Goal: Task Accomplishment & Management: Complete application form

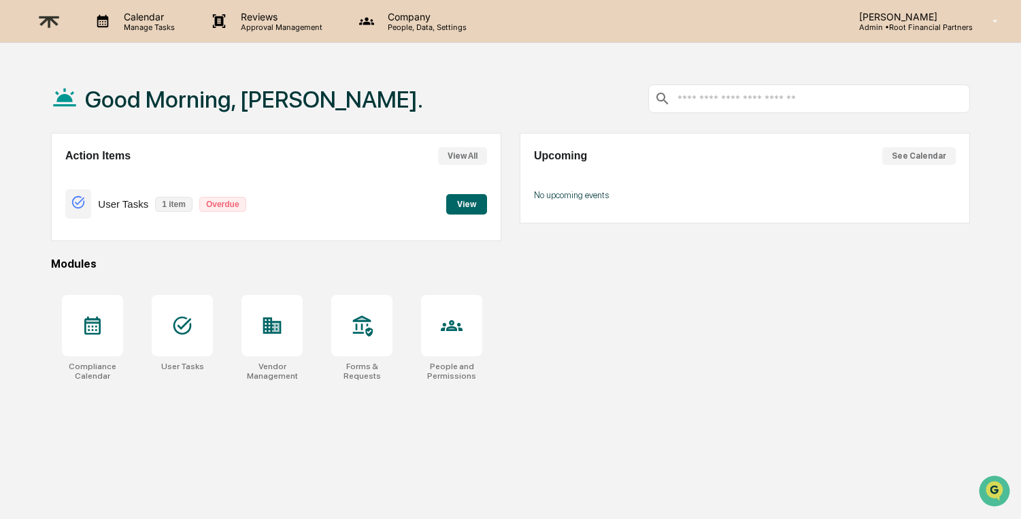
click at [893, 21] on p "[PERSON_NAME]" at bounding box center [911, 17] width 125 height 12
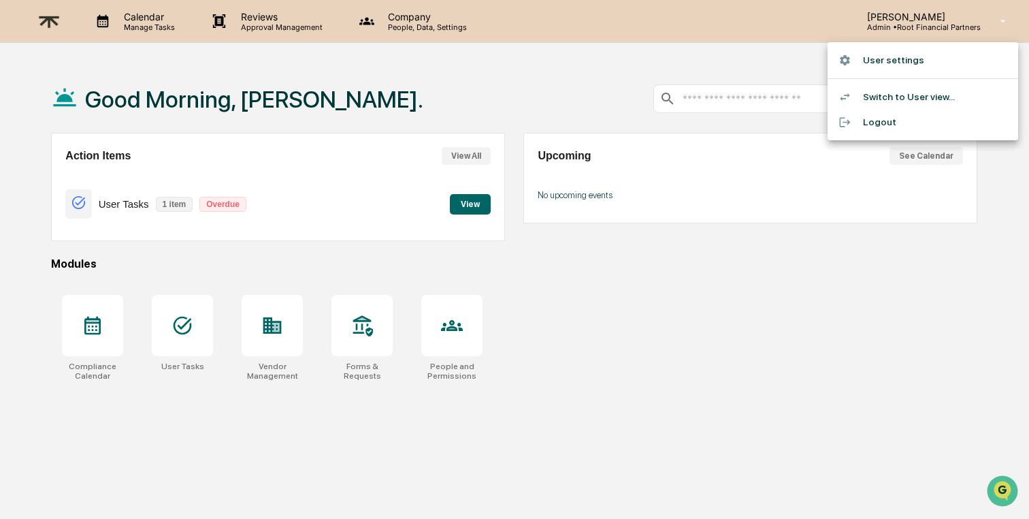
click at [893, 21] on div at bounding box center [514, 259] width 1029 height 519
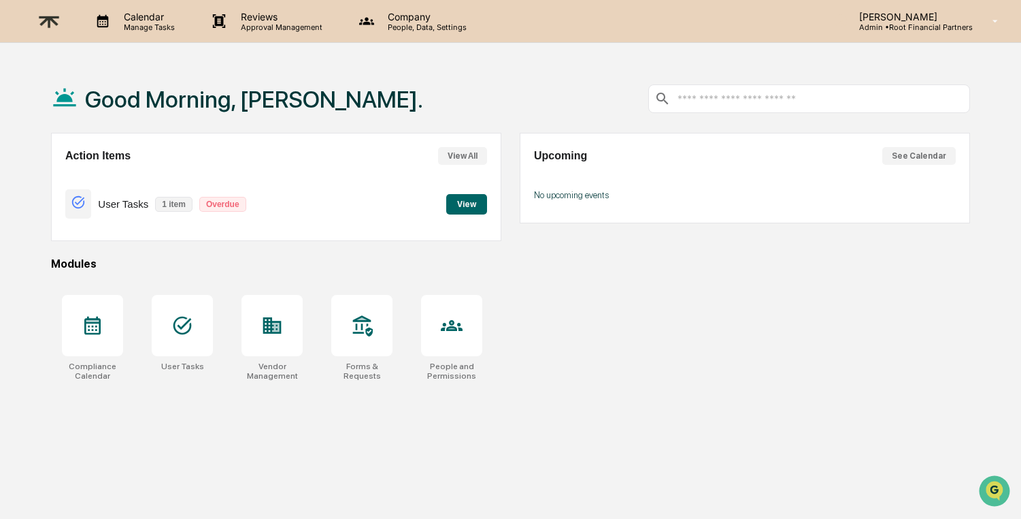
click at [257, 22] on p "Approval Management" at bounding box center [279, 27] width 99 height 10
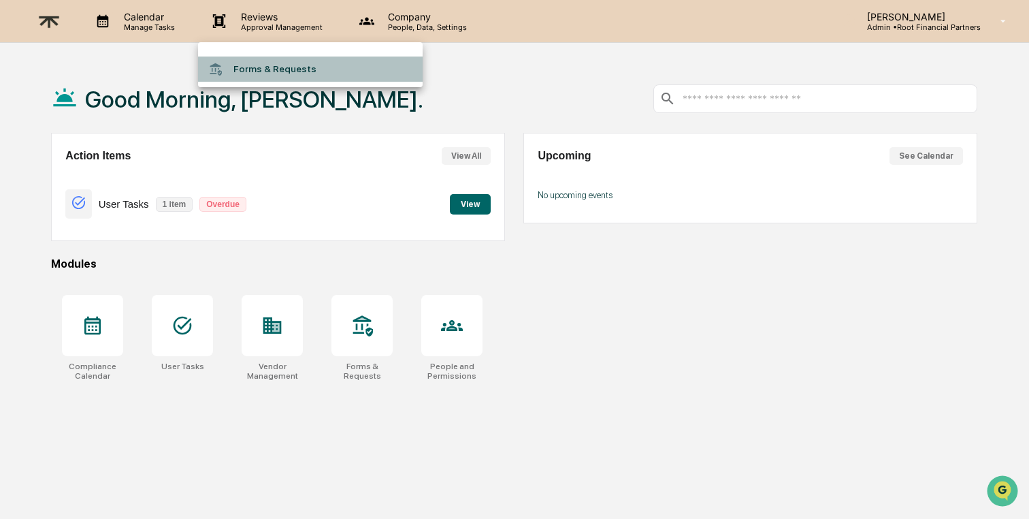
click at [267, 71] on li "Forms & Requests" at bounding box center [310, 68] width 225 height 25
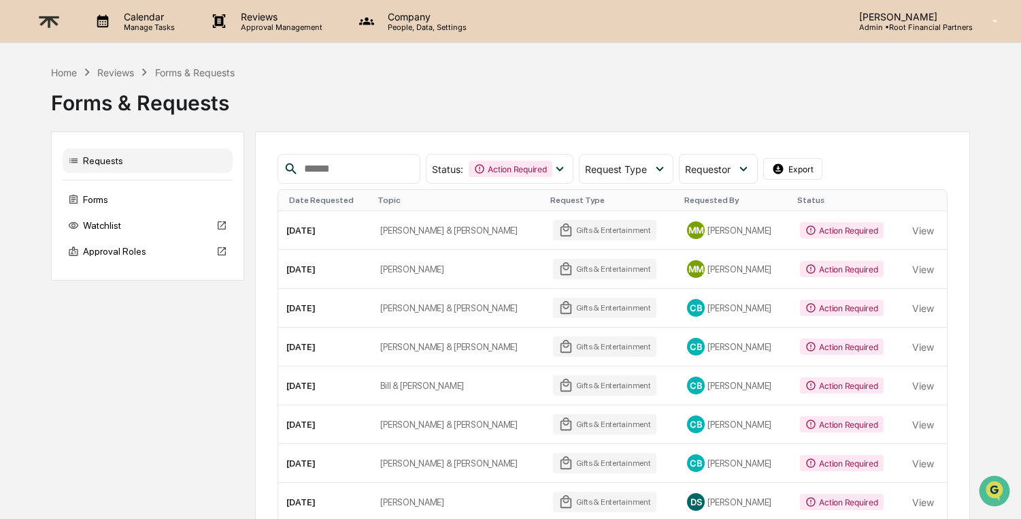
click at [891, 25] on p "Admin • Root Financial Partners" at bounding box center [911, 27] width 125 height 10
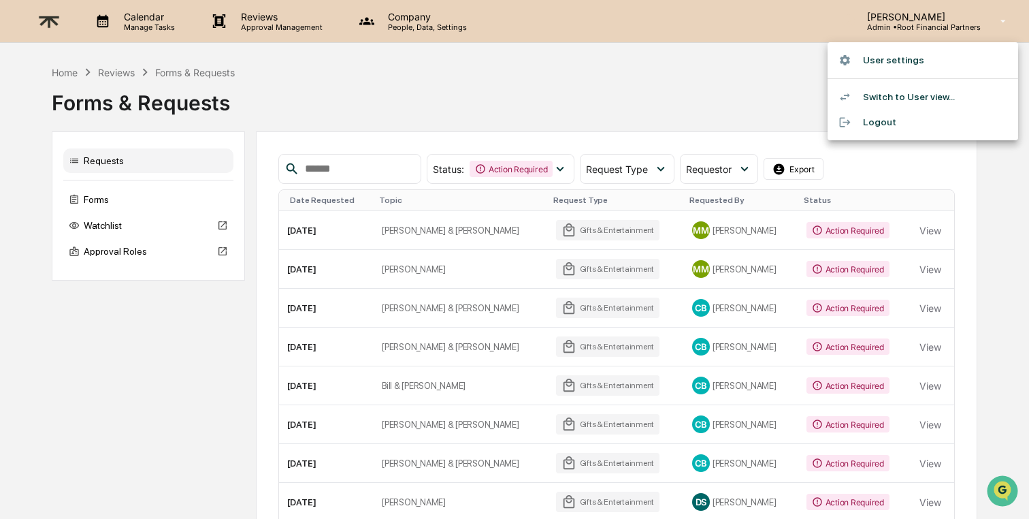
click at [897, 89] on li "Switch to User view..." at bounding box center [922, 96] width 191 height 25
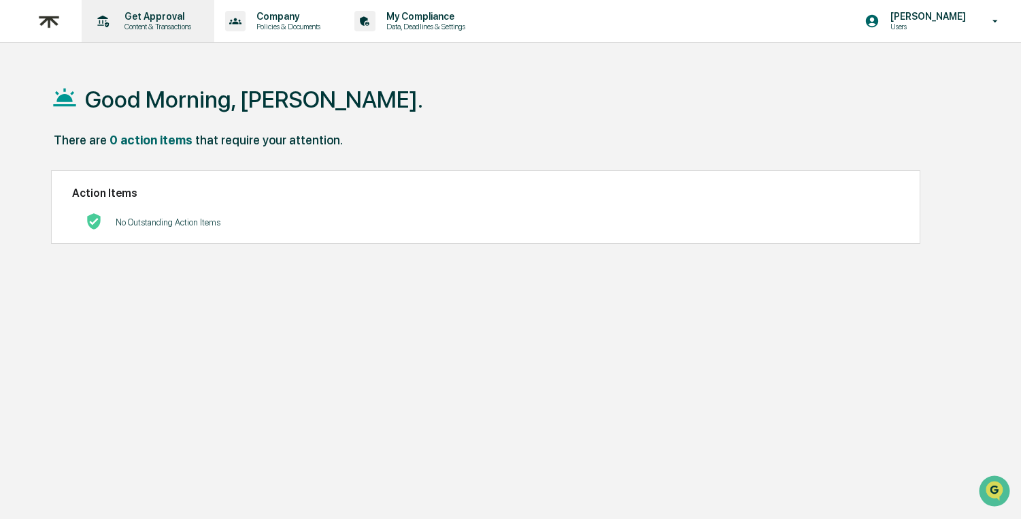
click at [176, 28] on p "Content & Transactions" at bounding box center [156, 27] width 84 height 10
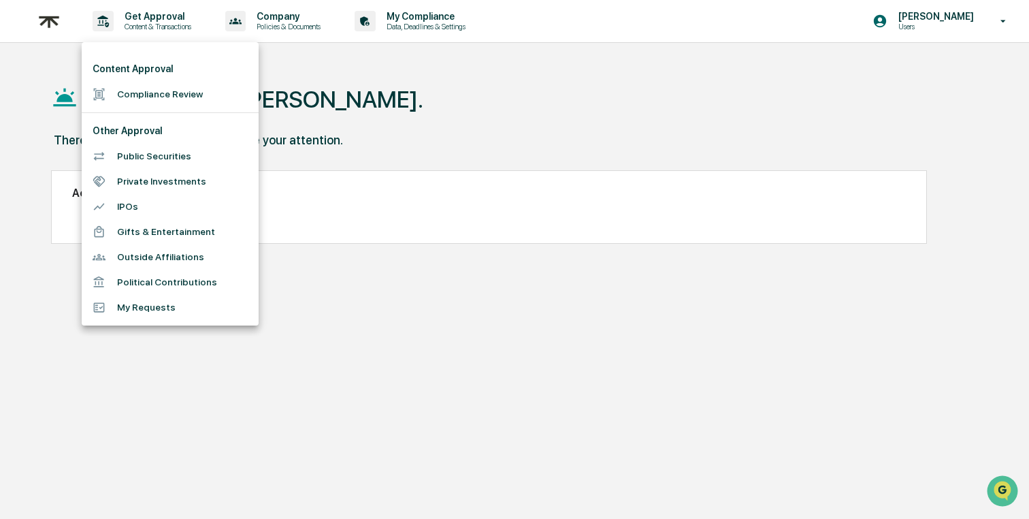
click at [173, 233] on li "Gifts & Entertainment" at bounding box center [170, 231] width 177 height 25
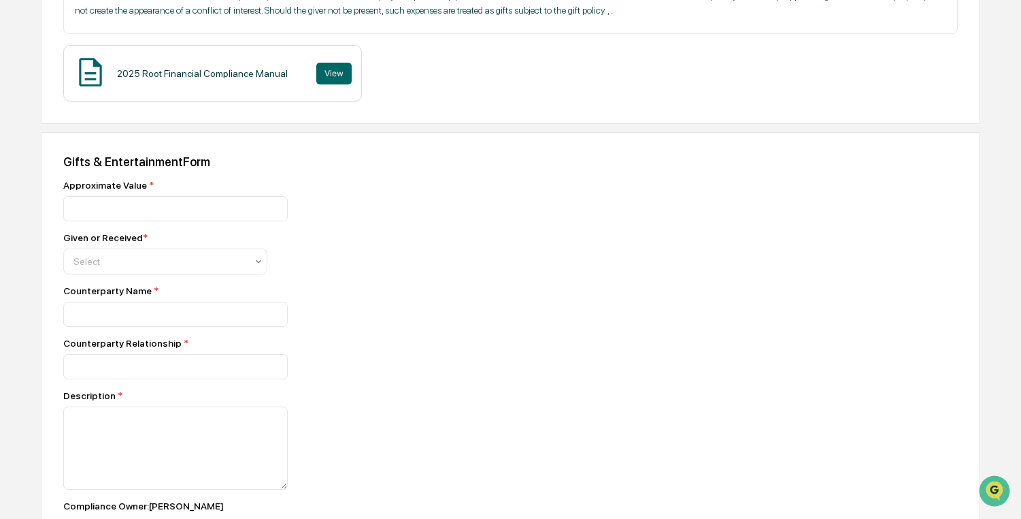
scroll to position [344, 0]
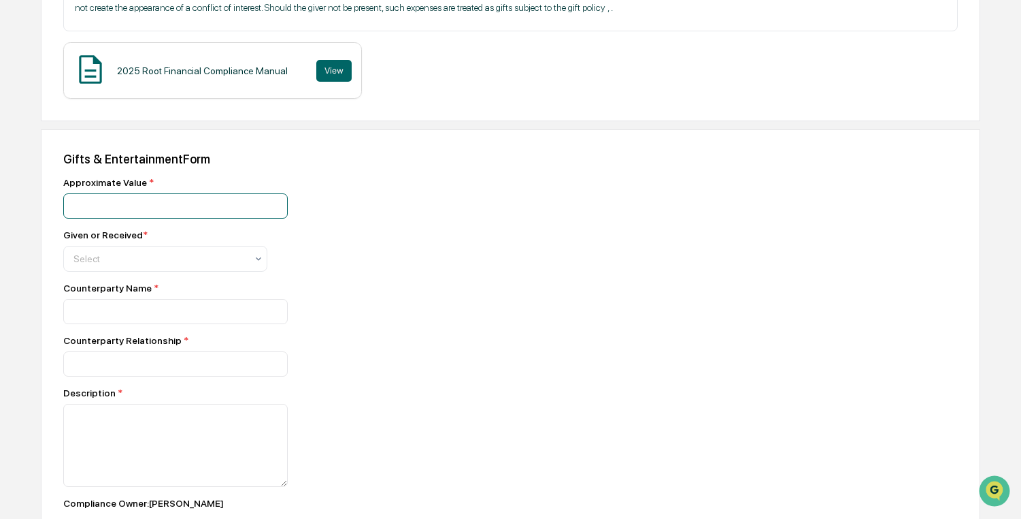
click at [111, 218] on input "number" at bounding box center [175, 205] width 225 height 25
type input "***"
click at [137, 265] on div at bounding box center [159, 259] width 173 height 14
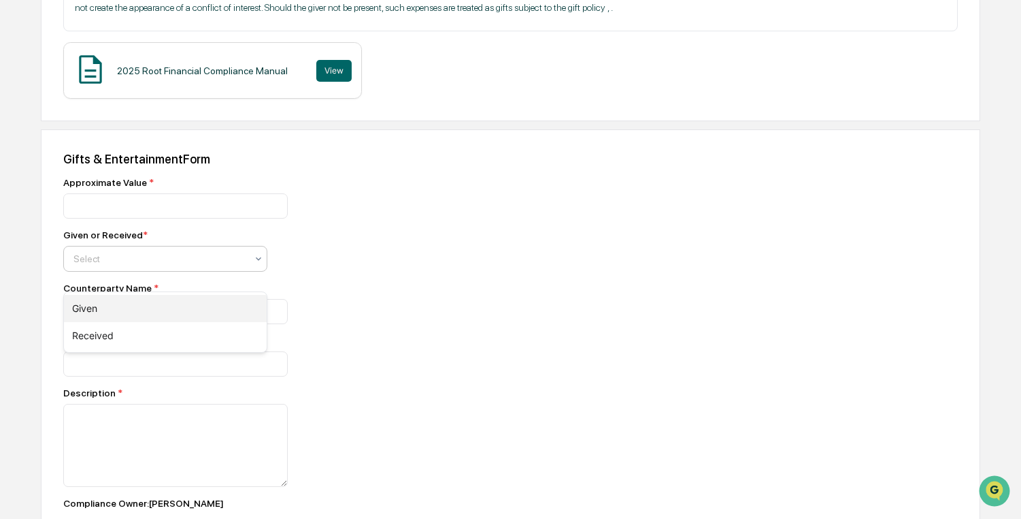
click at [135, 301] on div "Given" at bounding box center [165, 308] width 203 height 27
click at [140, 324] on input at bounding box center [175, 311] width 225 height 25
type input "**********"
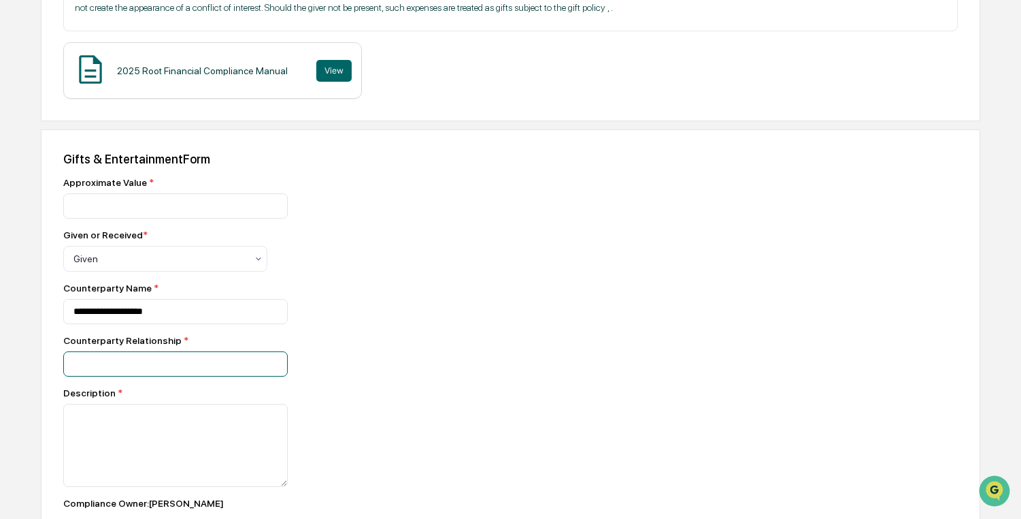
click at [242, 376] on input at bounding box center [175, 363] width 225 height 25
type input "******"
click at [222, 466] on textarea at bounding box center [175, 445] width 225 height 83
click at [94, 324] on input "**********" at bounding box center [175, 311] width 225 height 25
type input "**********"
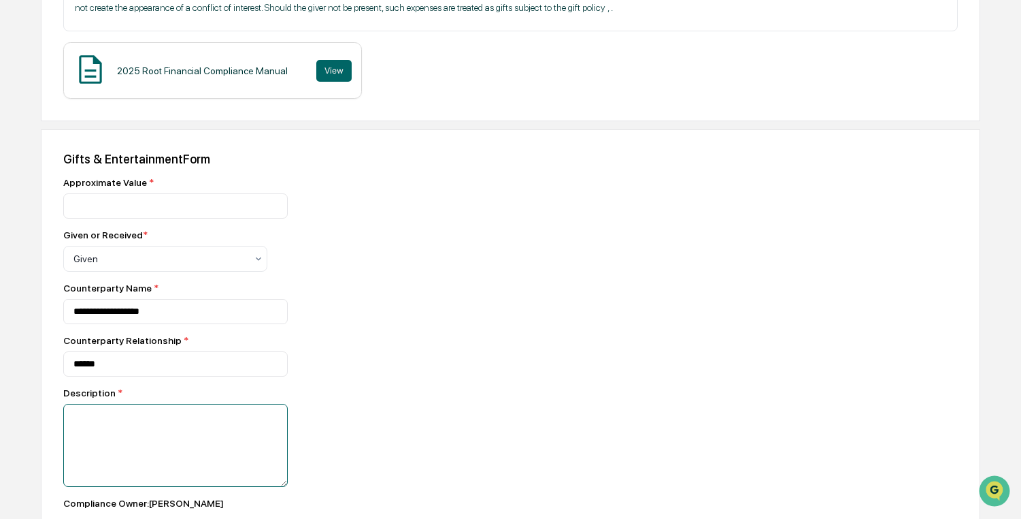
click at [131, 457] on textarea at bounding box center [175, 445] width 225 height 83
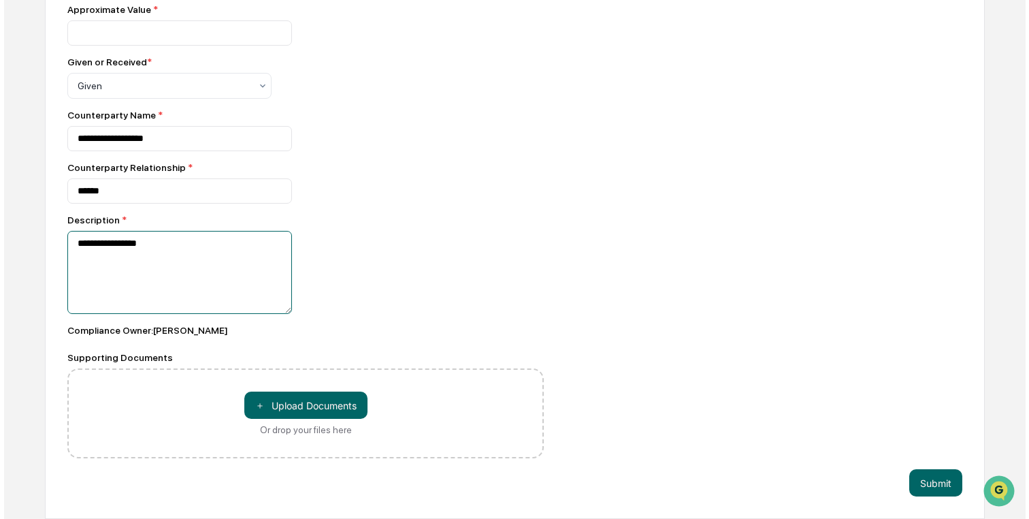
scroll to position [537, 0]
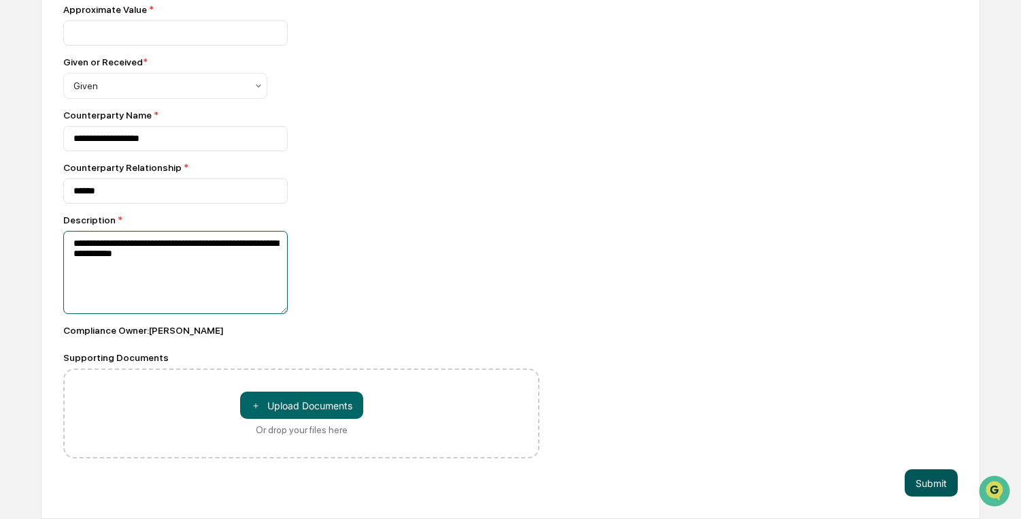
type textarea "**********"
click at [927, 481] on button "Submit" at bounding box center [931, 482] width 53 height 27
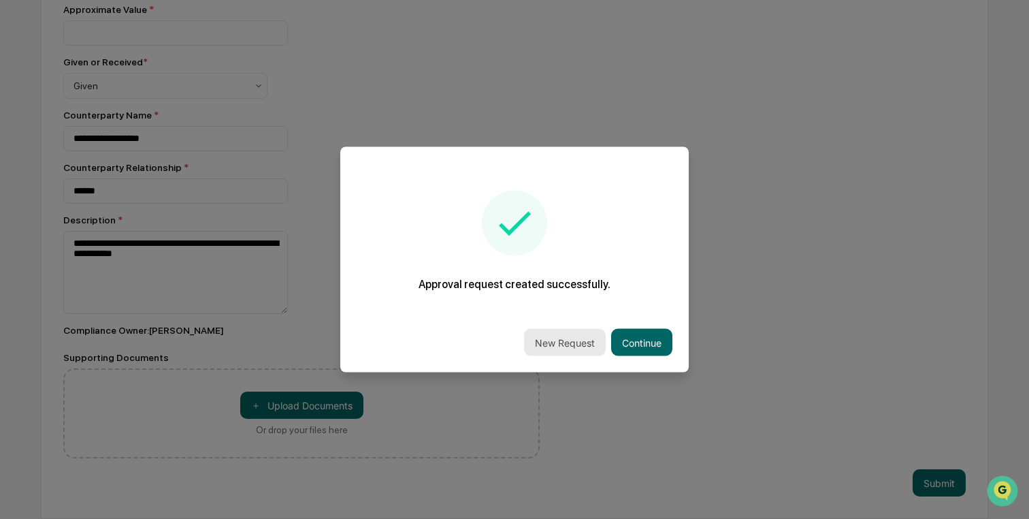
click at [560, 345] on button "New Request" at bounding box center [565, 342] width 82 height 27
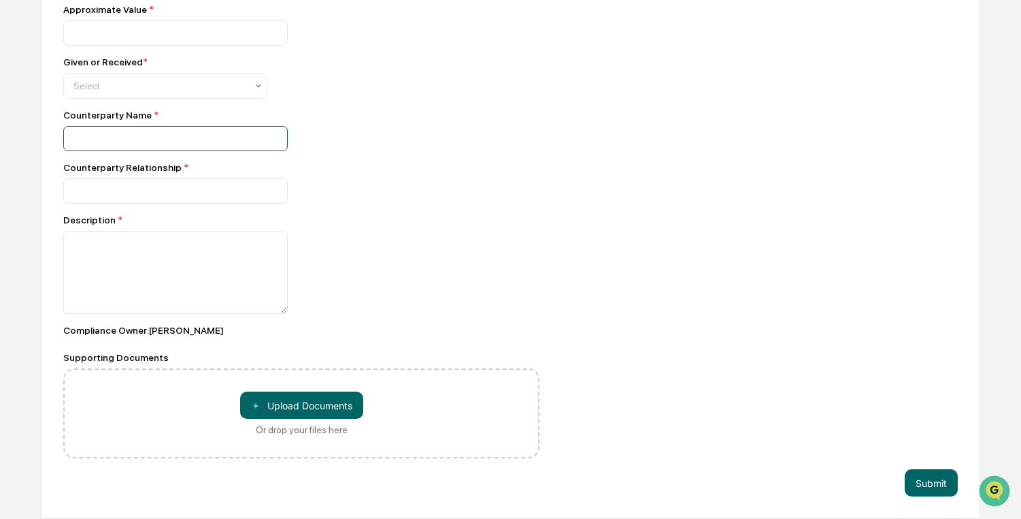
click at [135, 144] on input at bounding box center [175, 138] width 225 height 25
paste input "**********"
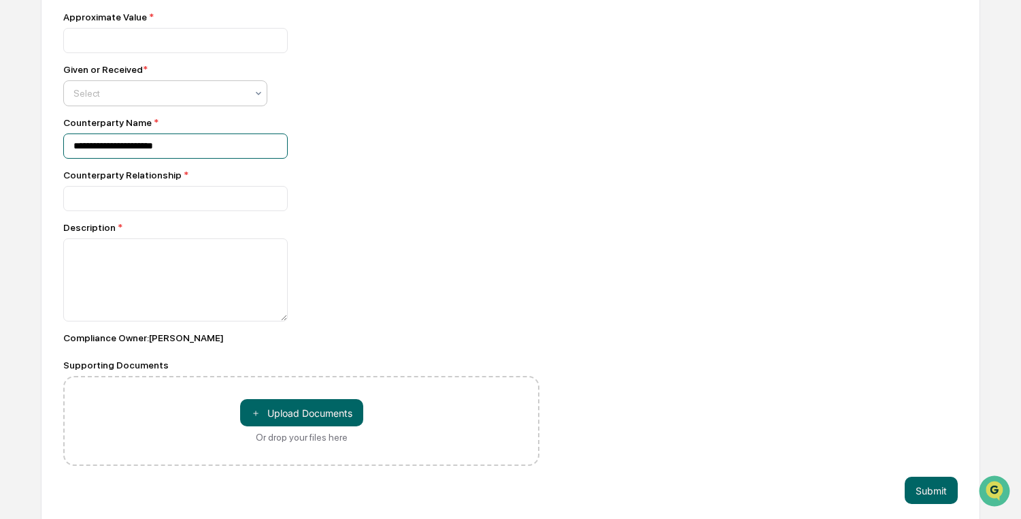
type input "**********"
click at [140, 100] on div at bounding box center [159, 93] width 173 height 14
click at [144, 142] on div "Given" at bounding box center [165, 142] width 203 height 27
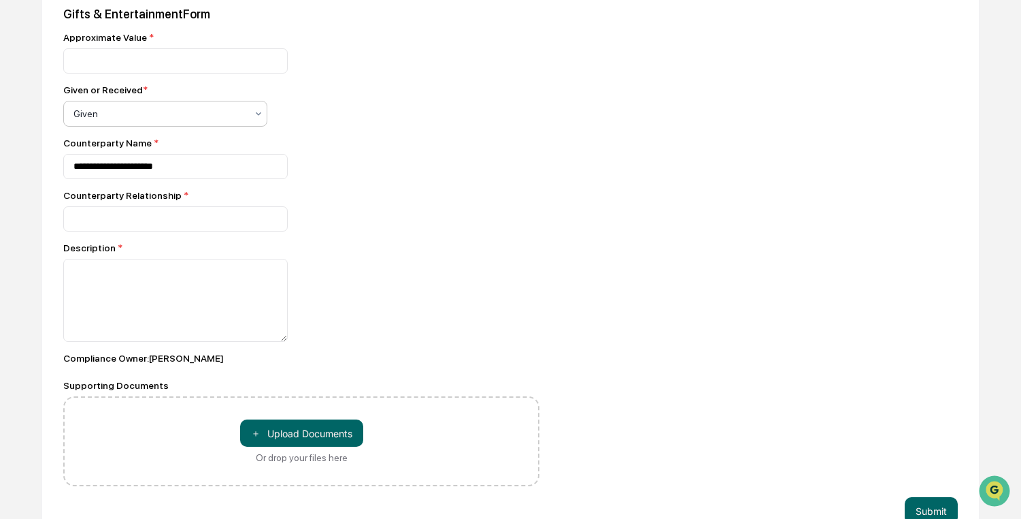
scroll to position [487, 0]
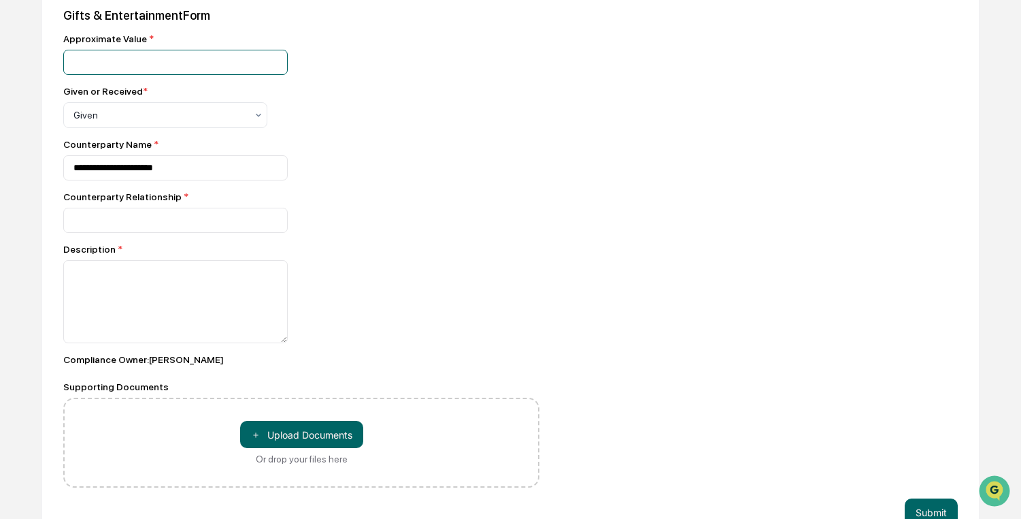
click at [158, 75] on input "number" at bounding box center [175, 62] width 225 height 25
drag, startPoint x: 93, startPoint y: 79, endPoint x: 51, endPoint y: 70, distance: 43.1
click at [51, 70] on div "**********" at bounding box center [511, 267] width 940 height 562
type input "***"
click at [225, 233] on input at bounding box center [175, 220] width 225 height 25
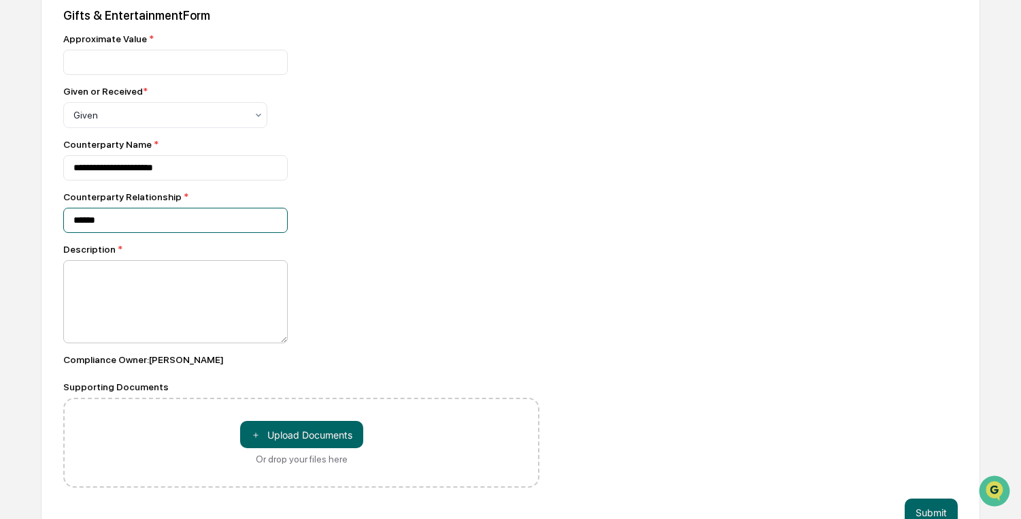
type input "******"
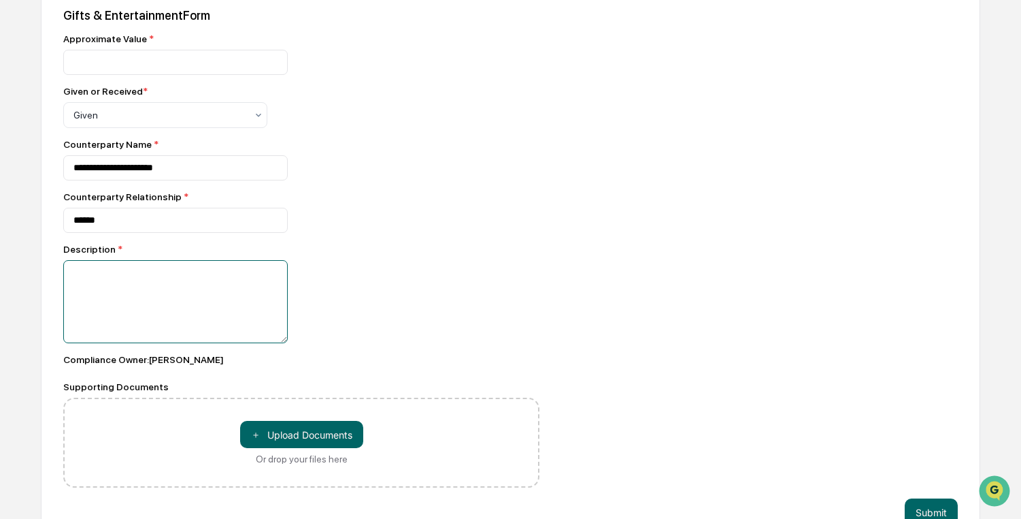
click at [206, 305] on textarea at bounding box center [175, 301] width 225 height 83
type textarea "*"
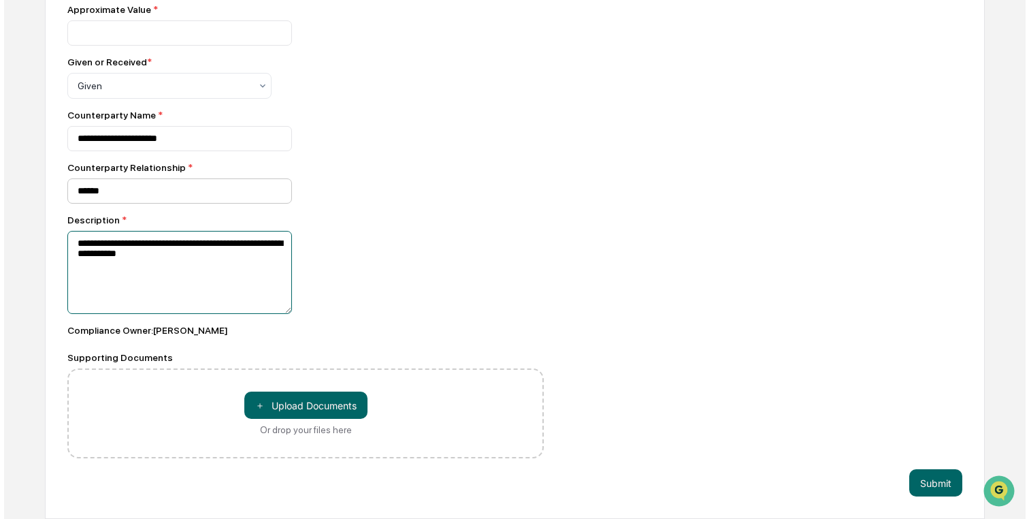
scroll to position [537, 0]
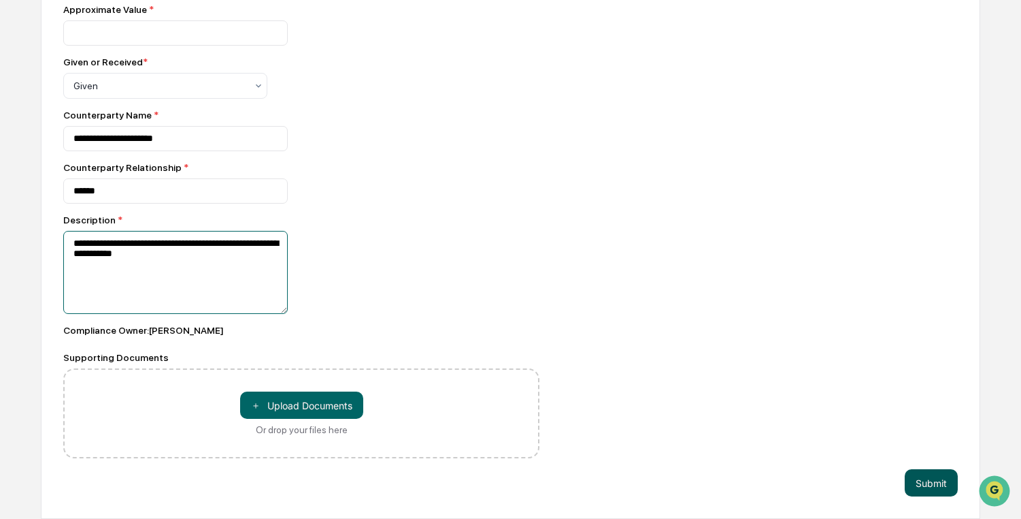
type textarea "**********"
click at [931, 483] on button "Submit" at bounding box center [931, 482] width 53 height 27
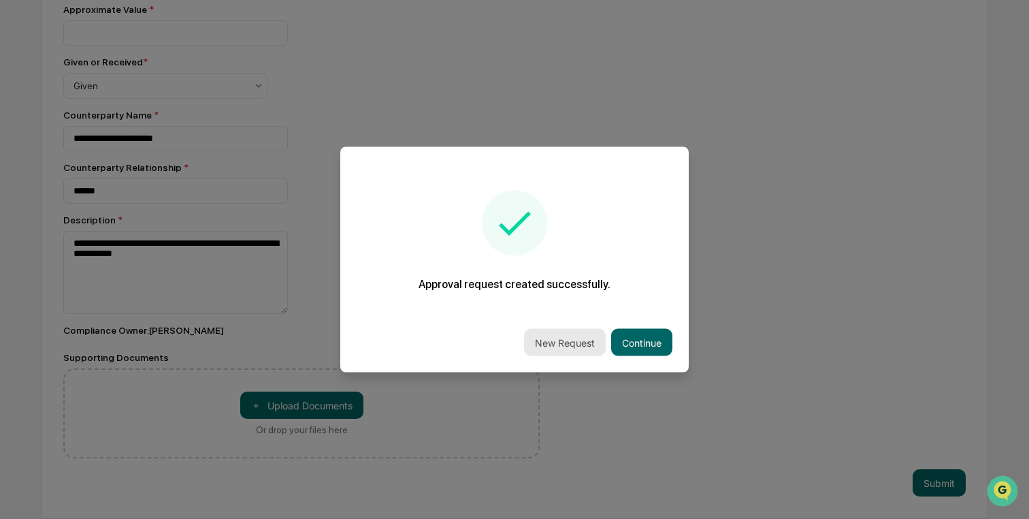
click at [565, 340] on button "New Request" at bounding box center [565, 342] width 82 height 27
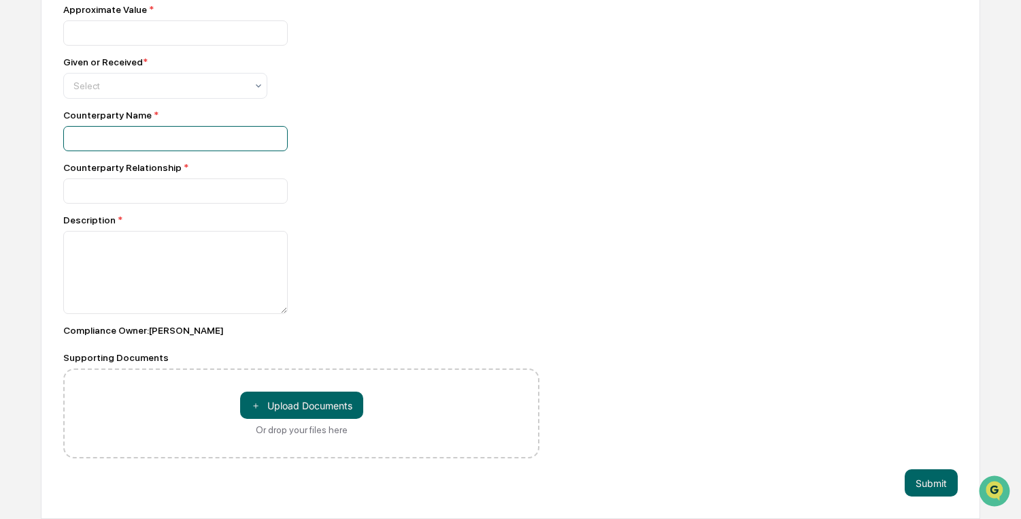
click at [149, 135] on input at bounding box center [175, 138] width 225 height 25
paste input "**********"
type input "**********"
click at [131, 29] on input "number" at bounding box center [175, 32] width 225 height 25
type input "***"
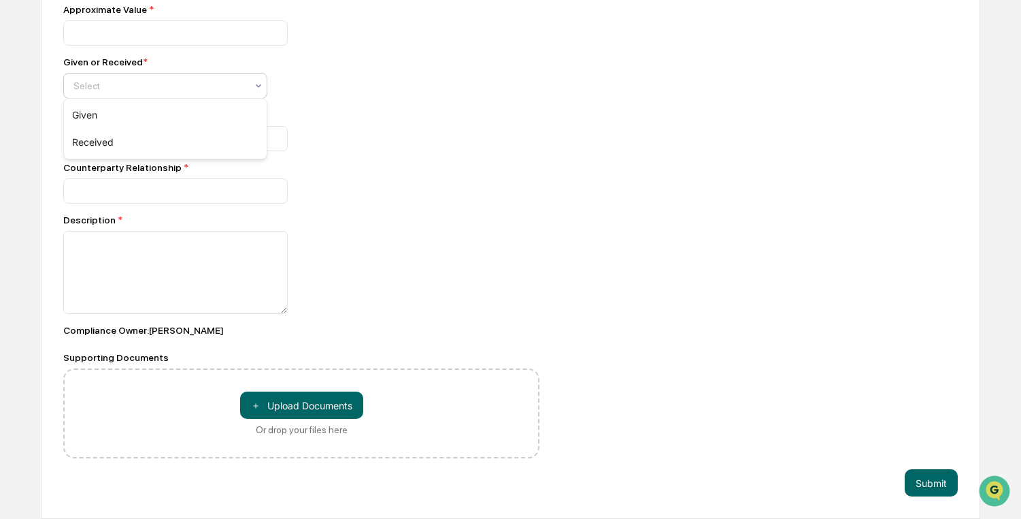
click at [165, 84] on div at bounding box center [159, 86] width 173 height 14
click at [166, 106] on div "Given" at bounding box center [165, 114] width 203 height 27
click at [150, 192] on input at bounding box center [175, 190] width 225 height 25
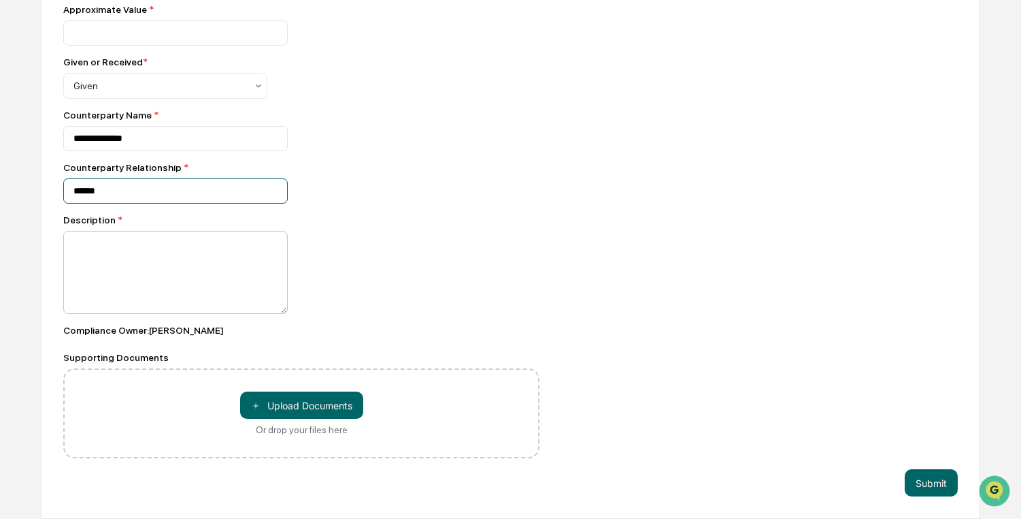
type input "******"
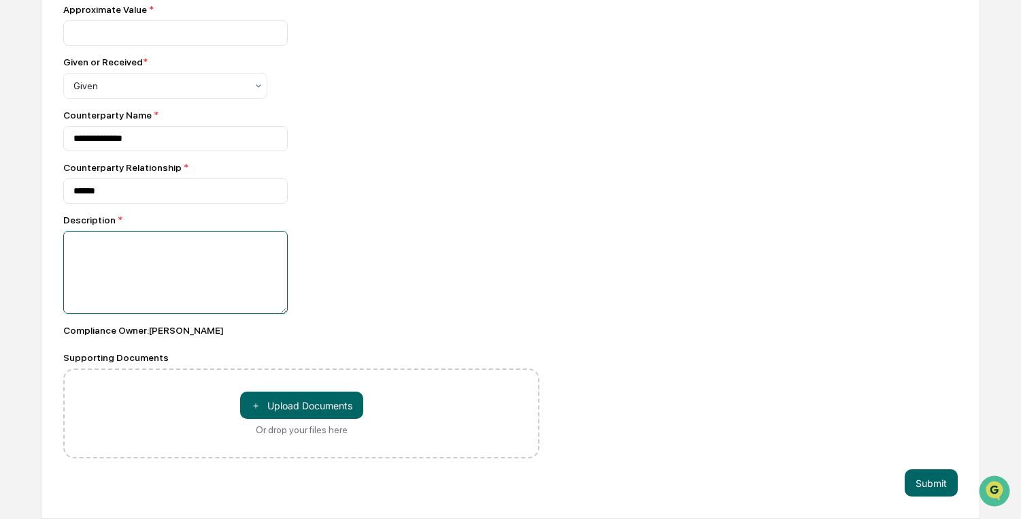
click at [135, 246] on textarea at bounding box center [175, 272] width 225 height 83
type textarea "**********"
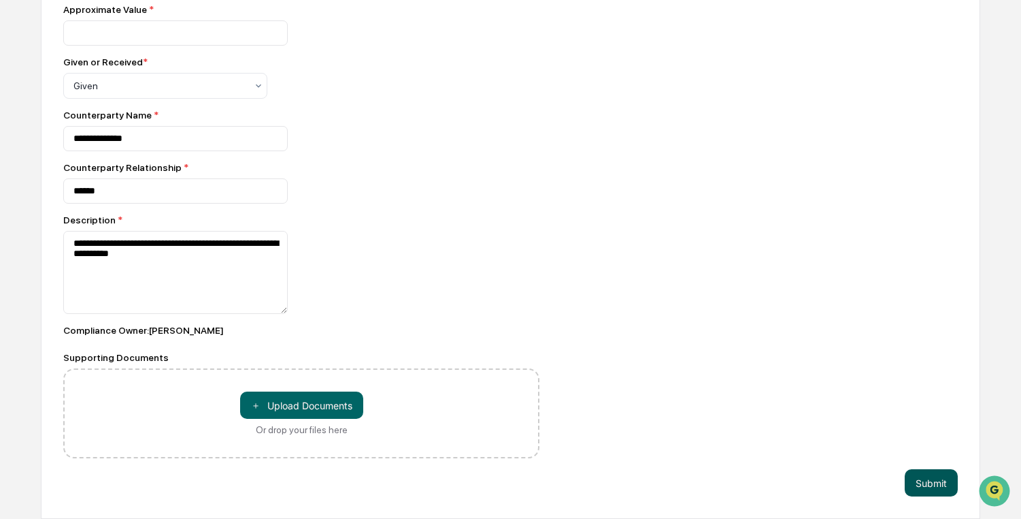
click at [924, 480] on button "Submit" at bounding box center [931, 482] width 53 height 27
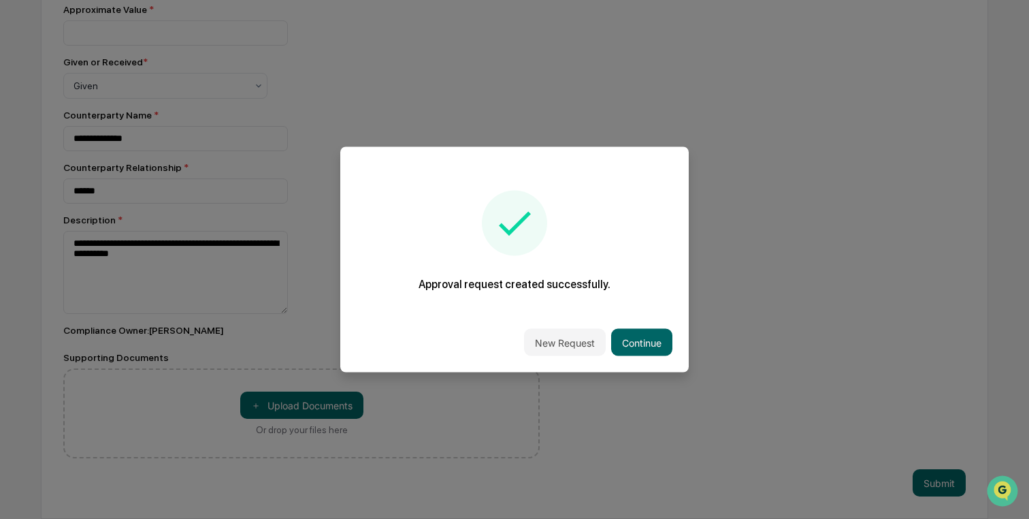
click at [557, 343] on button "New Request" at bounding box center [565, 342] width 82 height 27
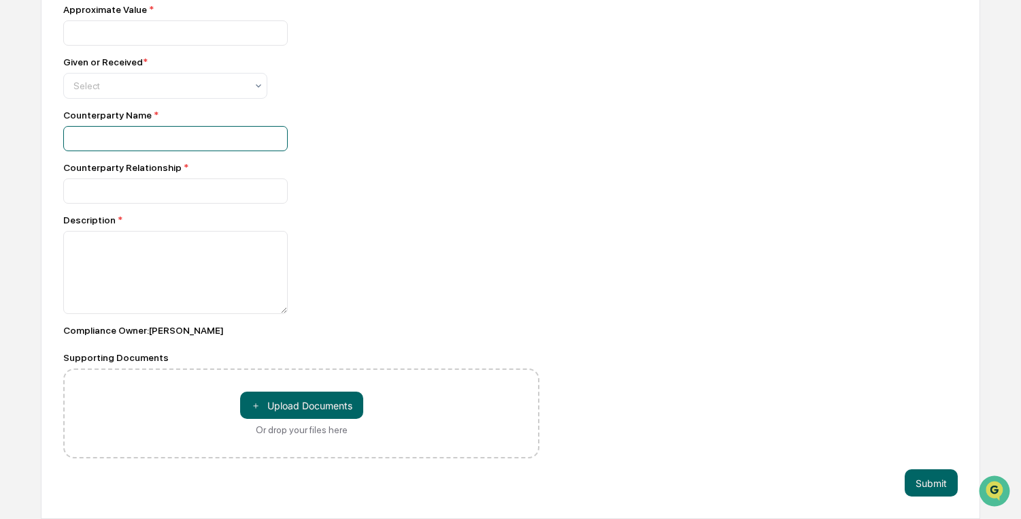
click at [134, 139] on input at bounding box center [175, 138] width 225 height 25
paste input "**********"
type input "**********"
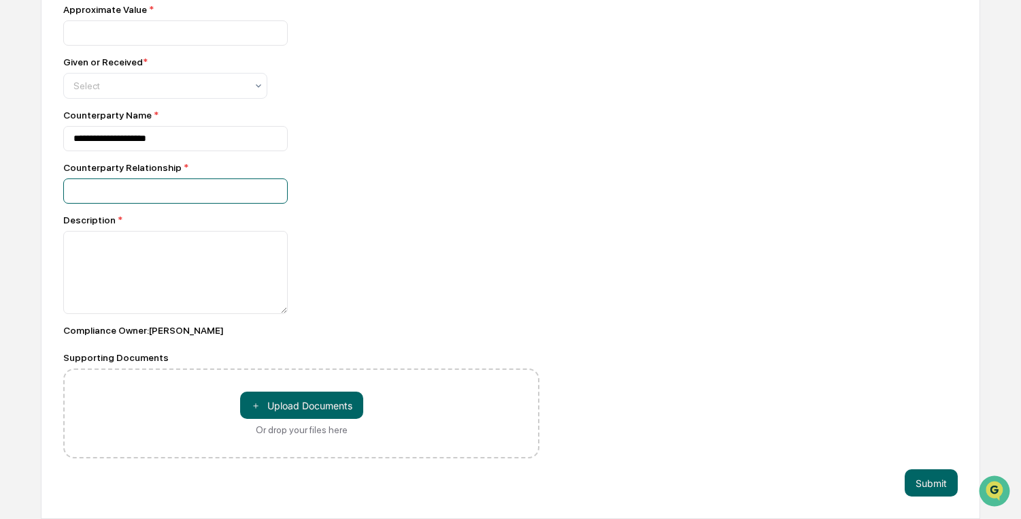
click at [146, 192] on input at bounding box center [175, 190] width 225 height 25
type input "******"
click at [129, 31] on input "number" at bounding box center [175, 32] width 225 height 25
type input "***"
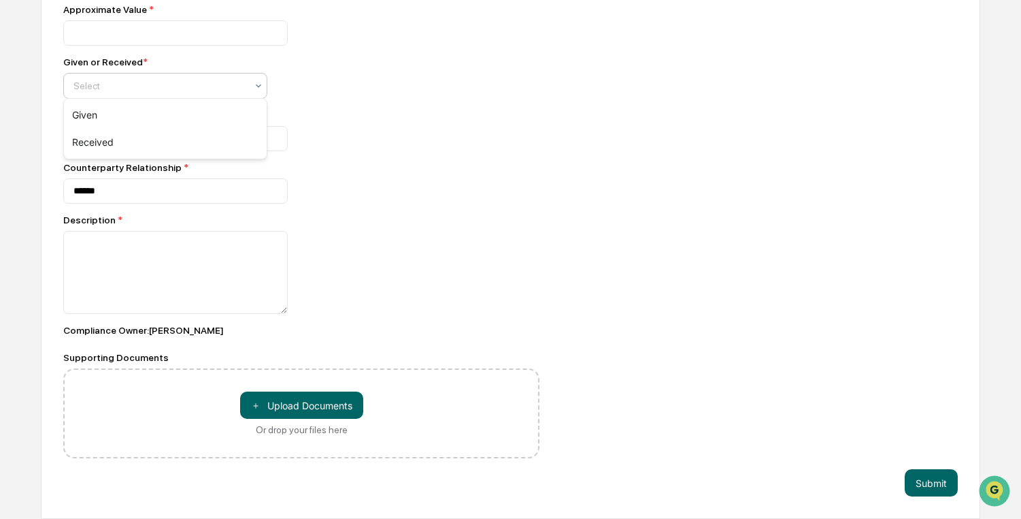
click at [157, 79] on div at bounding box center [159, 86] width 173 height 14
click at [128, 118] on div "Given" at bounding box center [165, 114] width 203 height 27
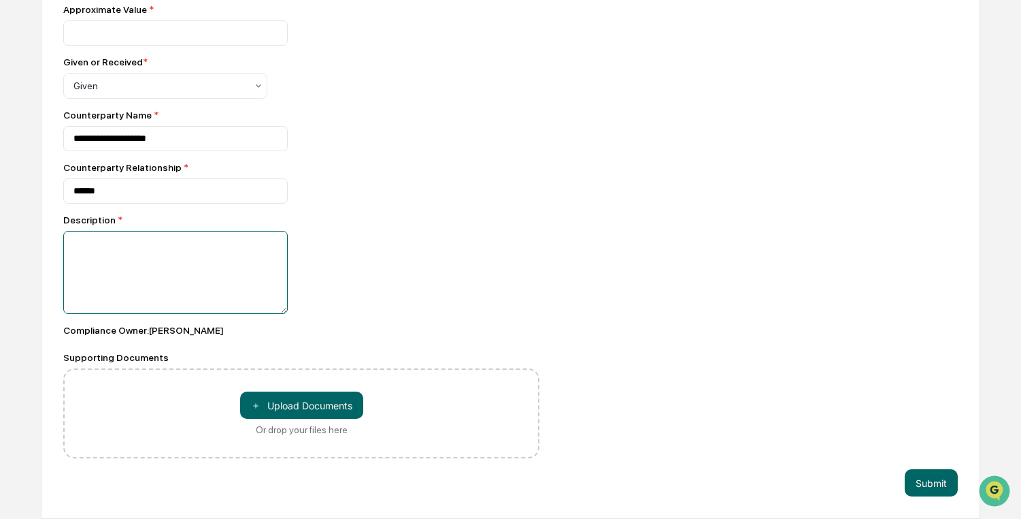
click at [169, 244] on textarea at bounding box center [175, 272] width 225 height 83
type textarea "**********"
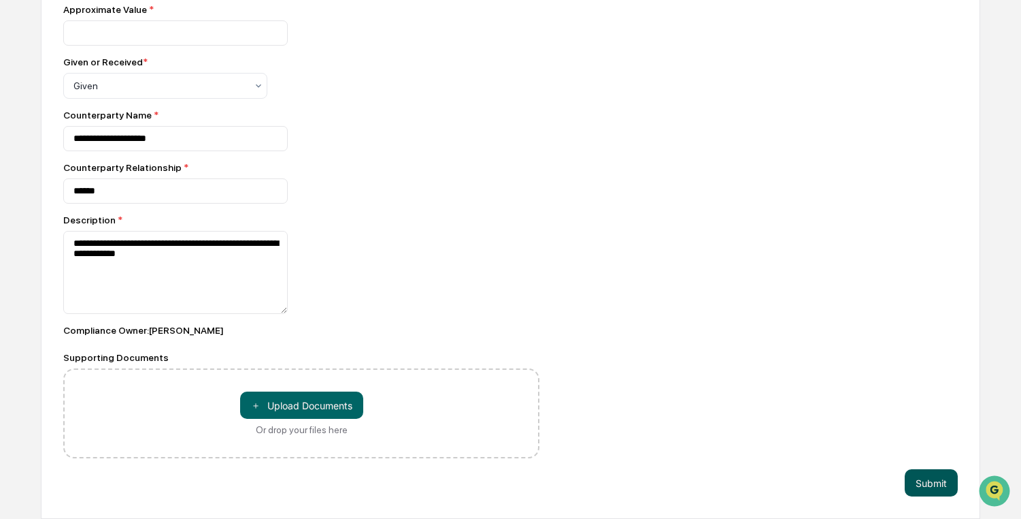
click at [938, 481] on button "Submit" at bounding box center [931, 482] width 53 height 27
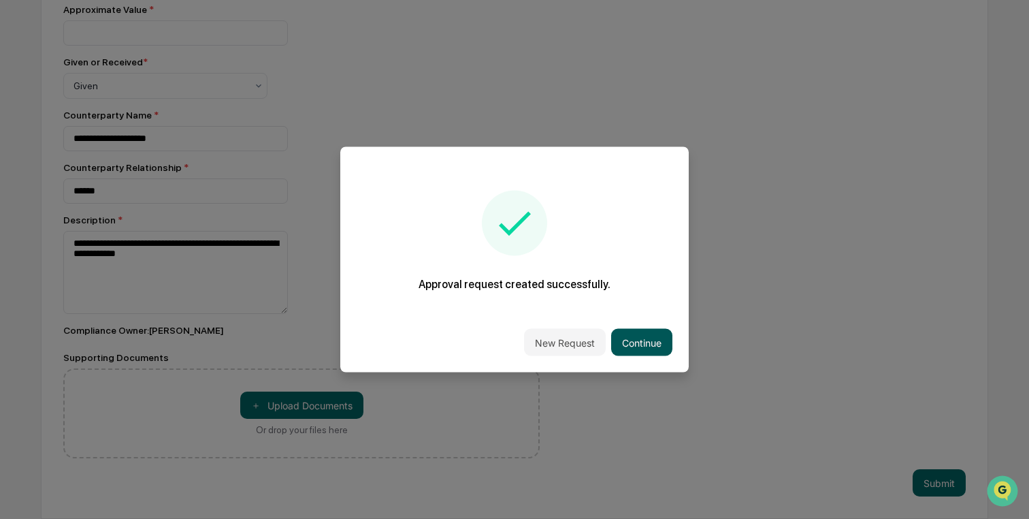
click at [638, 347] on button "Continue" at bounding box center [641, 342] width 61 height 27
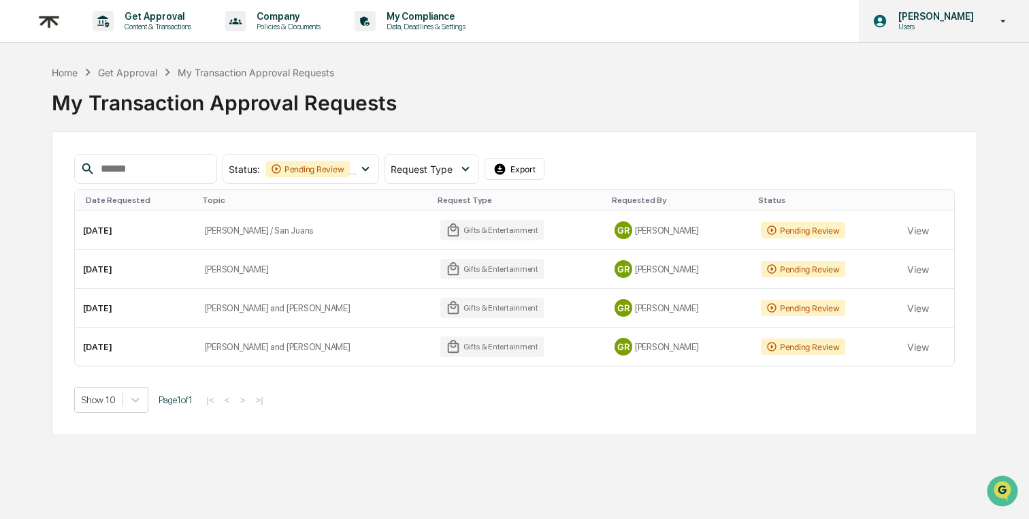
click at [971, 18] on p "[PERSON_NAME]" at bounding box center [933, 16] width 93 height 11
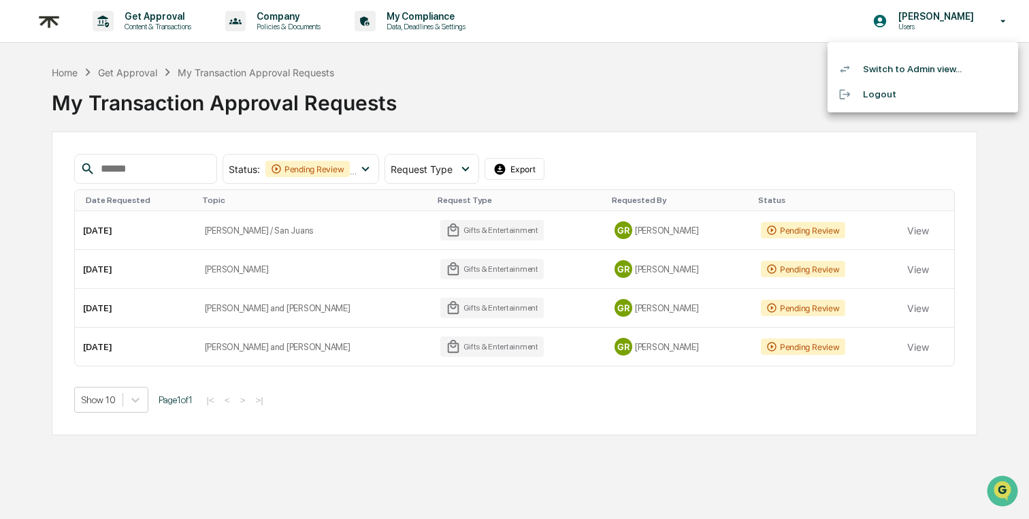
click at [929, 61] on li "Switch to Admin view..." at bounding box center [922, 68] width 191 height 25
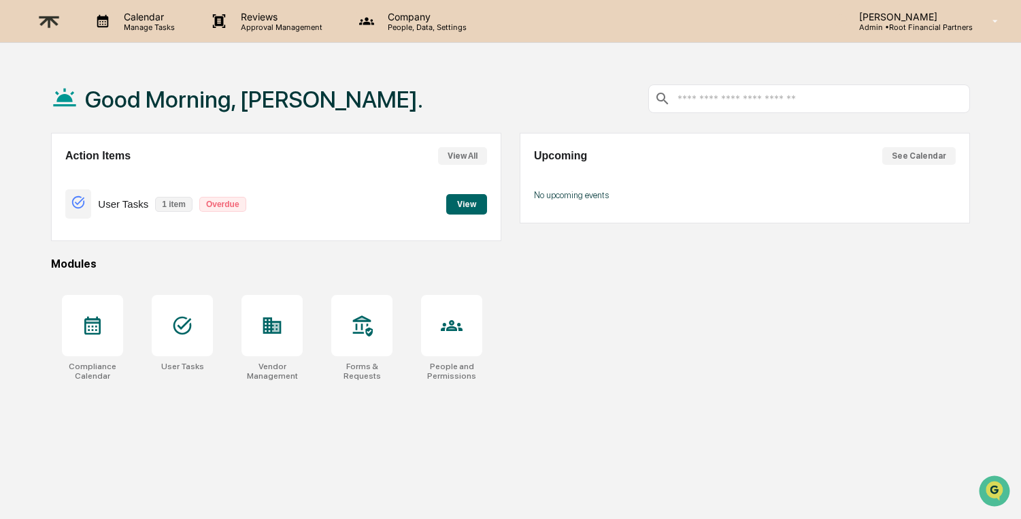
click at [470, 203] on button "View" at bounding box center [466, 204] width 41 height 20
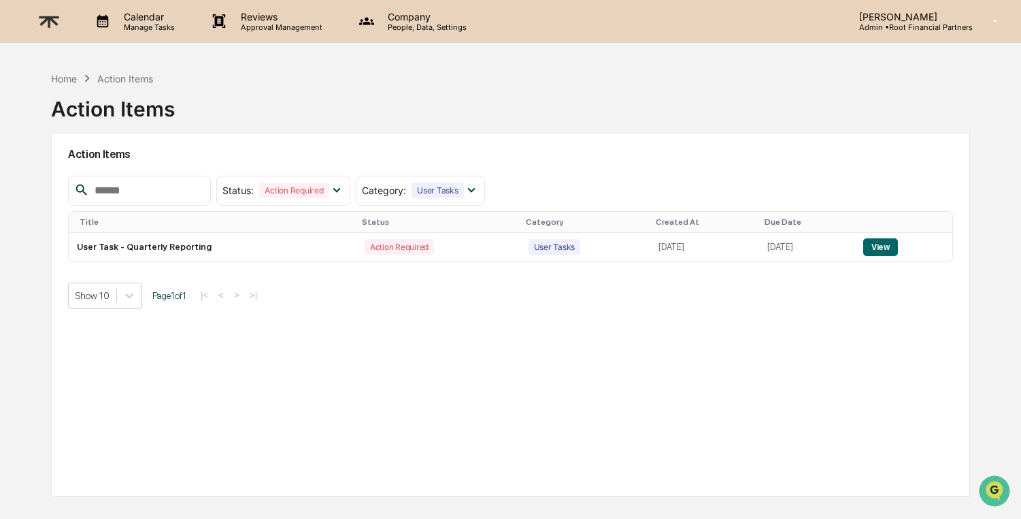
click at [631, 122] on div "Home Action Items Action Items" at bounding box center [510, 99] width 919 height 68
click at [70, 78] on div "Home" at bounding box center [64, 79] width 26 height 12
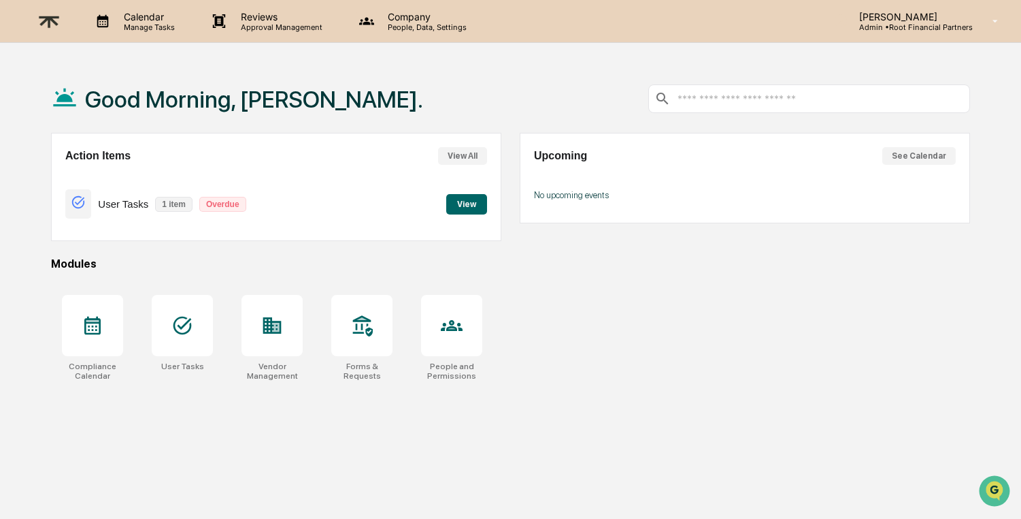
click at [306, 19] on p "Reviews" at bounding box center [279, 17] width 99 height 12
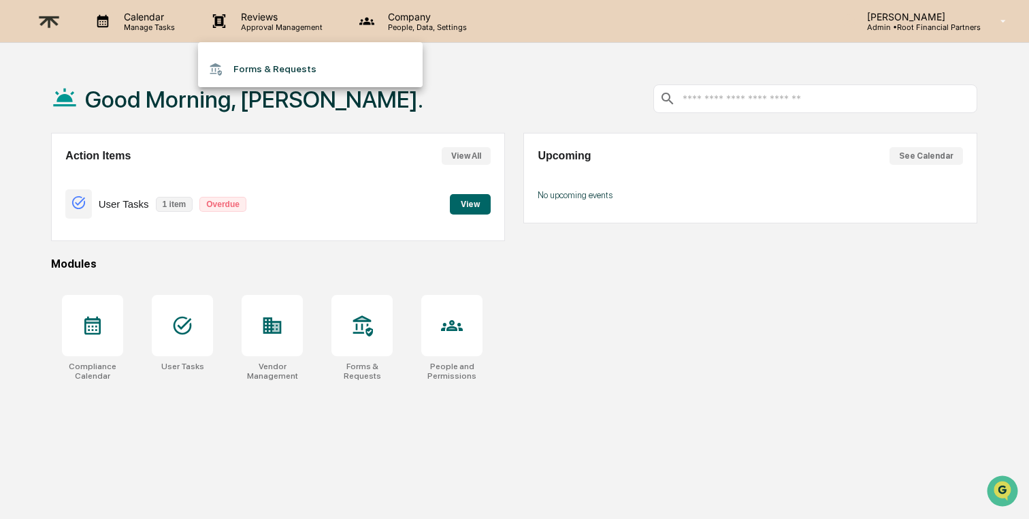
click at [435, 13] on div at bounding box center [514, 259] width 1029 height 519
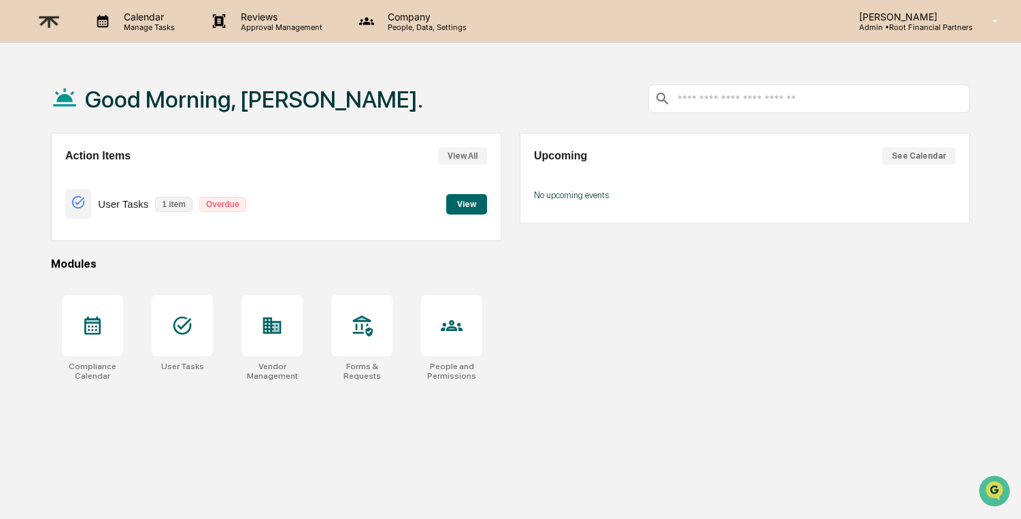
click at [424, 16] on p "Company" at bounding box center [425, 17] width 97 height 12
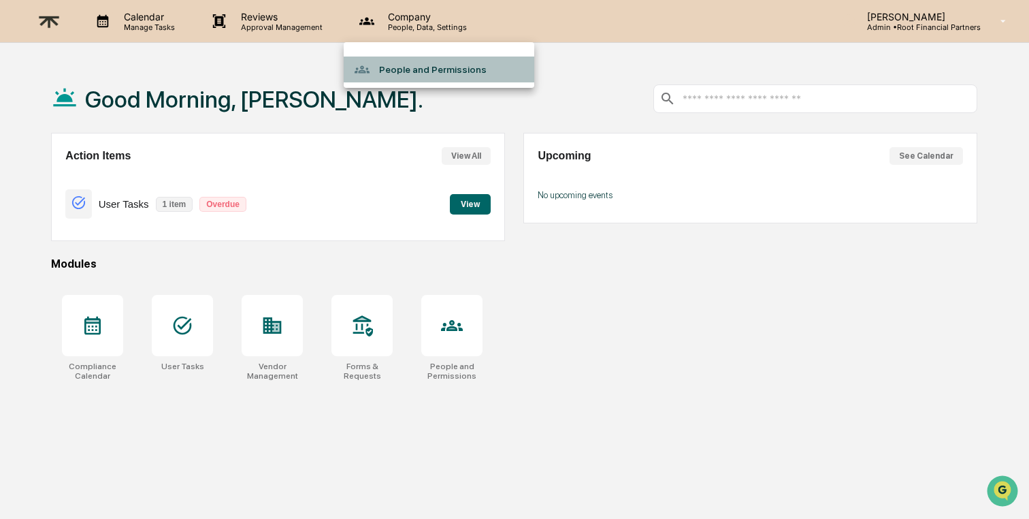
click at [446, 65] on li "People and Permissions" at bounding box center [439, 69] width 191 height 26
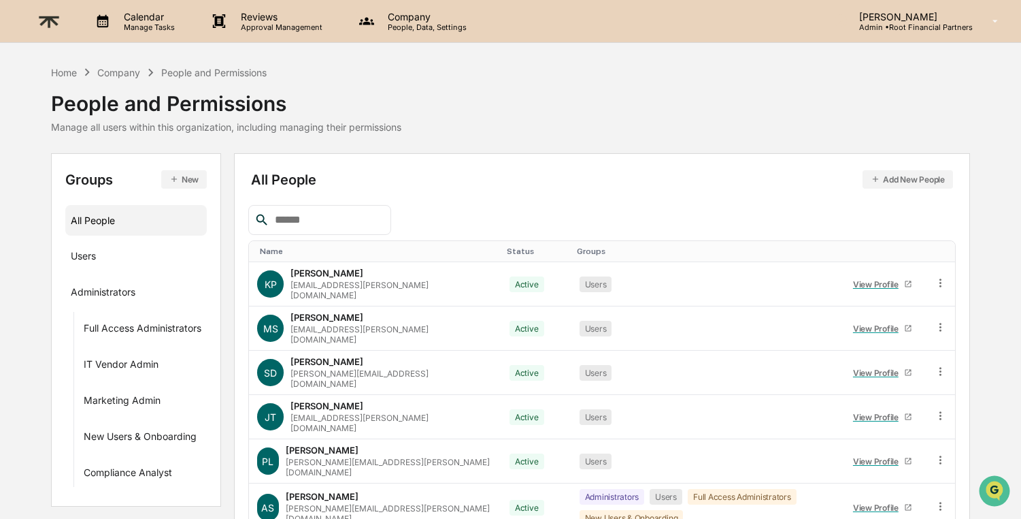
click at [118, 24] on p "Manage Tasks" at bounding box center [147, 27] width 69 height 10
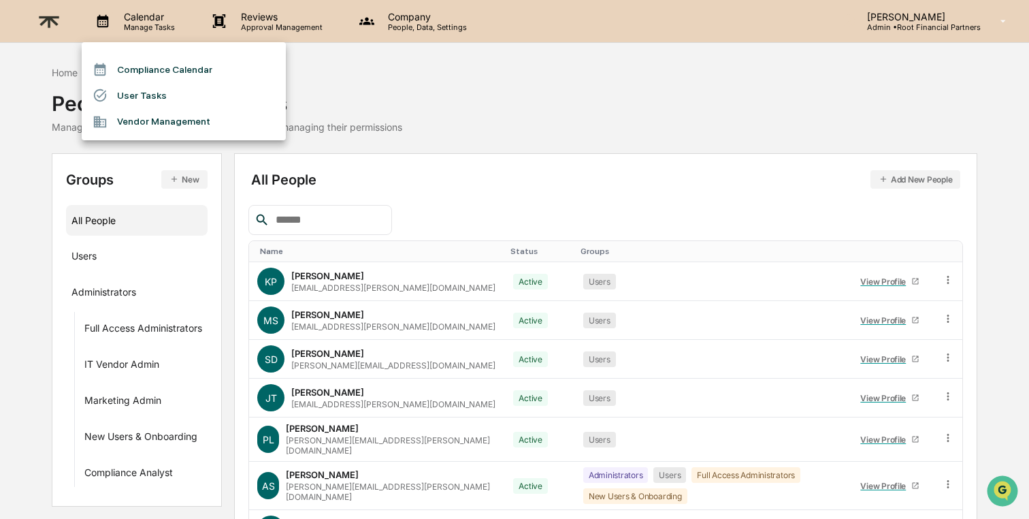
click at [401, 57] on div at bounding box center [514, 259] width 1029 height 519
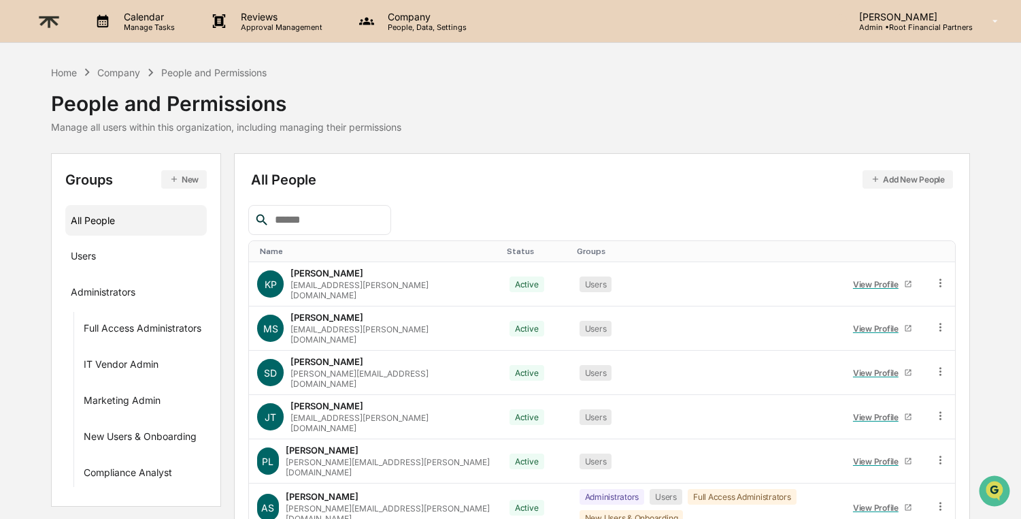
click at [48, 18] on img at bounding box center [49, 21] width 33 height 33
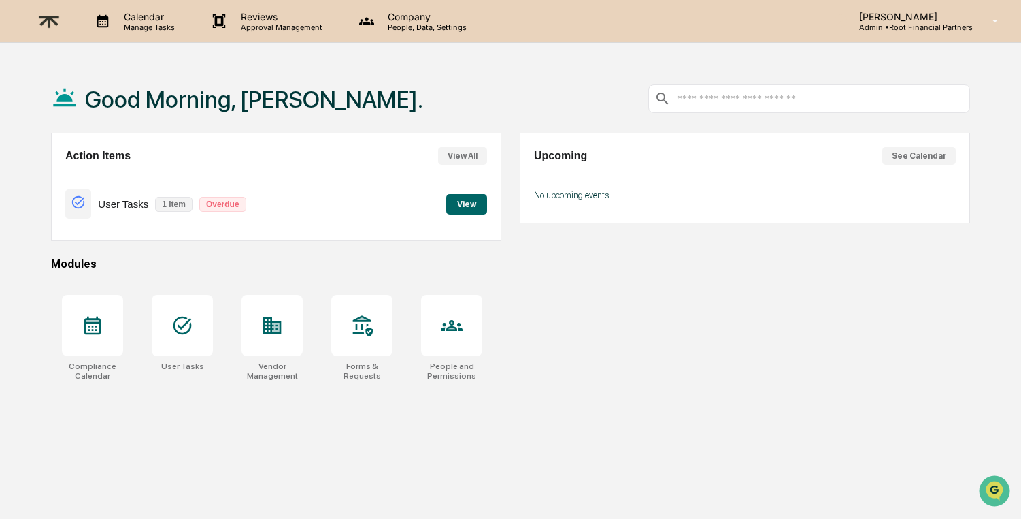
click at [286, 19] on p "Reviews" at bounding box center [279, 17] width 99 height 12
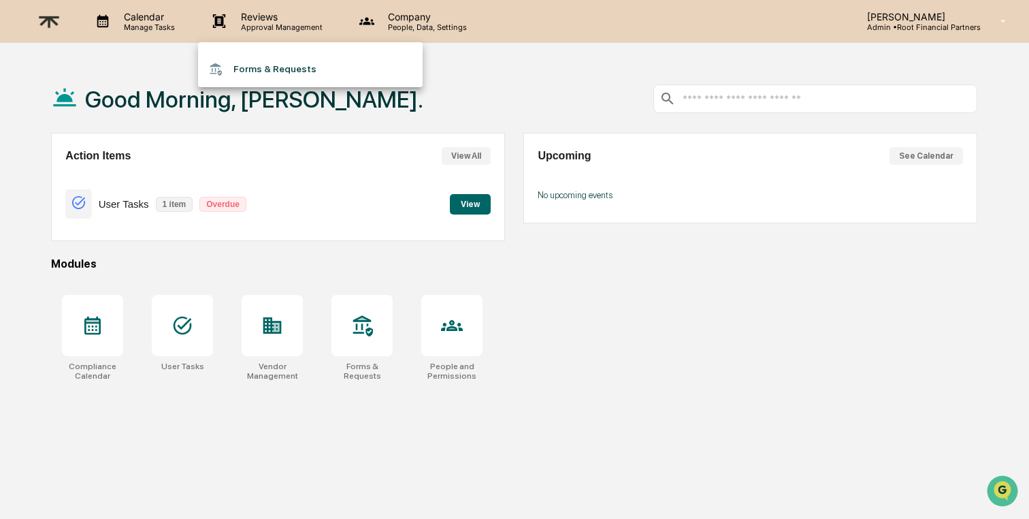
click at [272, 66] on li "Forms & Requests" at bounding box center [310, 68] width 225 height 25
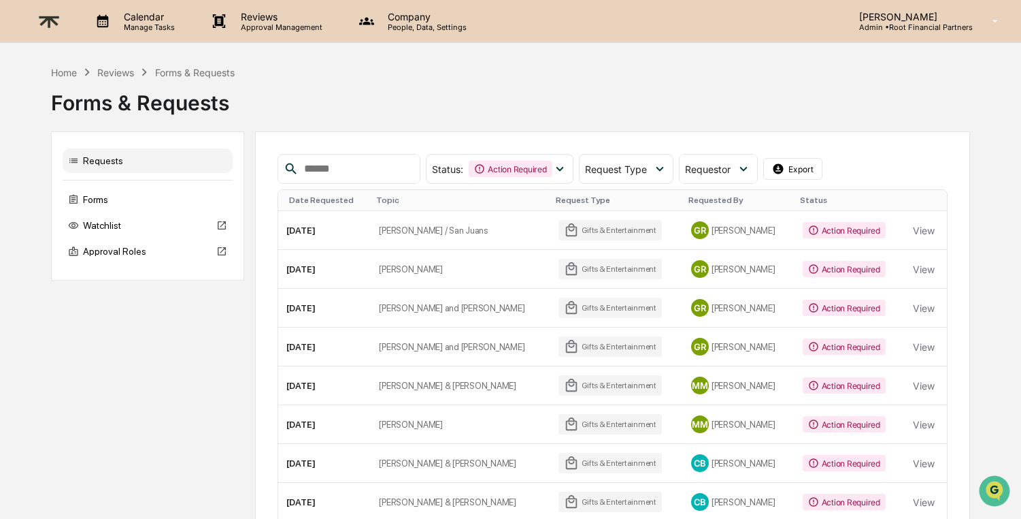
click at [54, 14] on img at bounding box center [49, 21] width 33 height 33
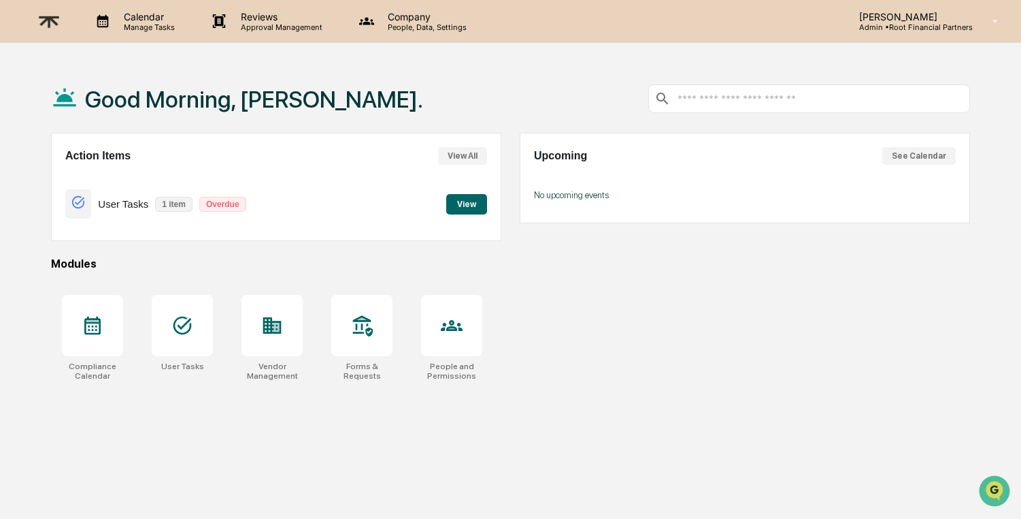
click at [451, 159] on button "View All" at bounding box center [462, 156] width 49 height 18
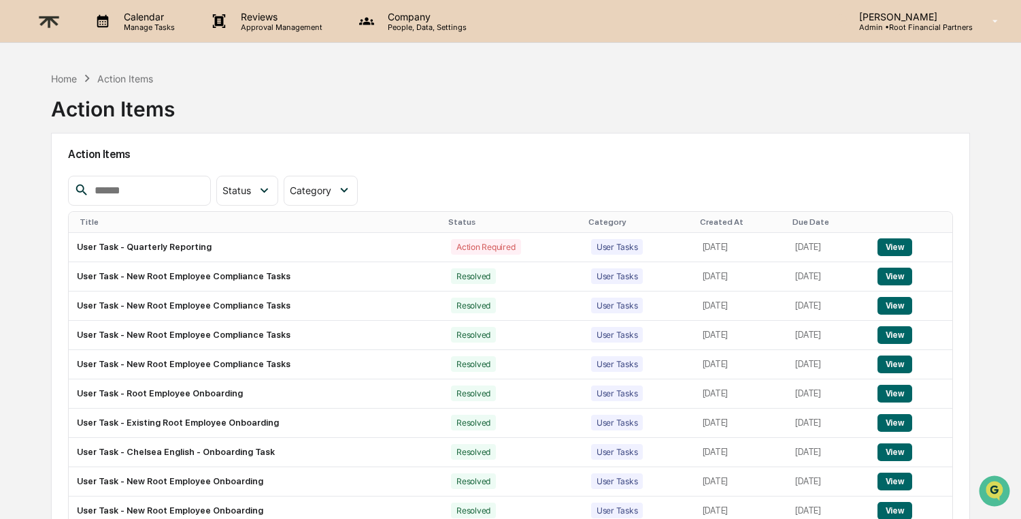
click at [284, 26] on p "Approval Management" at bounding box center [279, 27] width 99 height 10
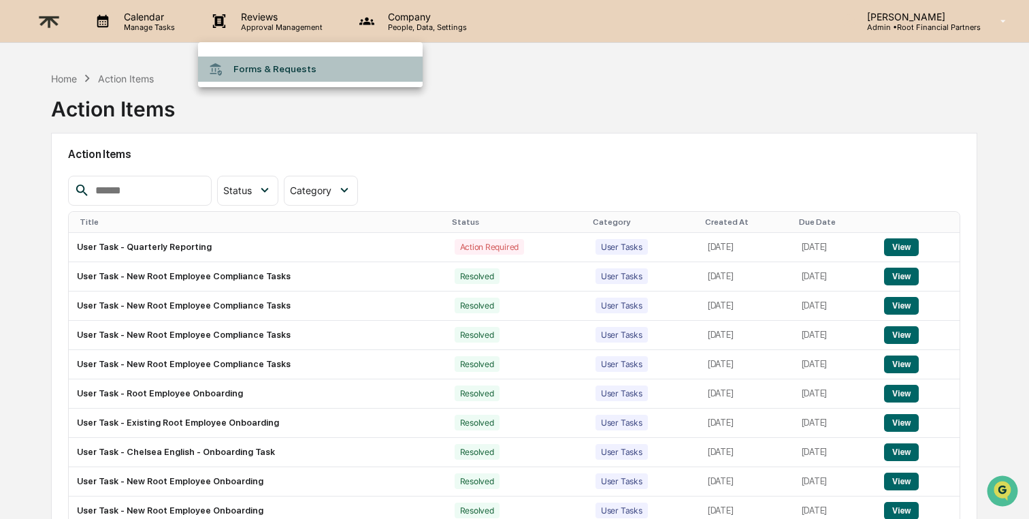
click at [267, 63] on li "Forms & Requests" at bounding box center [310, 68] width 225 height 25
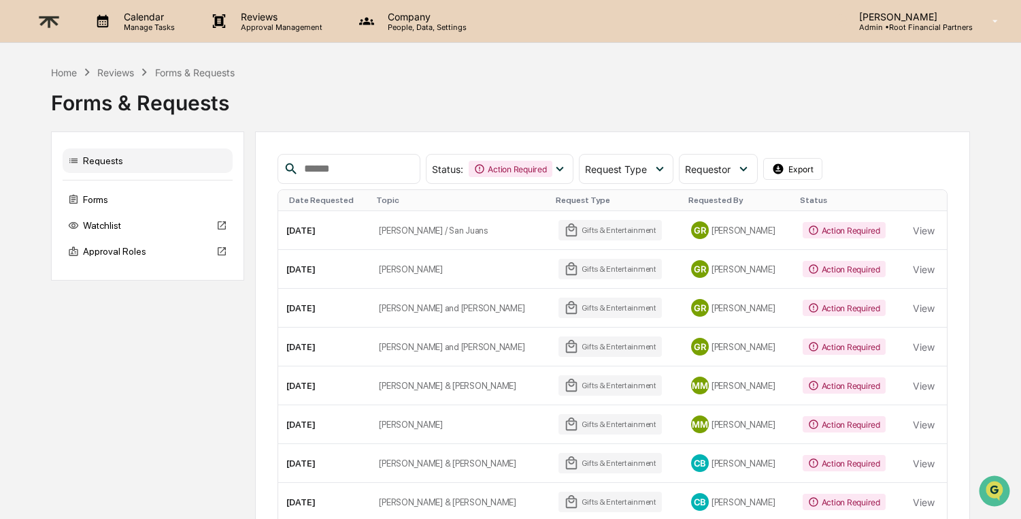
click at [245, 19] on p "Reviews" at bounding box center [279, 17] width 99 height 12
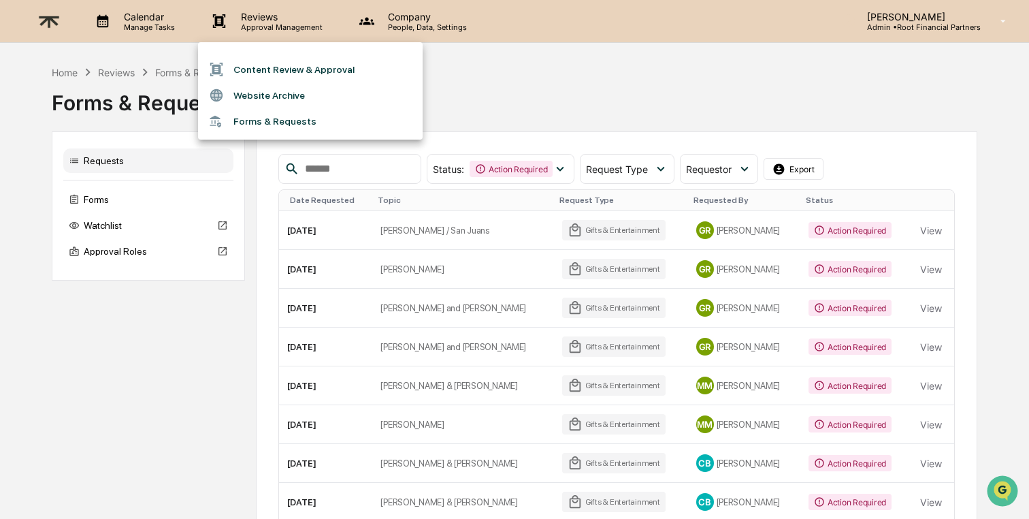
click at [50, 18] on div at bounding box center [514, 259] width 1029 height 519
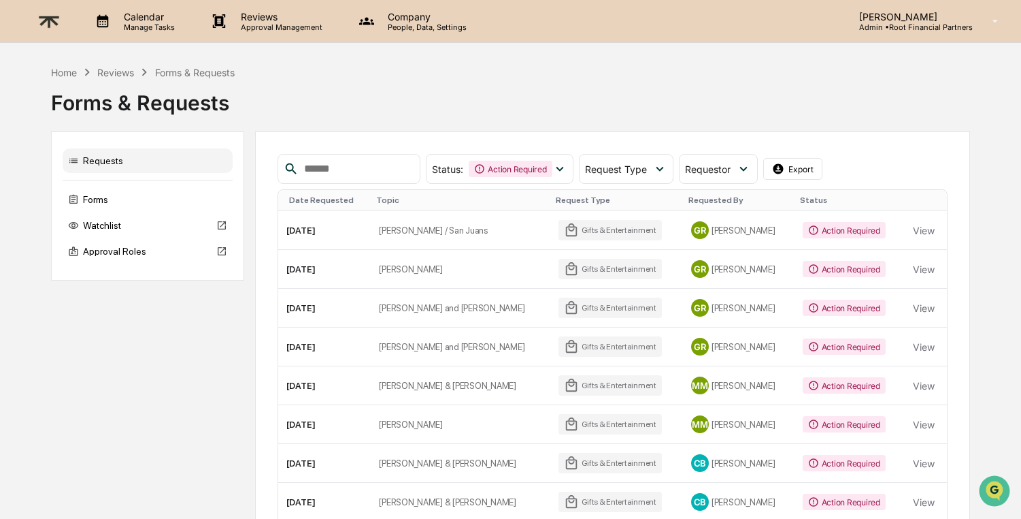
click at [50, 20] on img at bounding box center [49, 21] width 33 height 33
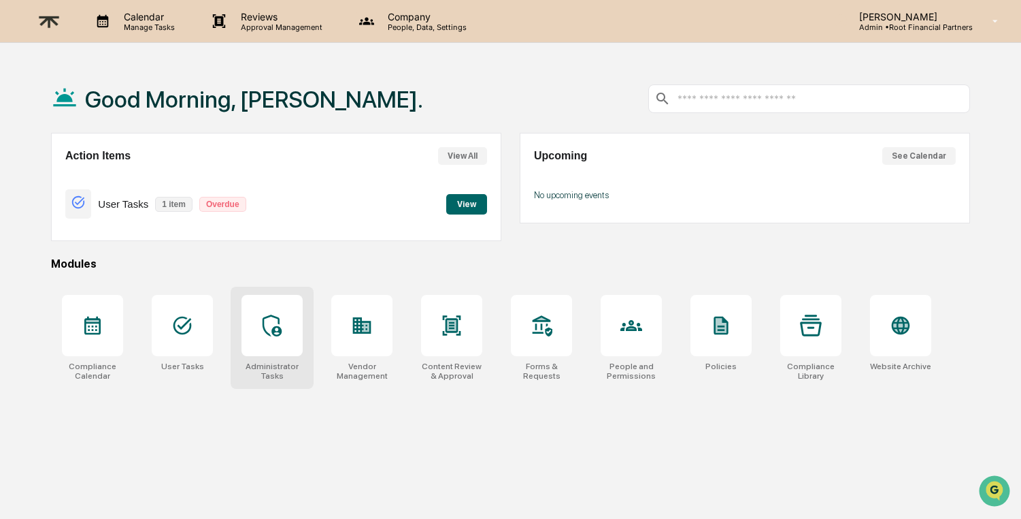
click at [274, 329] on icon at bounding box center [272, 325] width 19 height 22
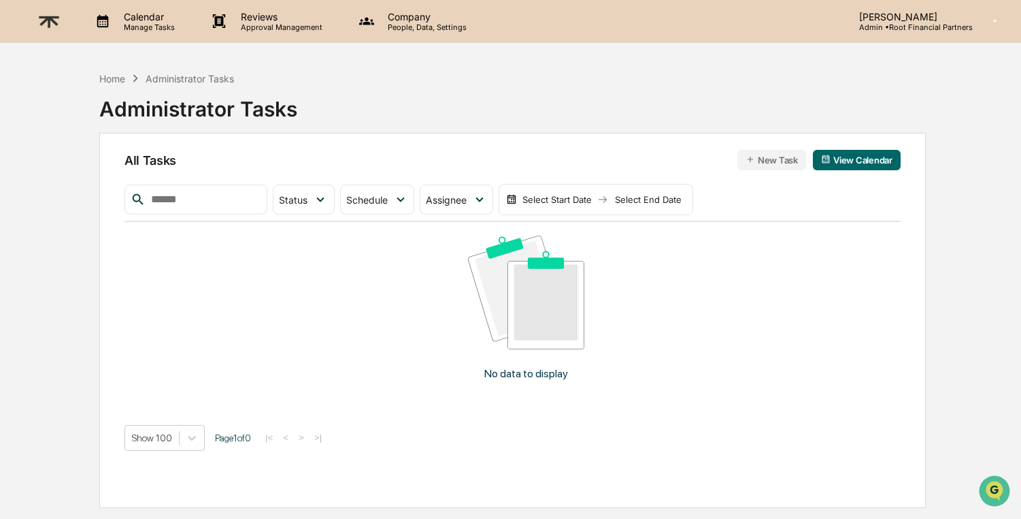
click at [262, 25] on p "Approval Management" at bounding box center [279, 27] width 99 height 10
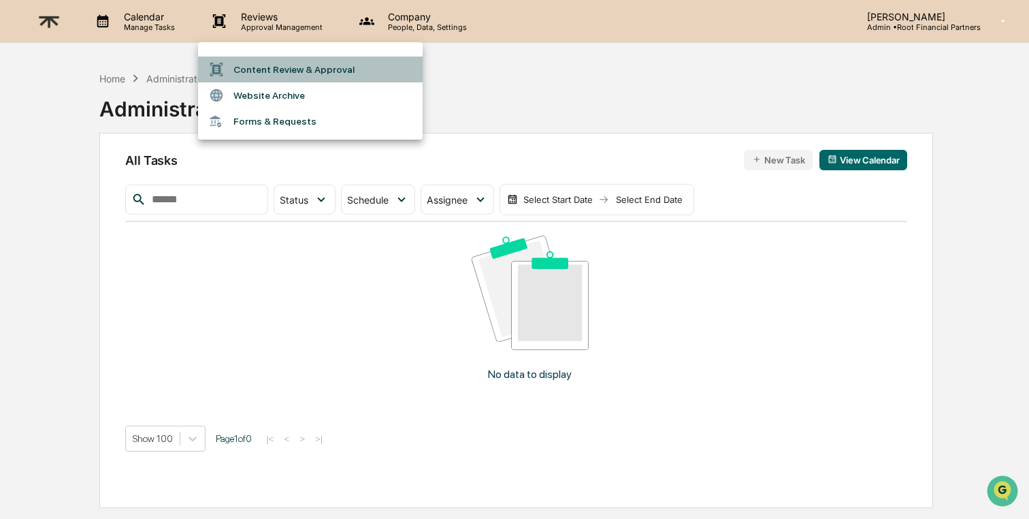
click at [280, 69] on li "Content Review & Approval" at bounding box center [310, 69] width 225 height 26
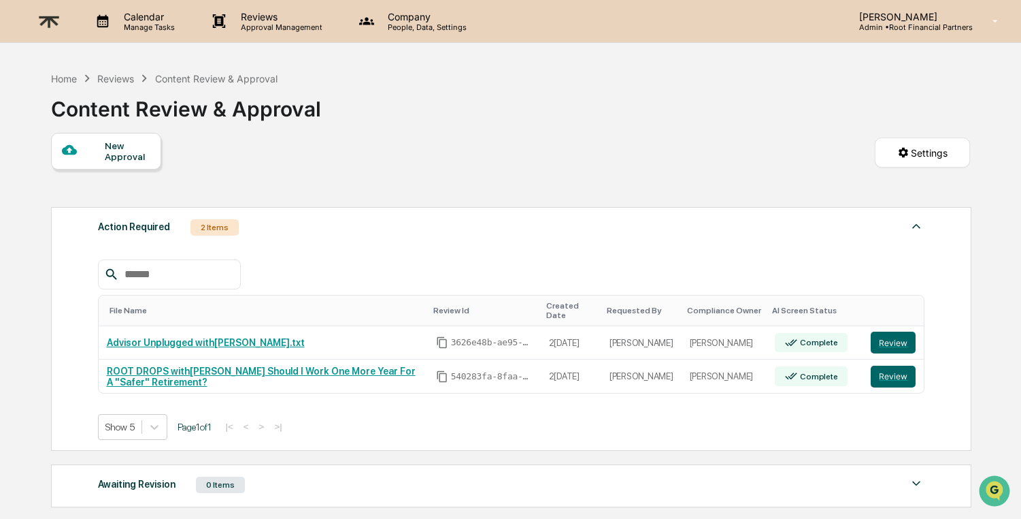
click at [284, 20] on p "Reviews" at bounding box center [279, 17] width 99 height 12
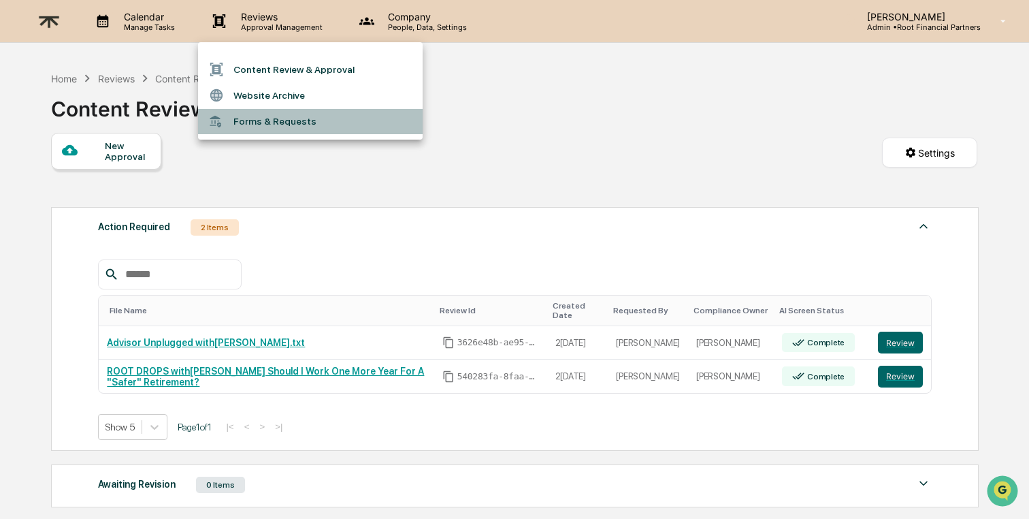
click at [273, 116] on li "Forms & Requests" at bounding box center [310, 121] width 225 height 25
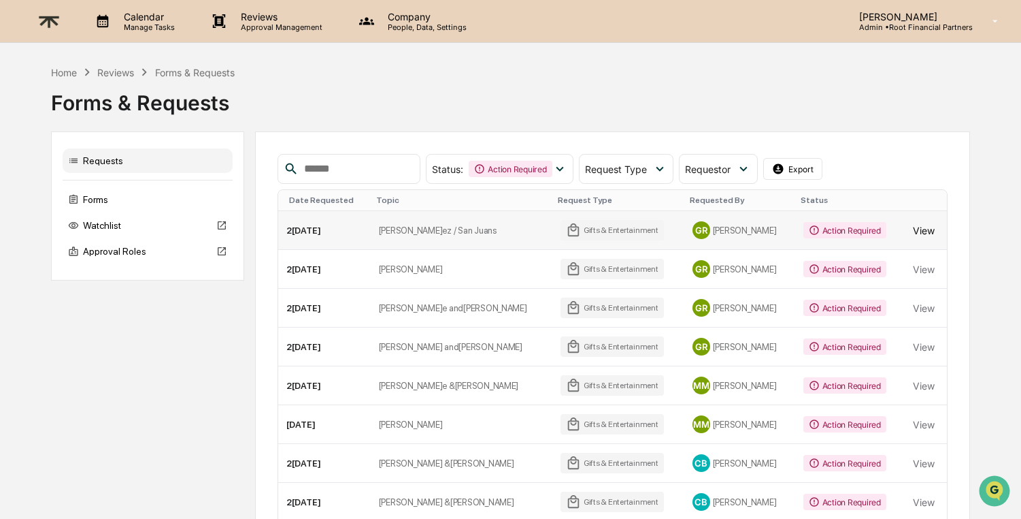
click at [917, 231] on button "View" at bounding box center [924, 229] width 22 height 27
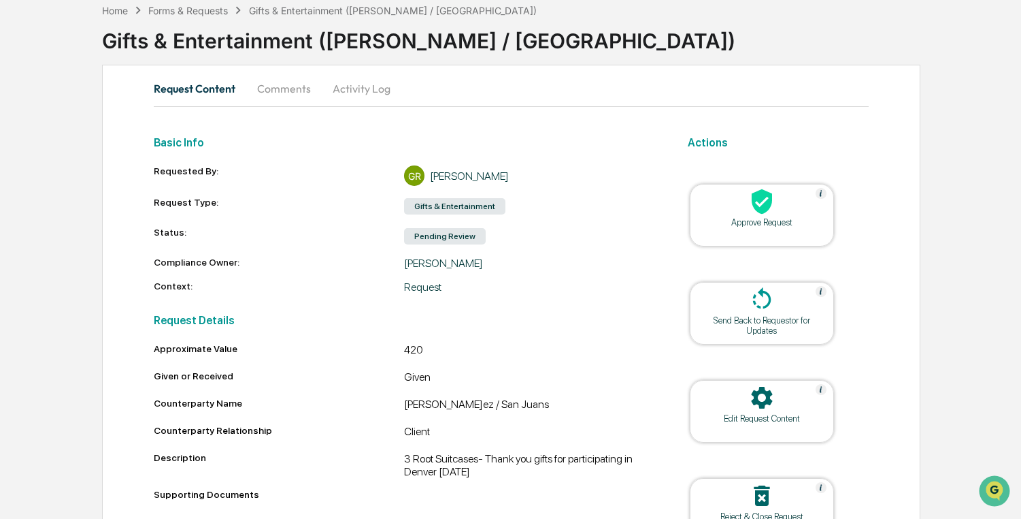
scroll to position [68, 0]
click at [774, 218] on div "Approve Request" at bounding box center [762, 222] width 122 height 10
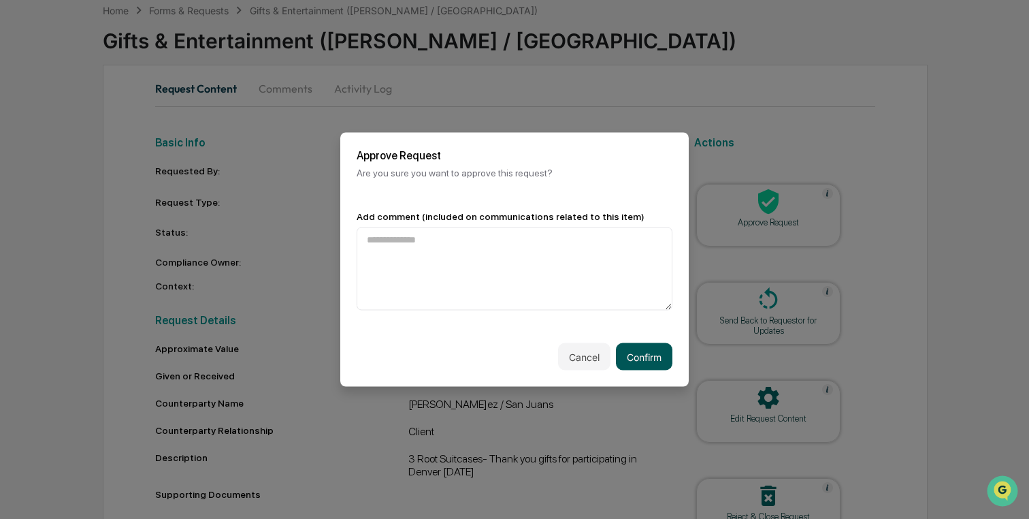
click at [646, 358] on button "Confirm" at bounding box center [644, 356] width 56 height 27
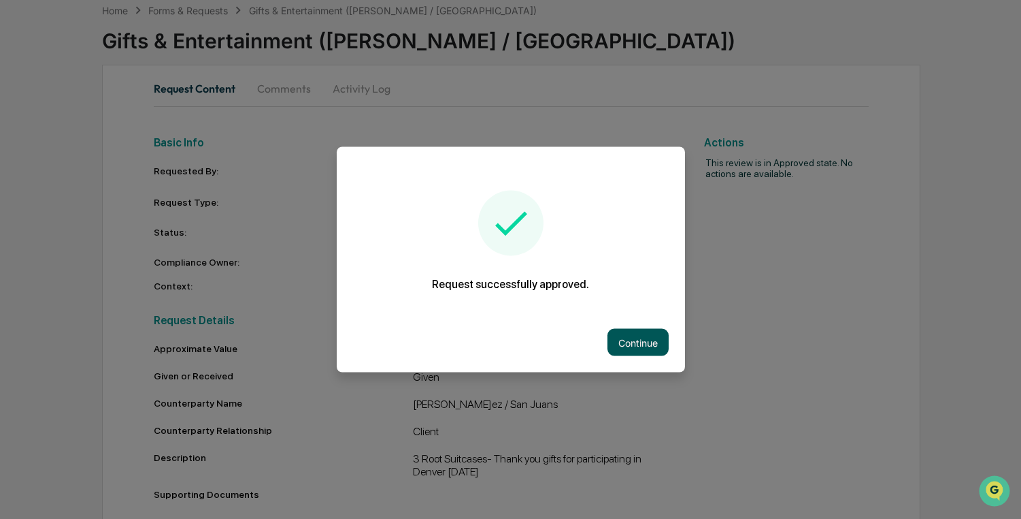
click at [640, 345] on button "Continue" at bounding box center [638, 342] width 61 height 27
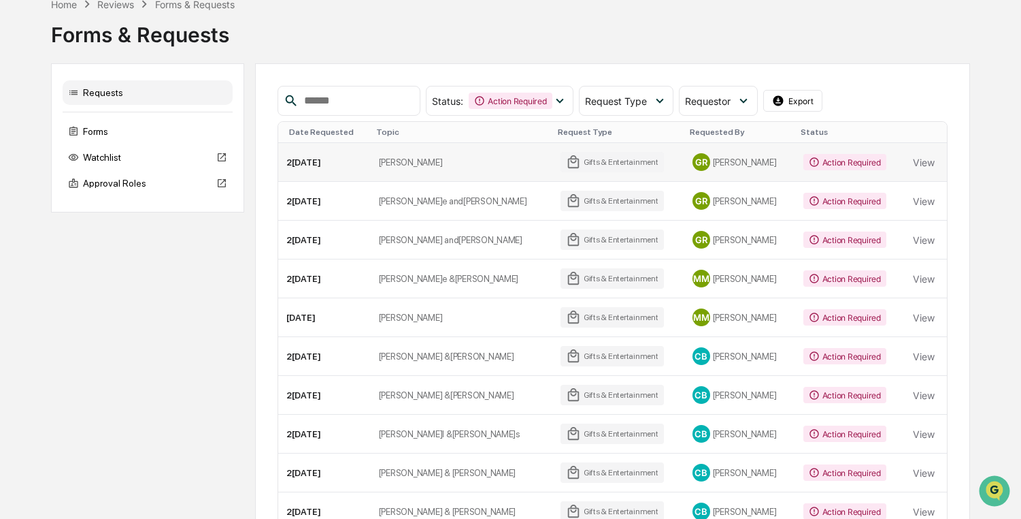
click at [837, 160] on div "Action Required" at bounding box center [845, 162] width 83 height 16
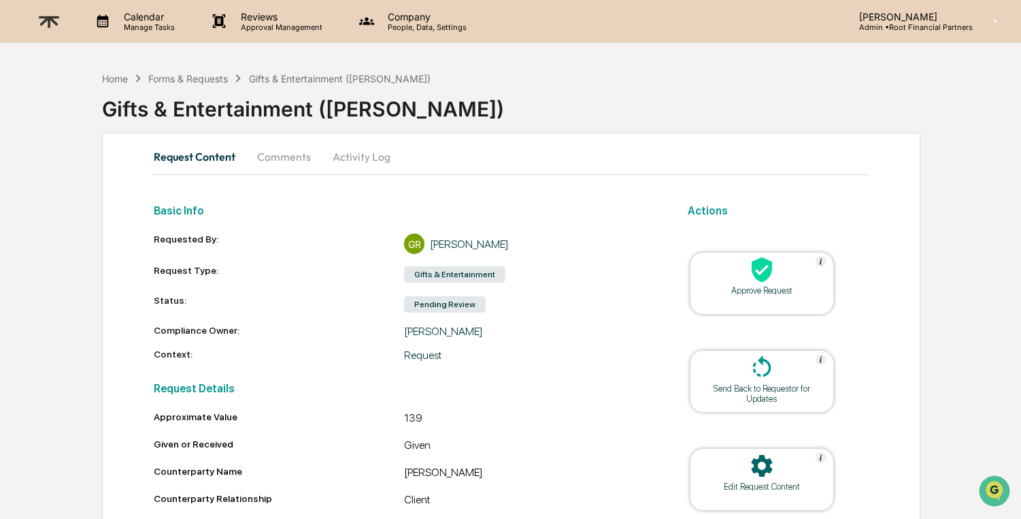
click at [755, 282] on icon at bounding box center [762, 269] width 27 height 27
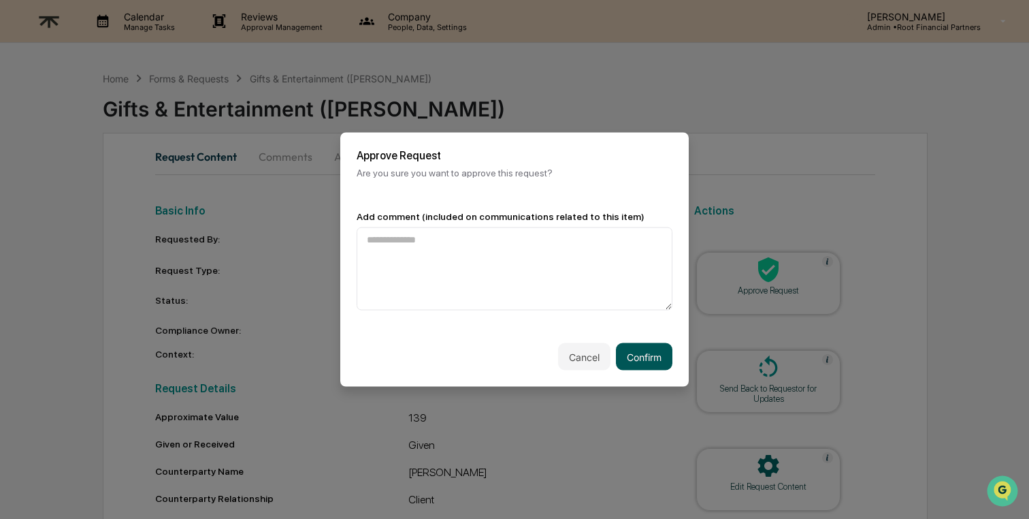
click at [641, 360] on button "Confirm" at bounding box center [644, 356] width 56 height 27
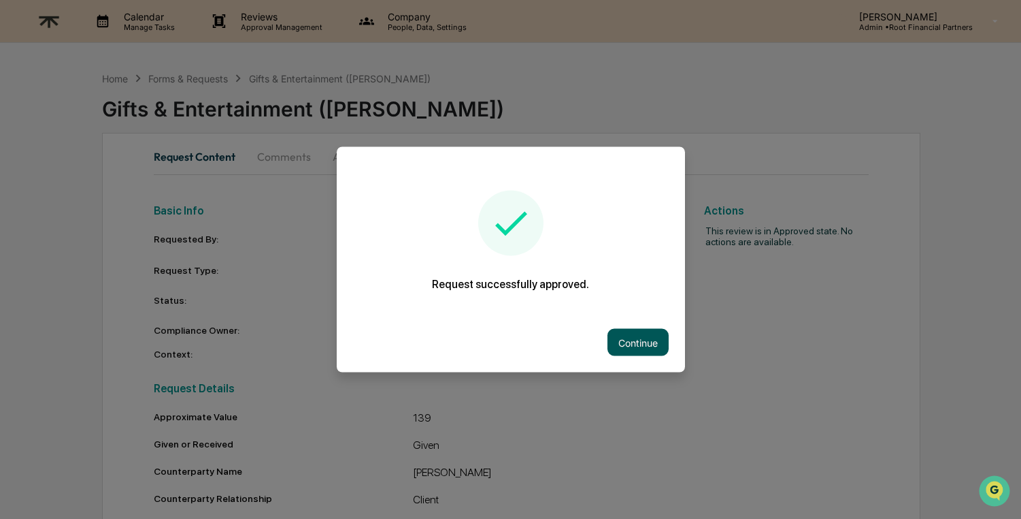
click at [646, 345] on button "Continue" at bounding box center [638, 342] width 61 height 27
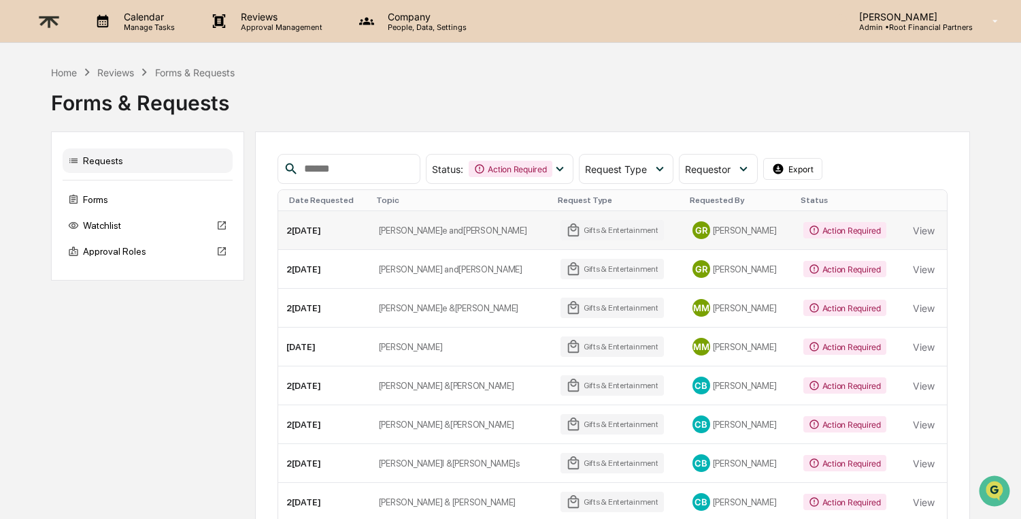
click at [844, 232] on div "Action Required" at bounding box center [845, 230] width 83 height 16
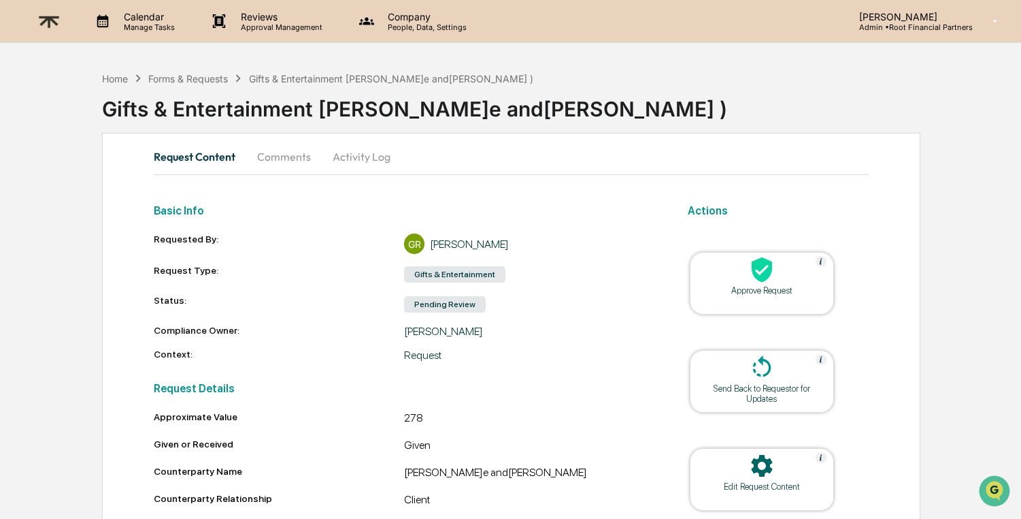
click at [778, 287] on div "Approve Request" at bounding box center [762, 290] width 122 height 10
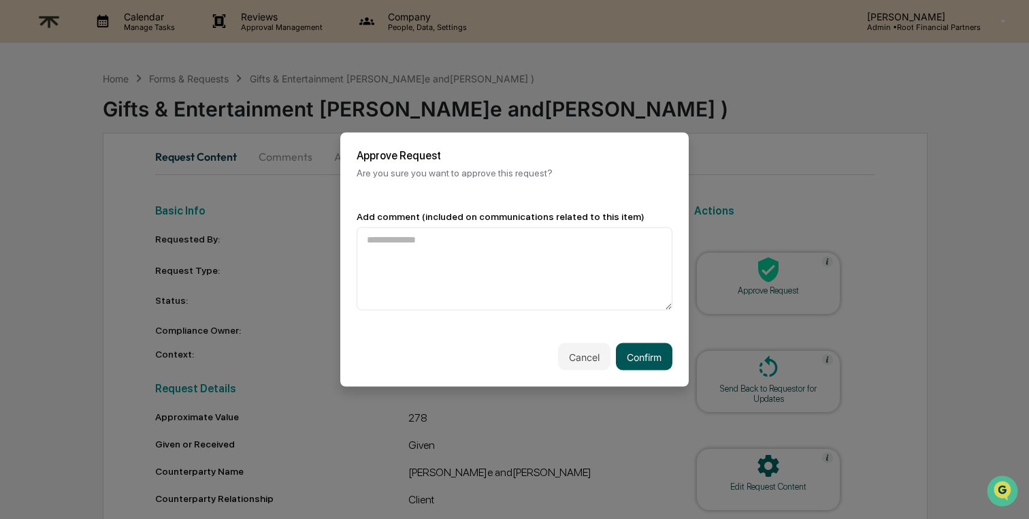
click at [651, 354] on button "Confirm" at bounding box center [644, 356] width 56 height 27
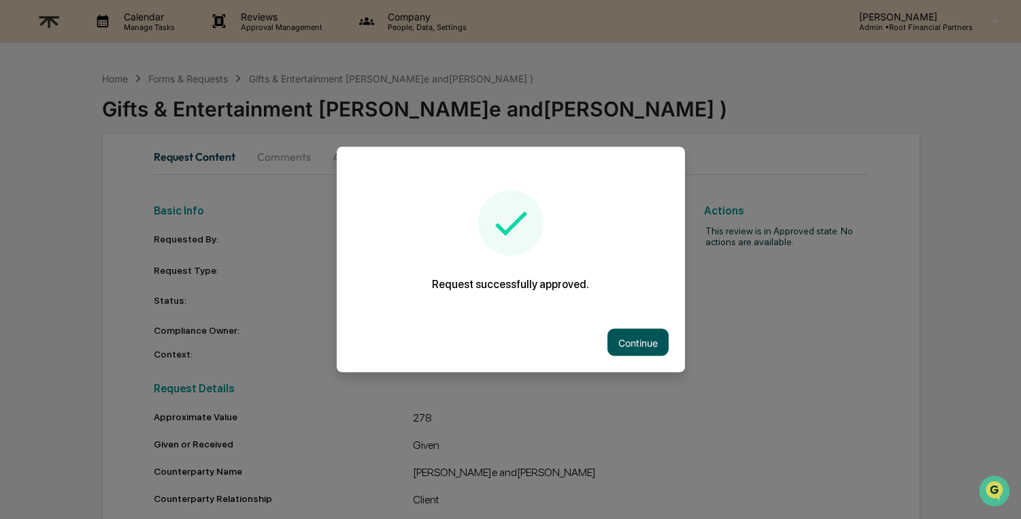
click at [648, 348] on button "Continue" at bounding box center [638, 342] width 61 height 27
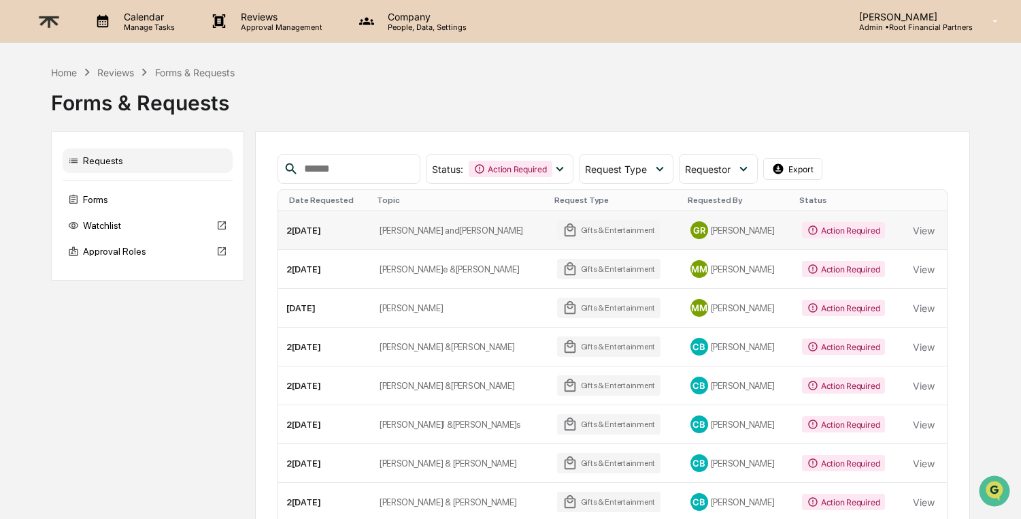
click at [832, 233] on div "Action Required" at bounding box center [843, 230] width 83 height 16
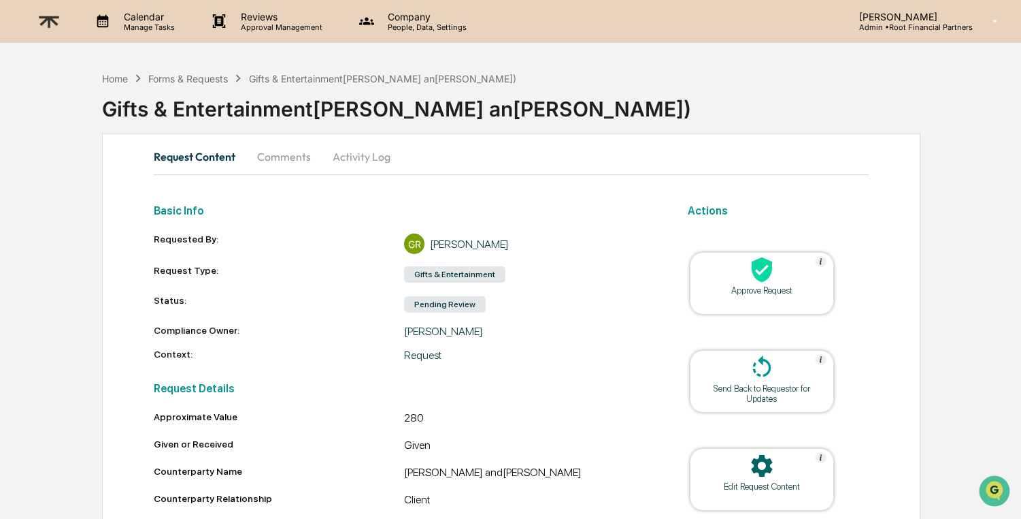
click at [759, 269] on icon at bounding box center [762, 269] width 20 height 25
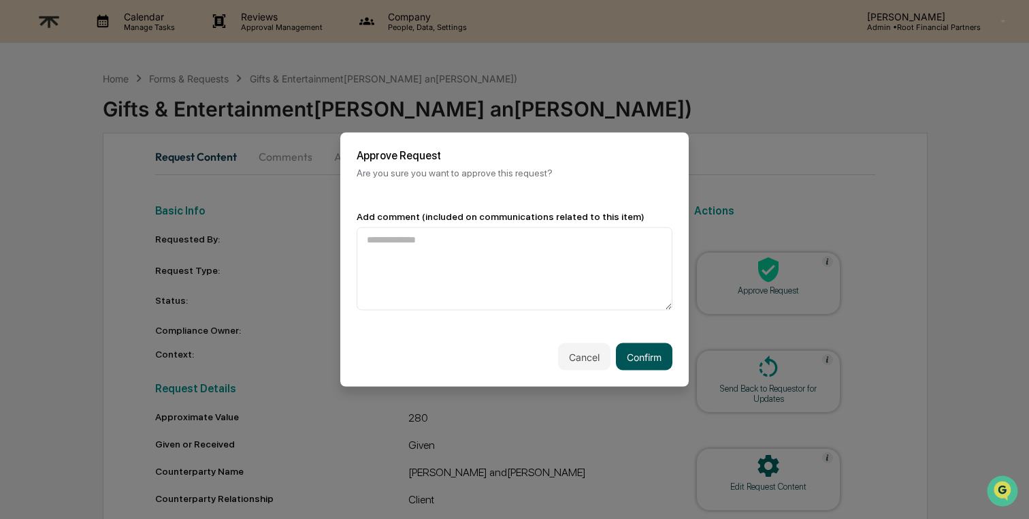
click at [651, 361] on button "Confirm" at bounding box center [644, 356] width 56 height 27
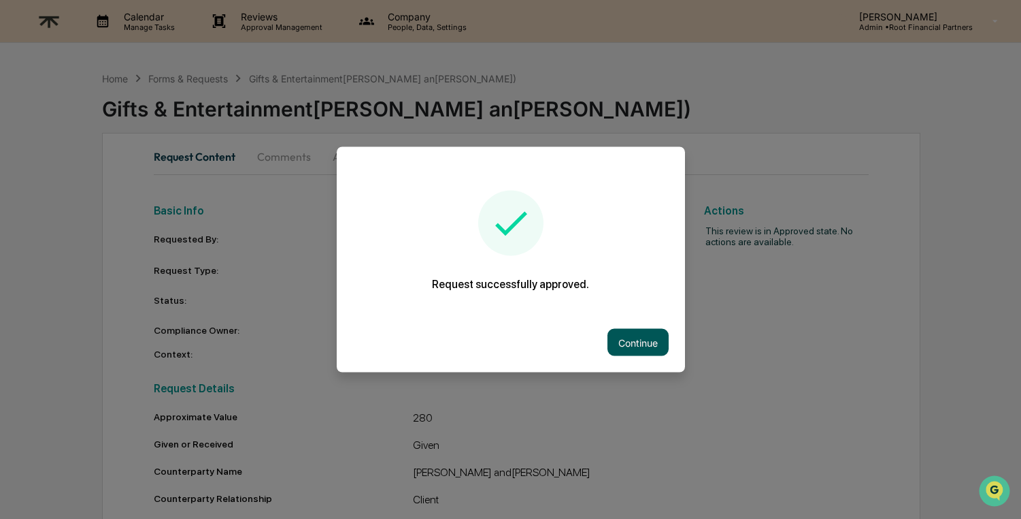
click at [649, 346] on button "Continue" at bounding box center [638, 342] width 61 height 27
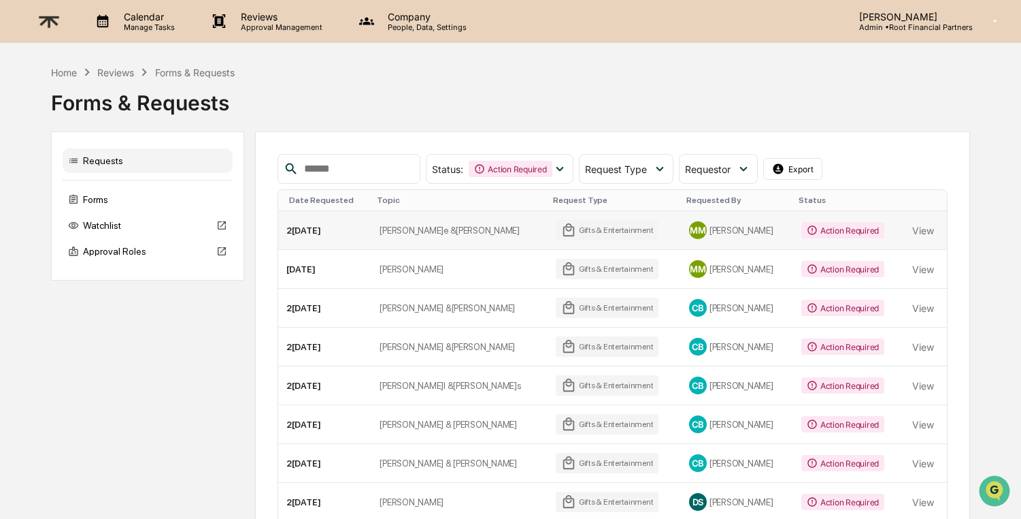
click at [857, 229] on div "Action Required" at bounding box center [843, 230] width 83 height 16
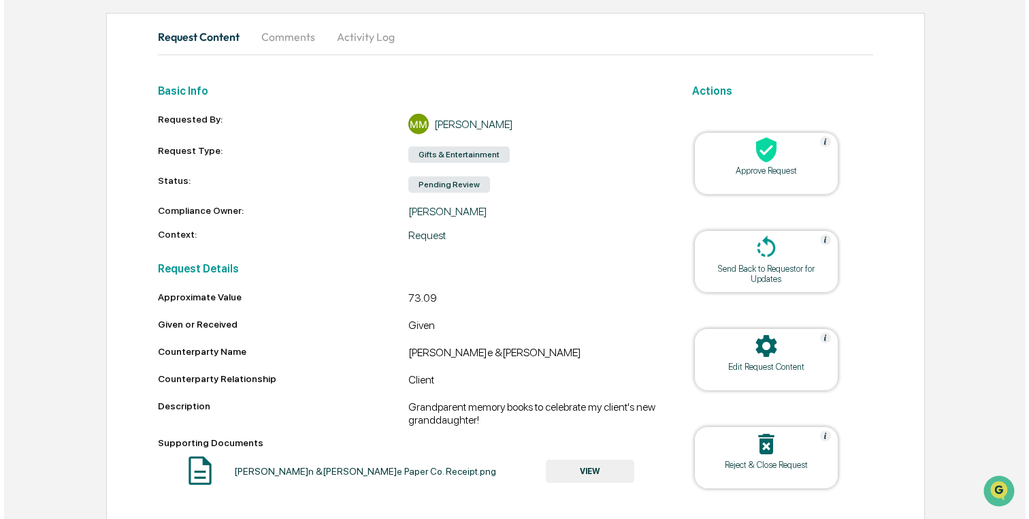
scroll to position [122, 0]
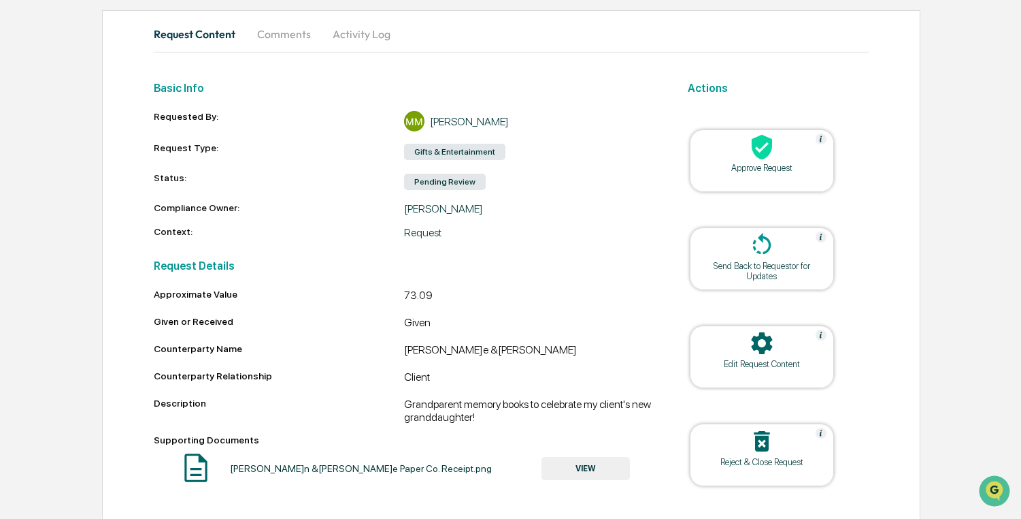
click at [755, 160] on icon at bounding box center [762, 146] width 27 height 27
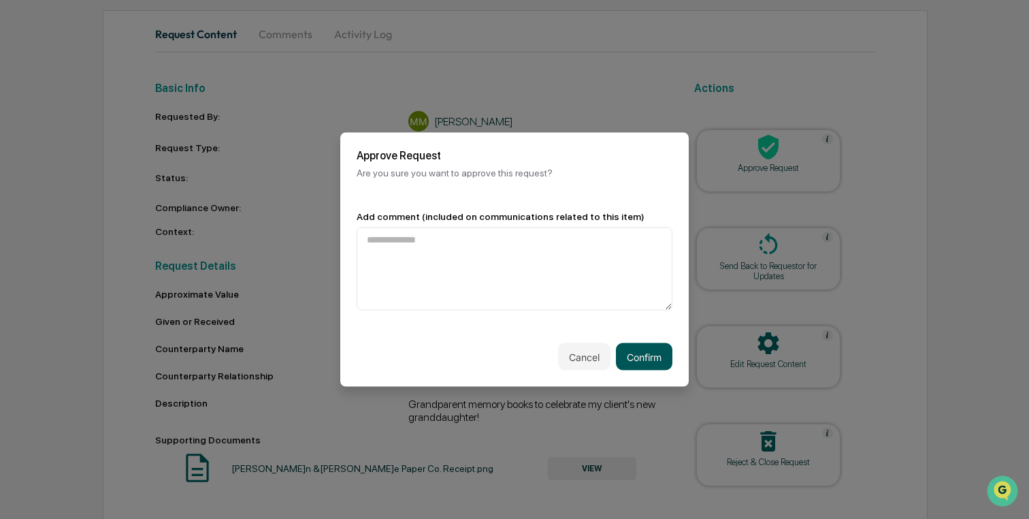
click at [653, 351] on button "Confirm" at bounding box center [644, 356] width 56 height 27
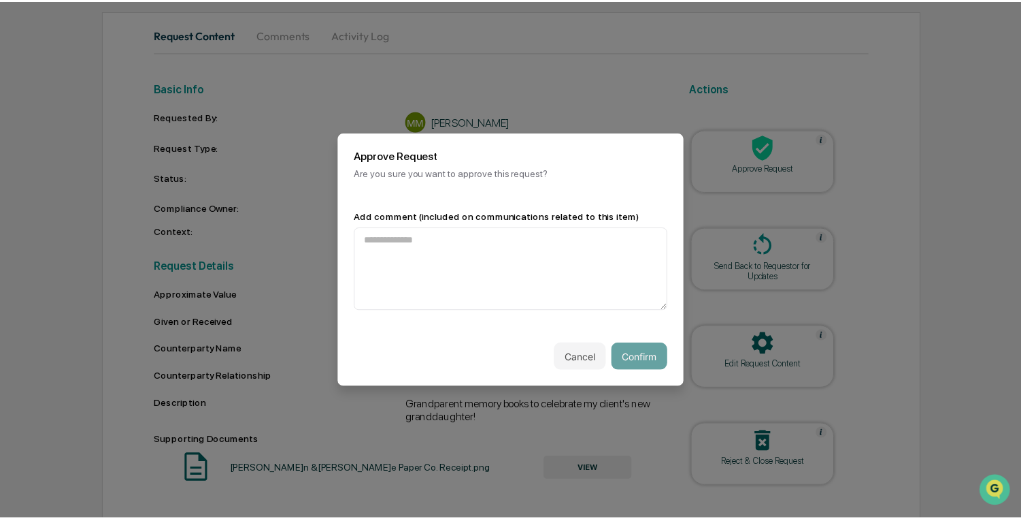
scroll to position [121, 0]
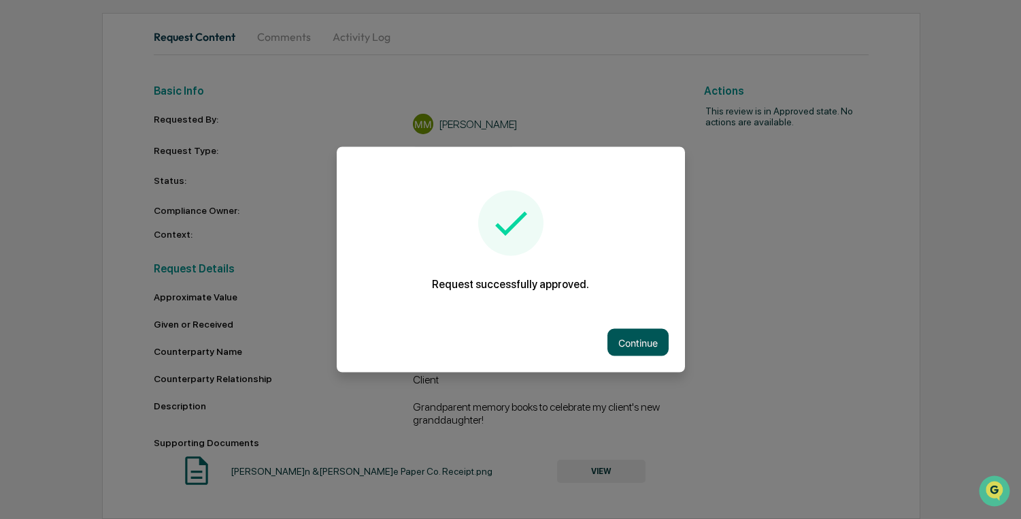
click at [639, 342] on button "Continue" at bounding box center [638, 342] width 61 height 27
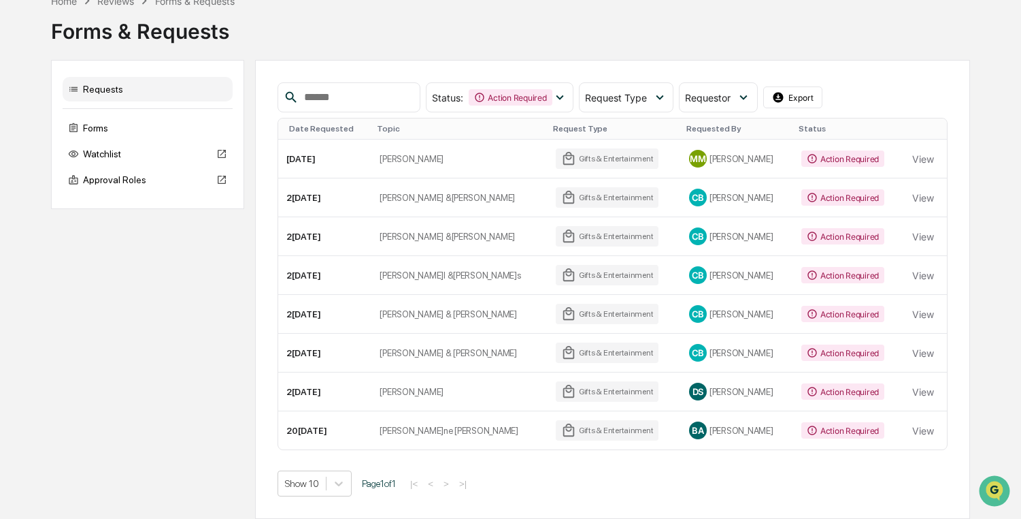
scroll to position [71, 0]
click at [842, 148] on td "Action Required" at bounding box center [849, 159] width 112 height 39
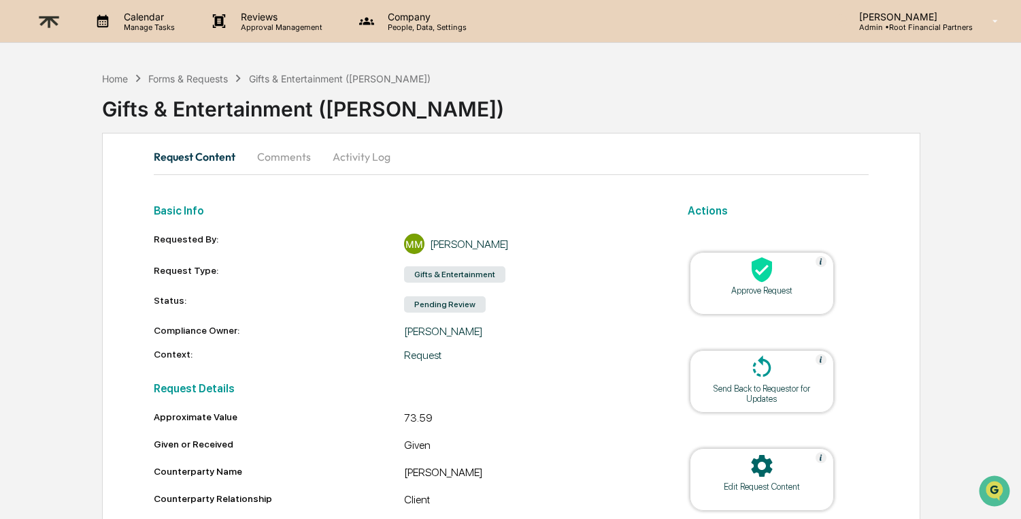
scroll to position [154, 0]
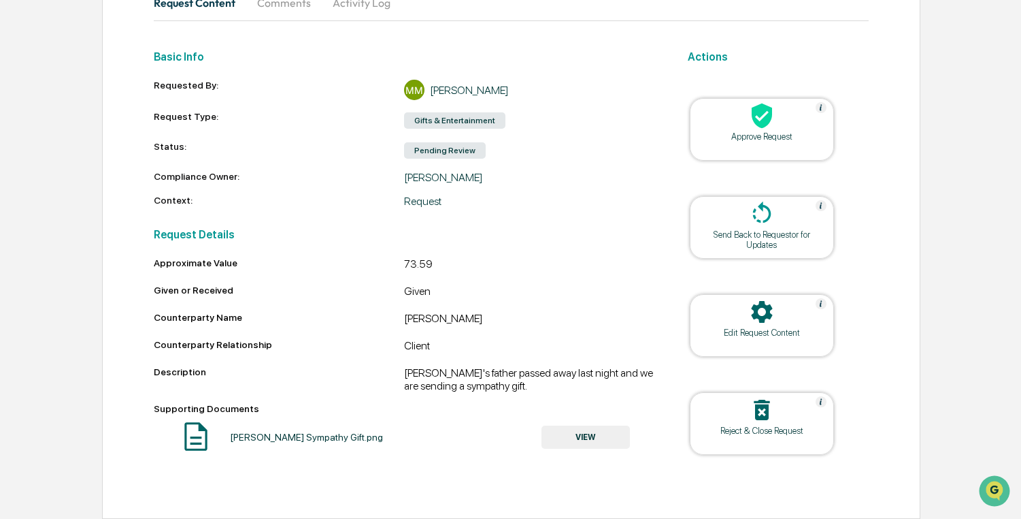
click at [590, 440] on button "VIEW" at bounding box center [586, 436] width 88 height 23
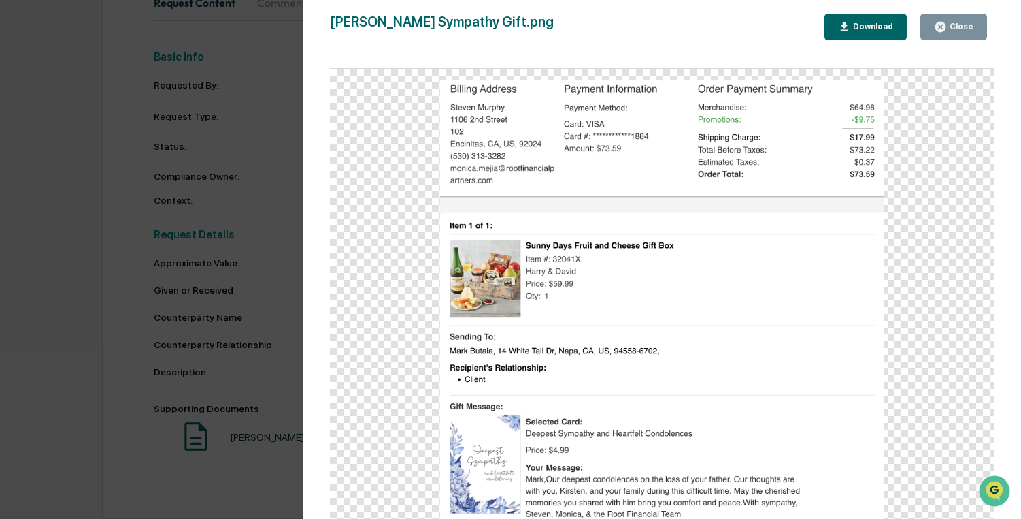
click at [225, 169] on div "Version History 08/27/2025, 10:50 PM Monica Mejia Mark Butala's Sympathy Gift.p…" at bounding box center [510, 259] width 1021 height 519
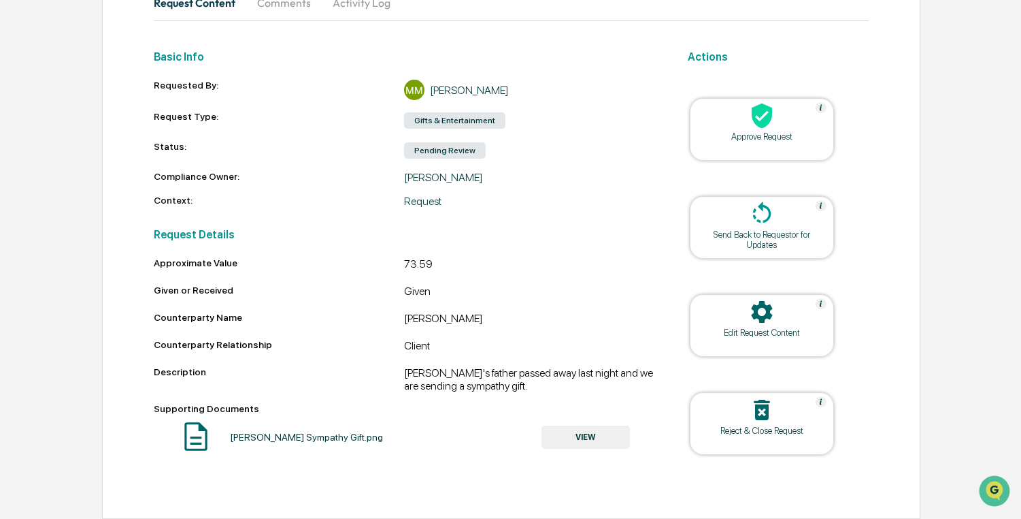
click at [774, 107] on icon at bounding box center [762, 115] width 27 height 27
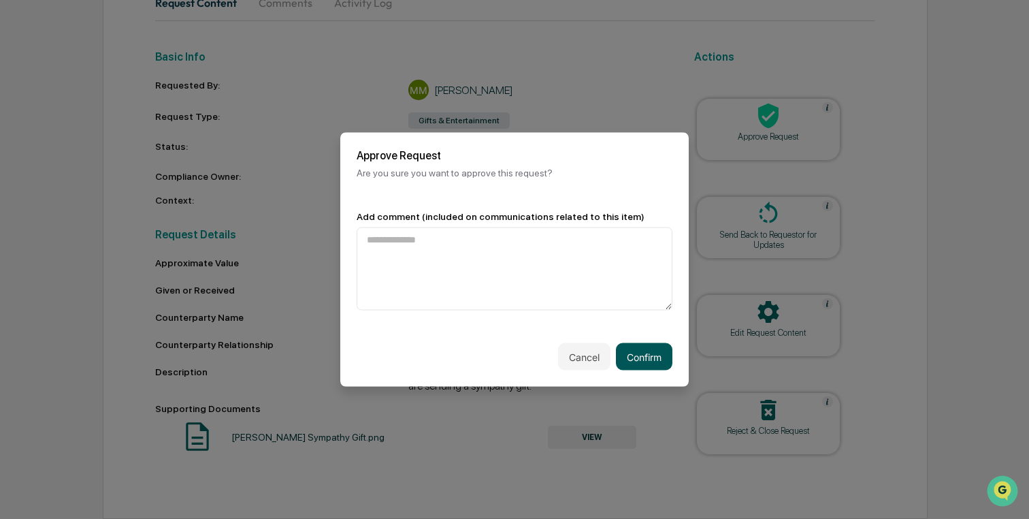
click at [638, 357] on button "Confirm" at bounding box center [644, 356] width 56 height 27
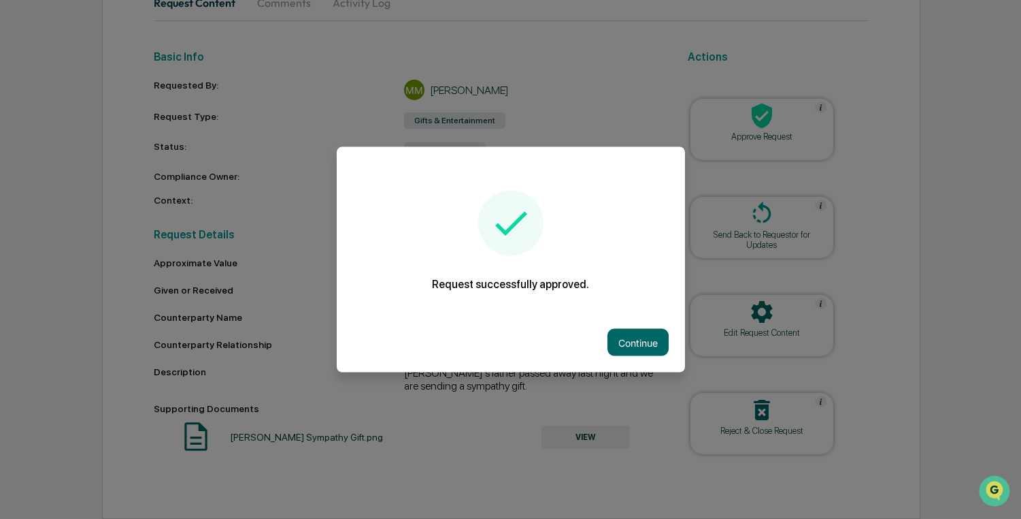
scroll to position [121, 0]
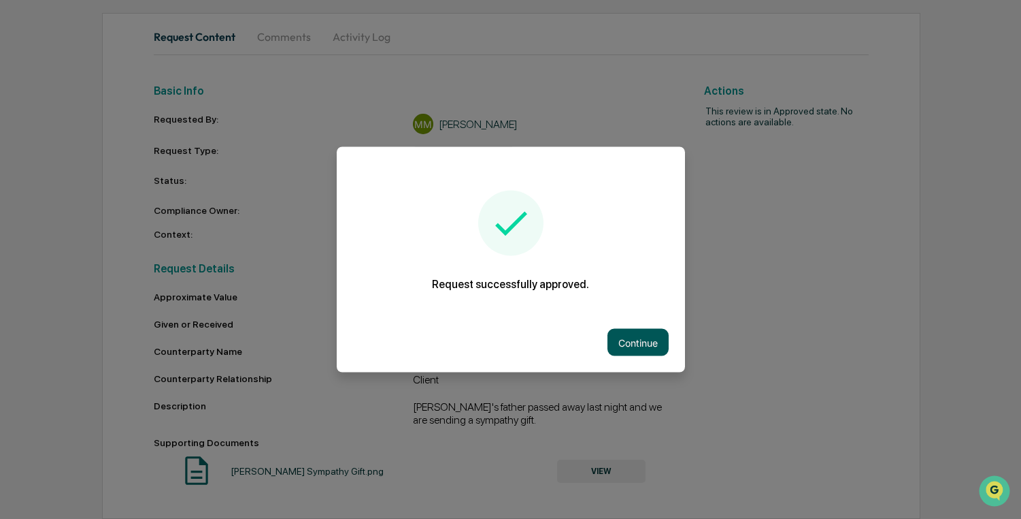
click at [642, 335] on button "Continue" at bounding box center [638, 342] width 61 height 27
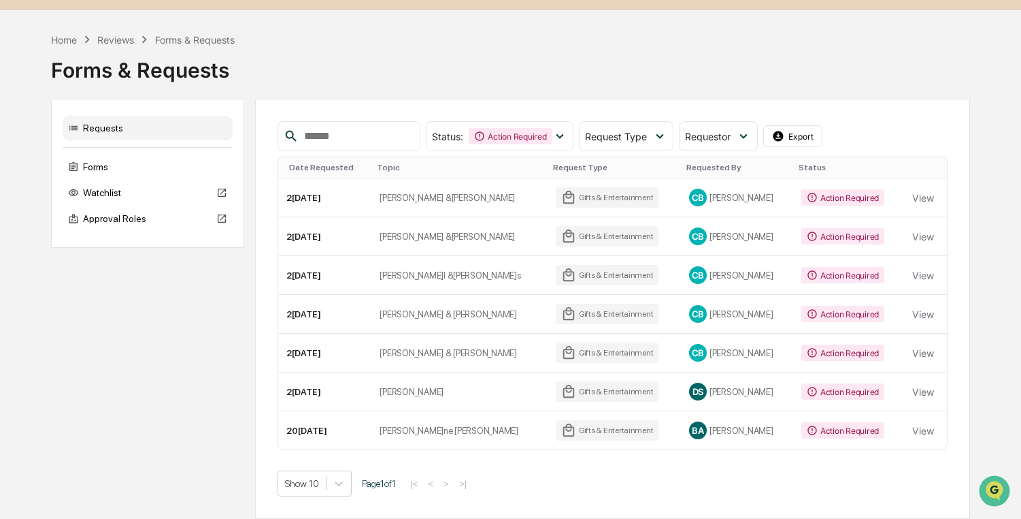
scroll to position [33, 0]
click at [847, 198] on div "Action Required" at bounding box center [843, 197] width 83 height 16
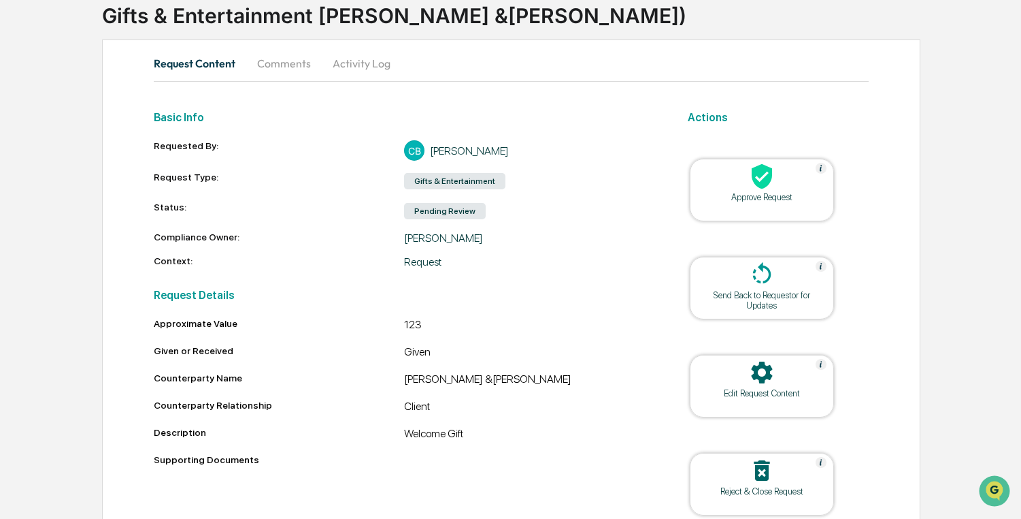
scroll to position [102, 0]
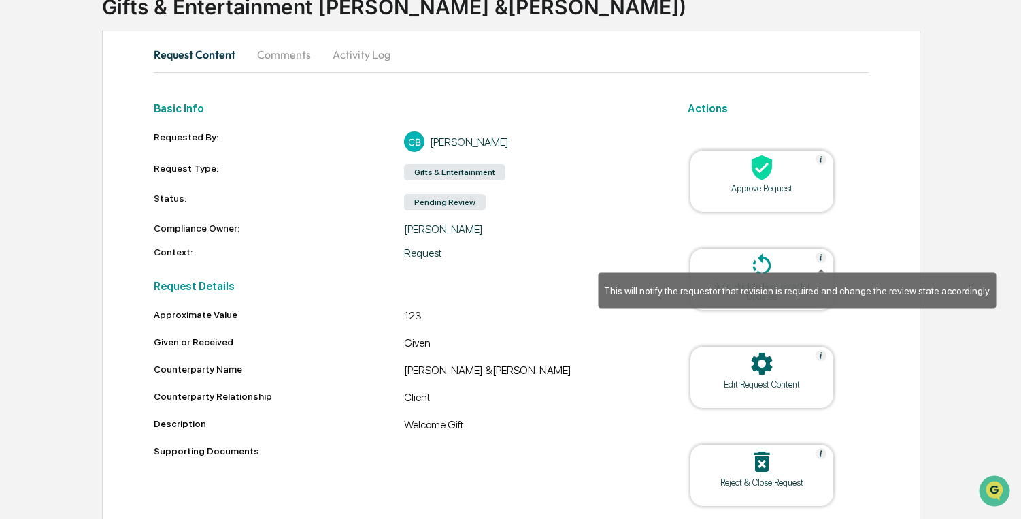
click at [823, 257] on img at bounding box center [821, 257] width 11 height 11
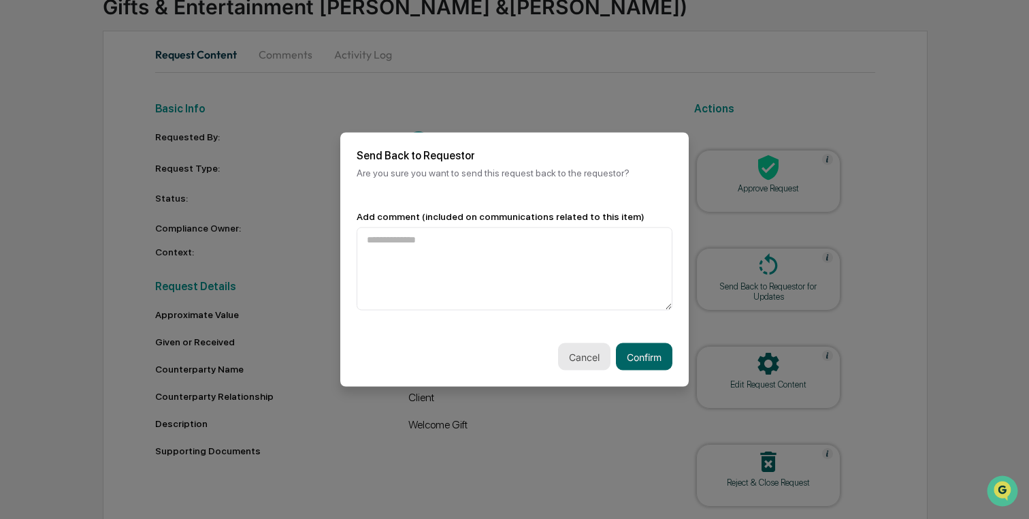
click at [567, 350] on button "Cancel" at bounding box center [584, 356] width 52 height 27
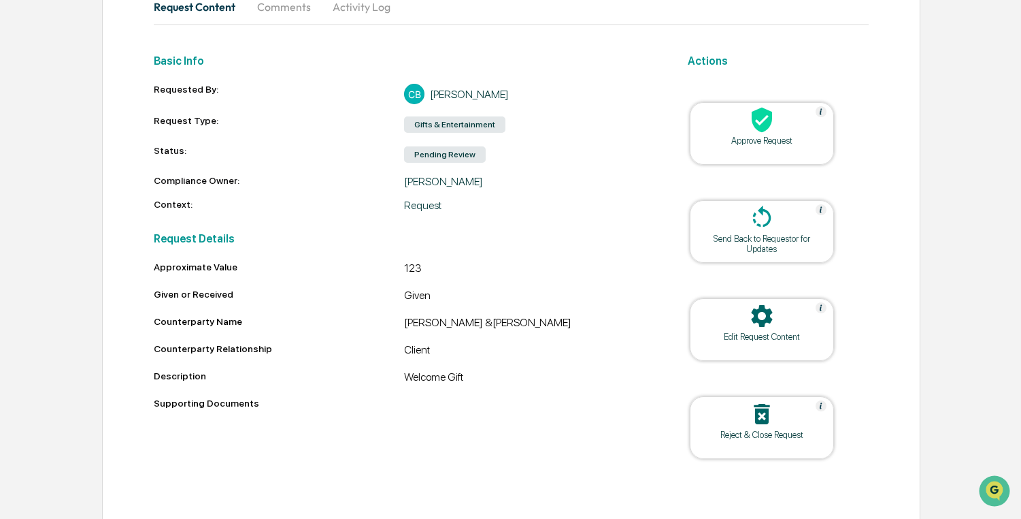
scroll to position [154, 0]
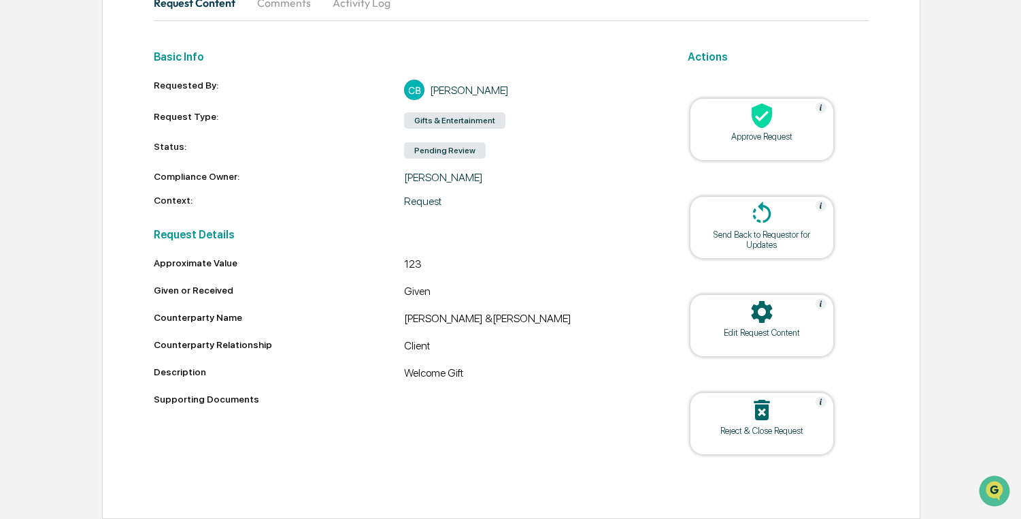
click at [785, 121] on div at bounding box center [762, 116] width 136 height 29
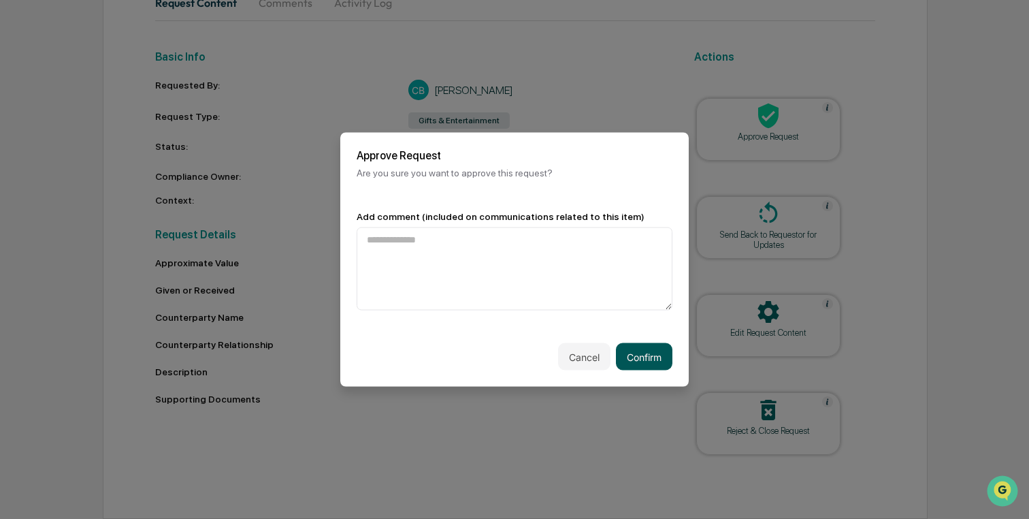
click at [653, 359] on button "Confirm" at bounding box center [644, 356] width 56 height 27
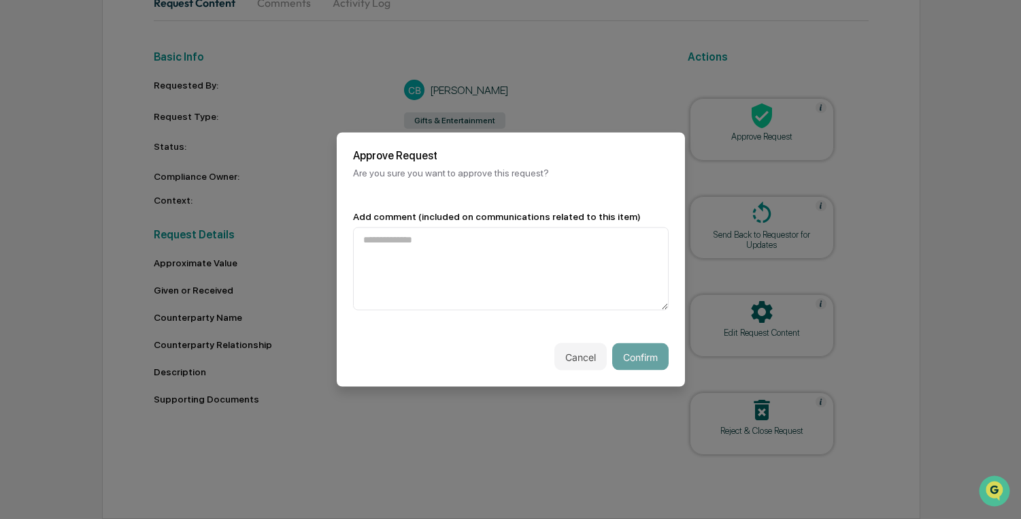
scroll to position [76, 0]
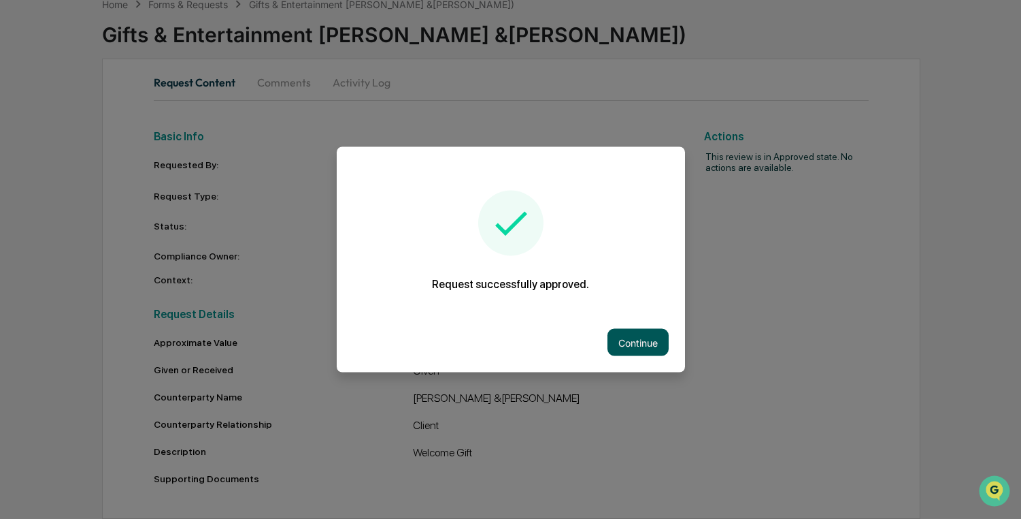
click at [629, 335] on button "Continue" at bounding box center [638, 342] width 61 height 27
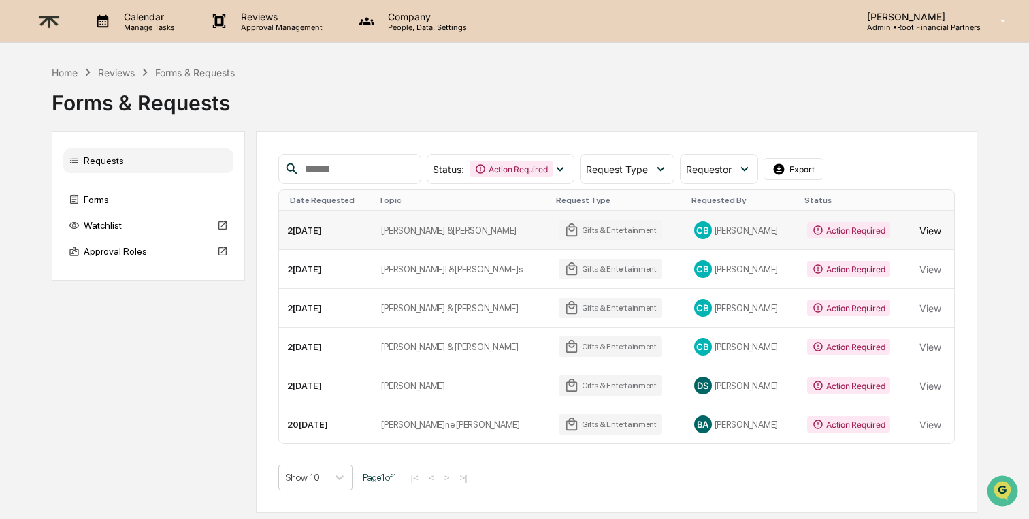
click at [924, 227] on button "View" at bounding box center [930, 229] width 22 height 27
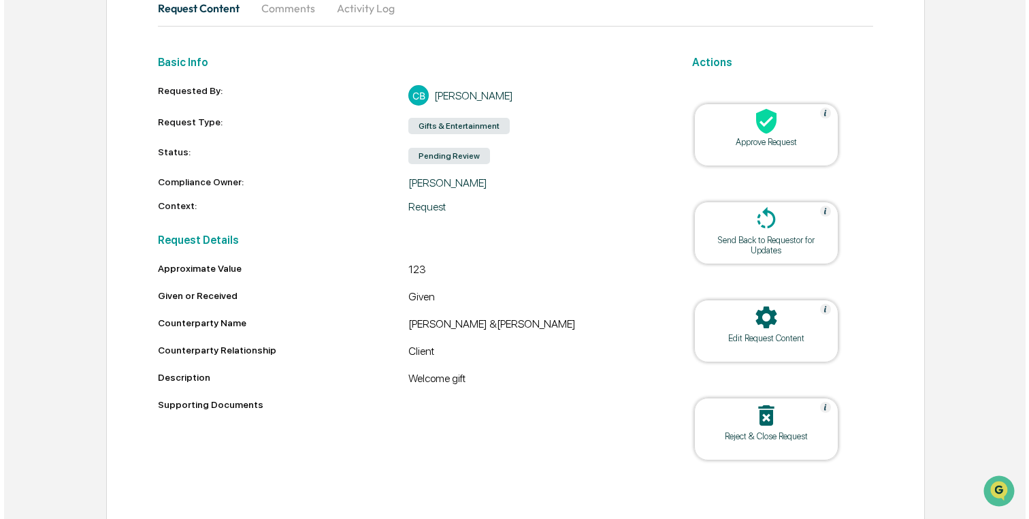
scroll to position [154, 0]
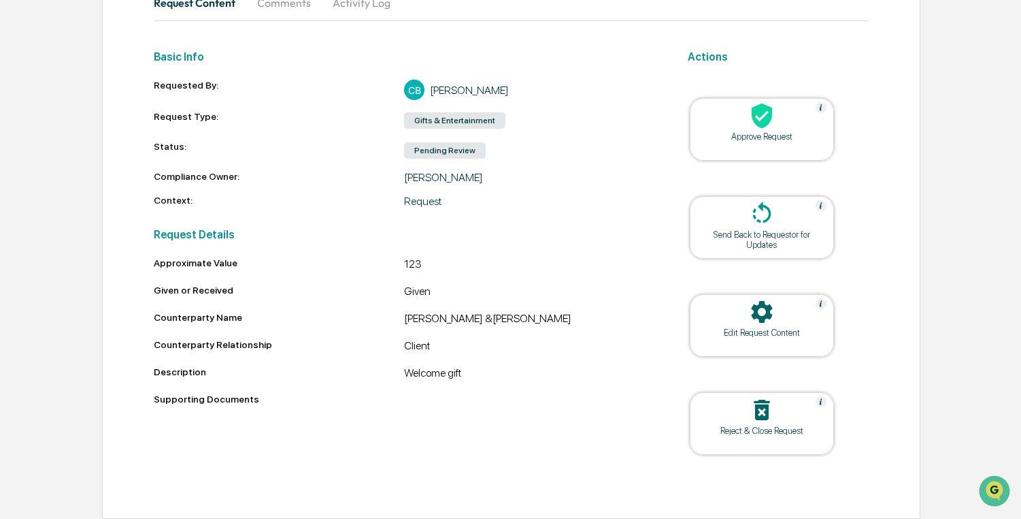
click at [786, 120] on div at bounding box center [762, 116] width 136 height 29
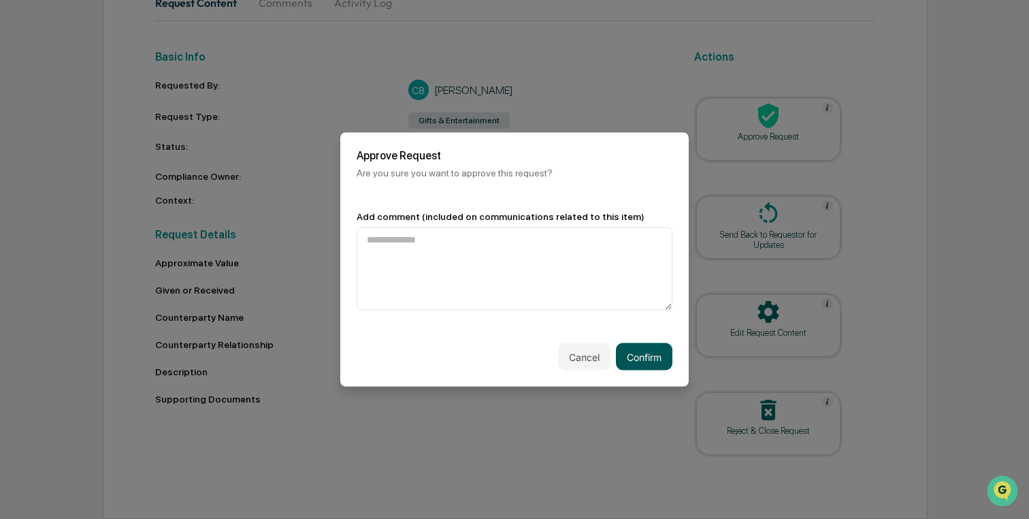
click at [638, 352] on button "Confirm" at bounding box center [644, 356] width 56 height 27
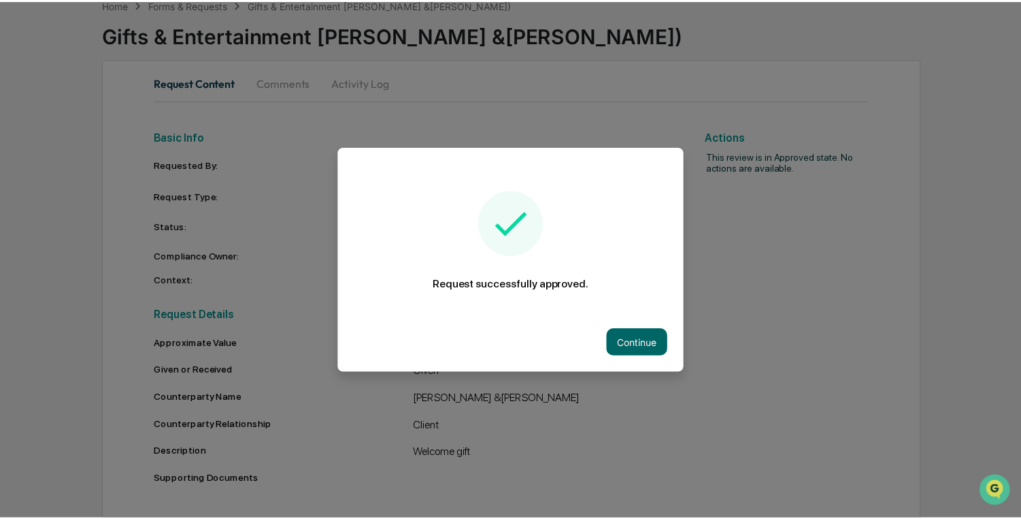
scroll to position [76, 0]
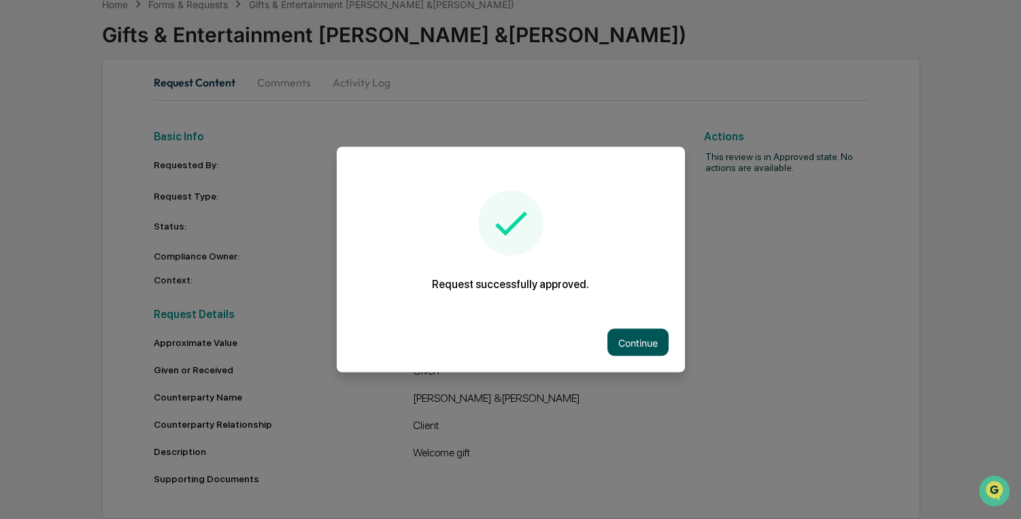
click at [637, 348] on button "Continue" at bounding box center [638, 342] width 61 height 27
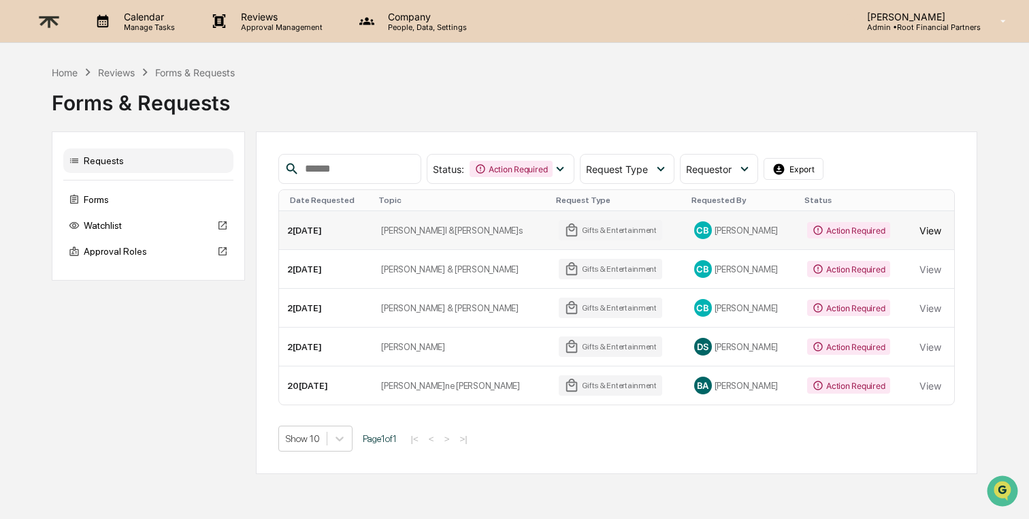
click at [929, 229] on button "View" at bounding box center [930, 229] width 22 height 27
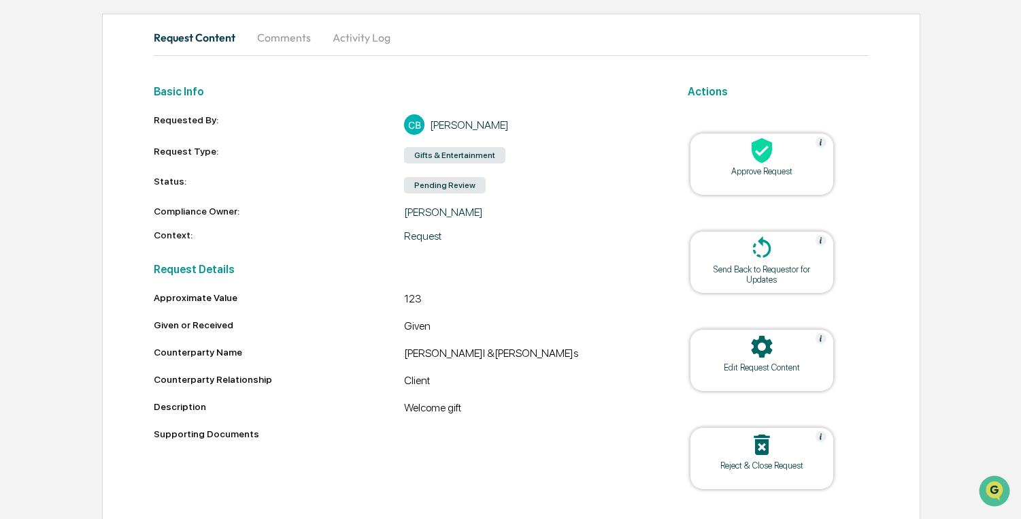
scroll to position [144, 0]
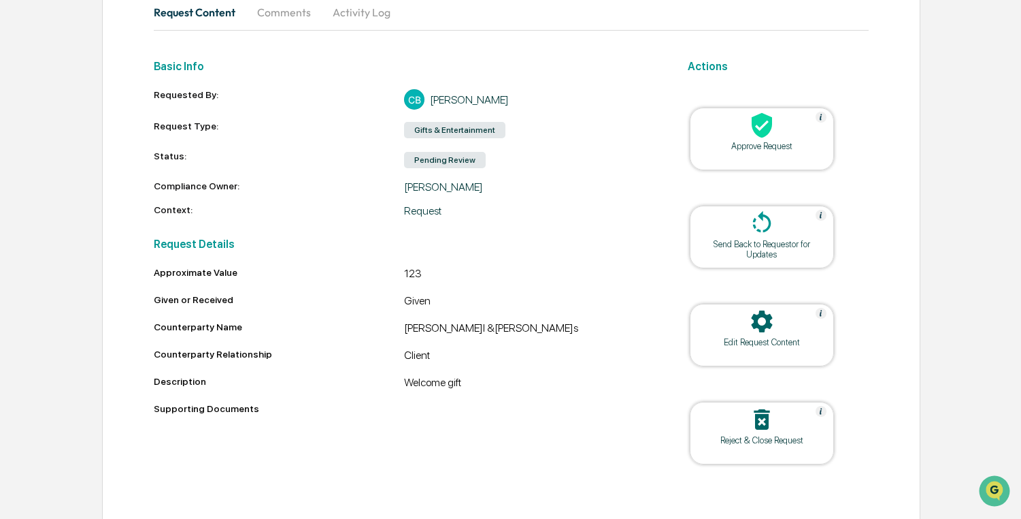
click at [760, 126] on icon at bounding box center [762, 125] width 20 height 25
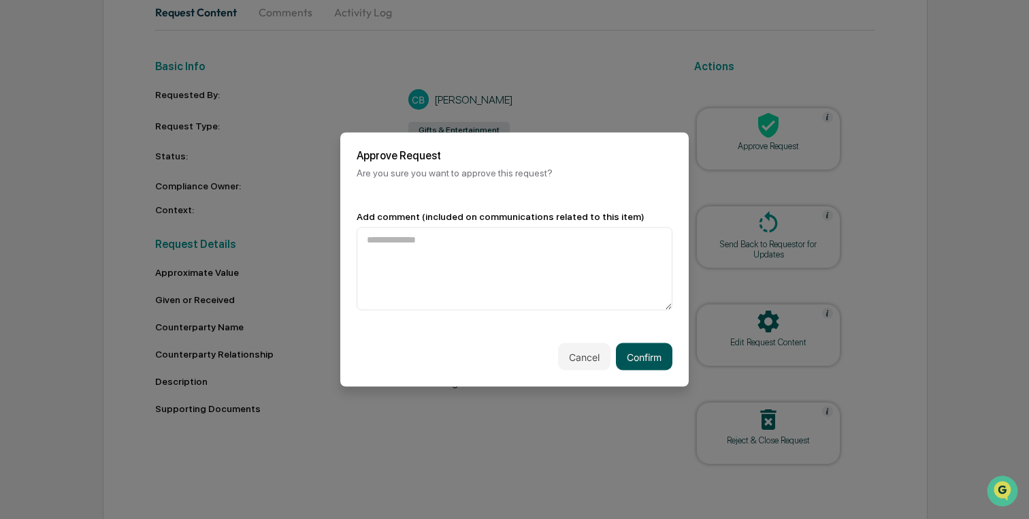
click at [644, 361] on button "Confirm" at bounding box center [644, 356] width 56 height 27
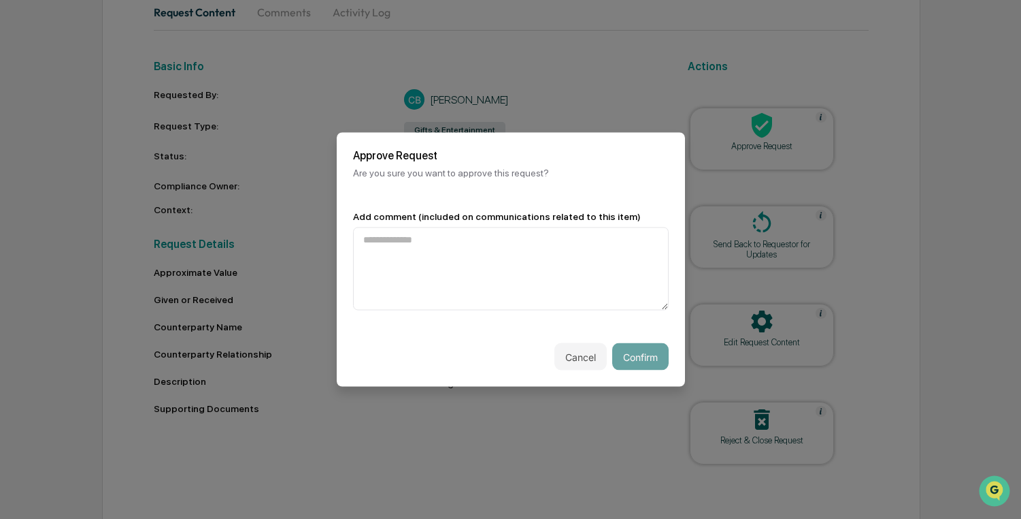
scroll to position [76, 0]
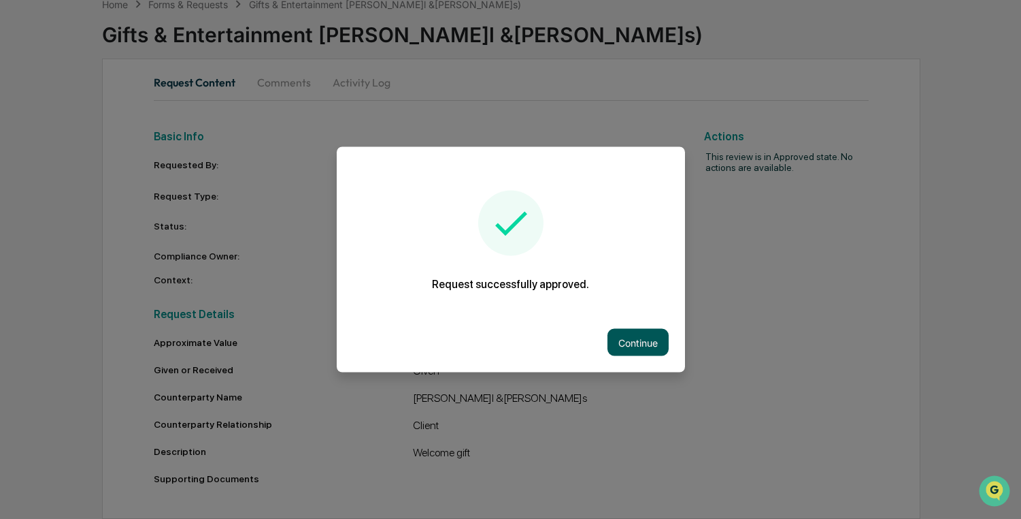
click at [634, 350] on button "Continue" at bounding box center [638, 342] width 61 height 27
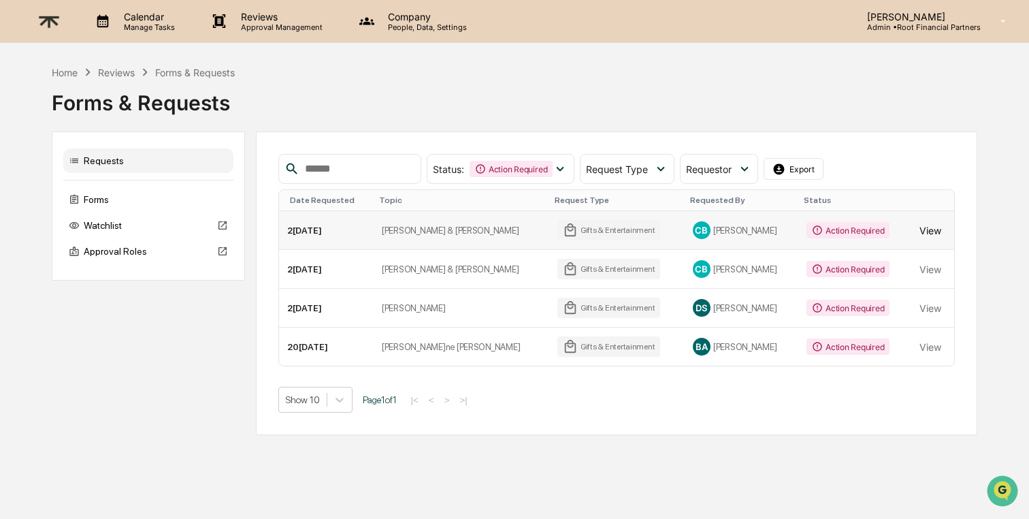
click at [924, 229] on button "View" at bounding box center [930, 229] width 22 height 27
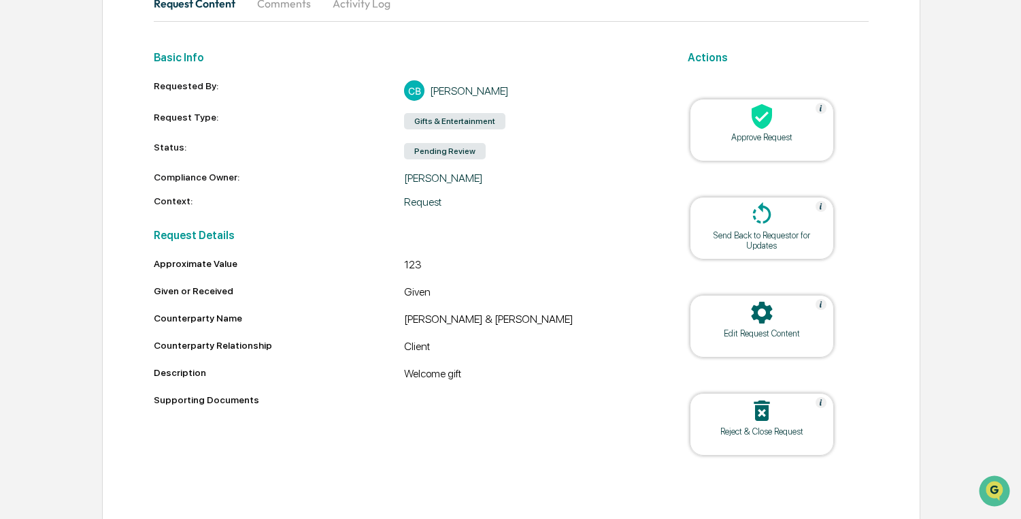
scroll to position [154, 0]
click at [763, 118] on icon at bounding box center [762, 115] width 20 height 25
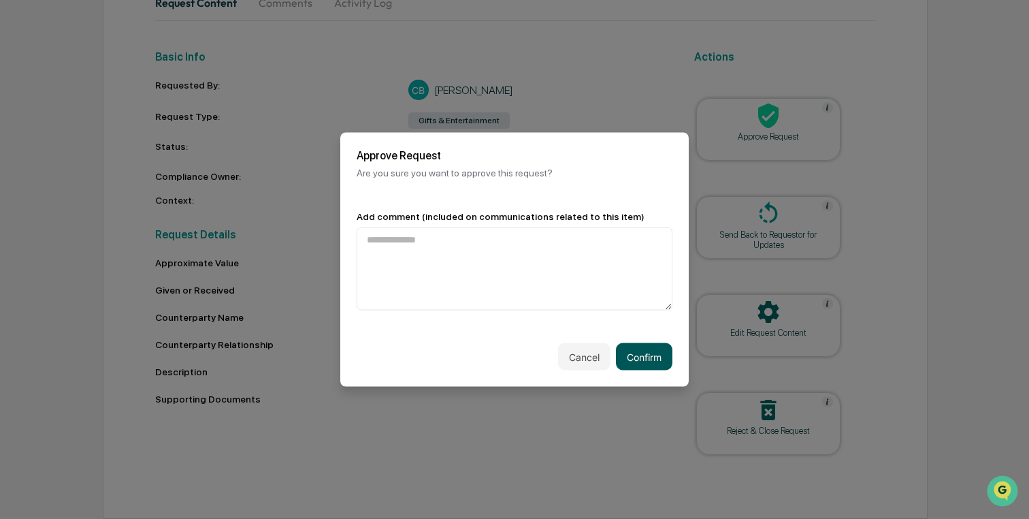
click at [638, 356] on button "Confirm" at bounding box center [644, 356] width 56 height 27
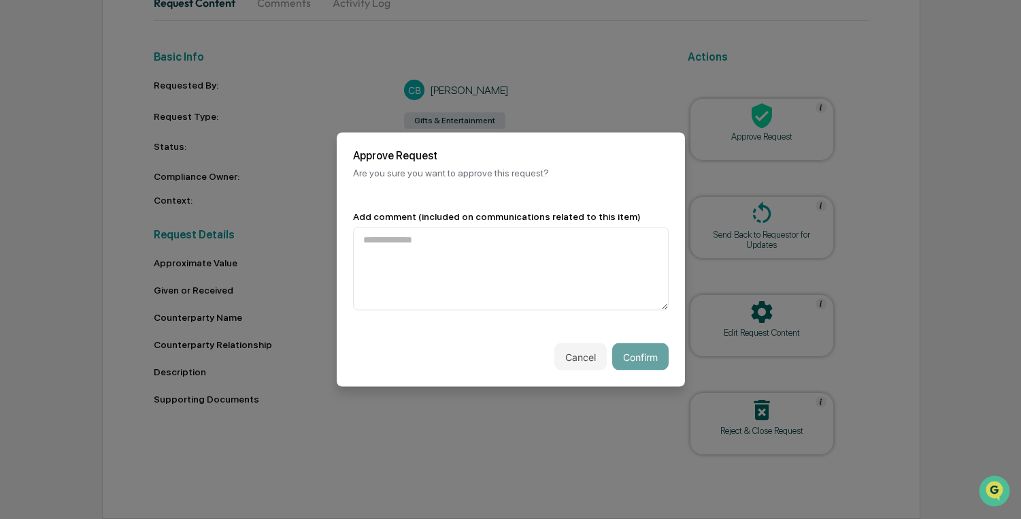
scroll to position [76, 0]
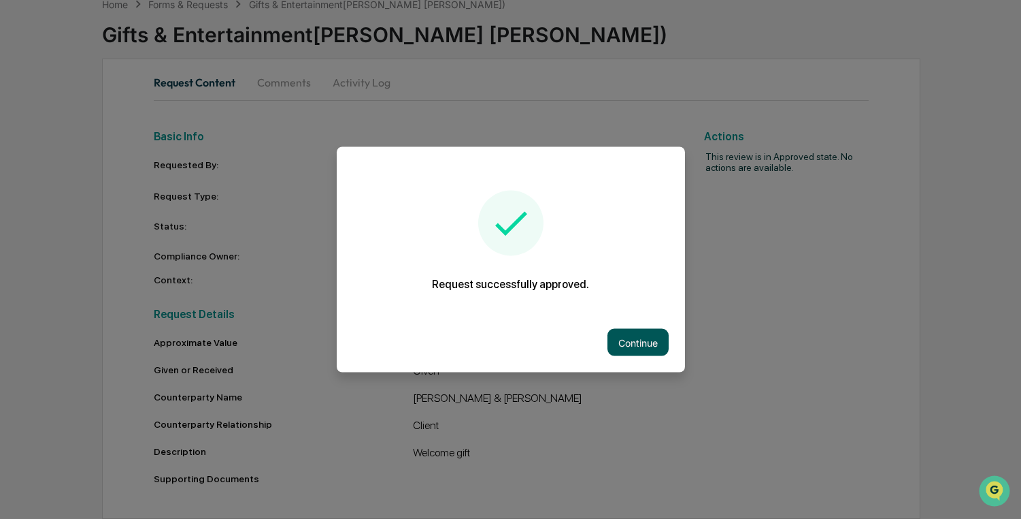
click at [646, 335] on button "Continue" at bounding box center [638, 342] width 61 height 27
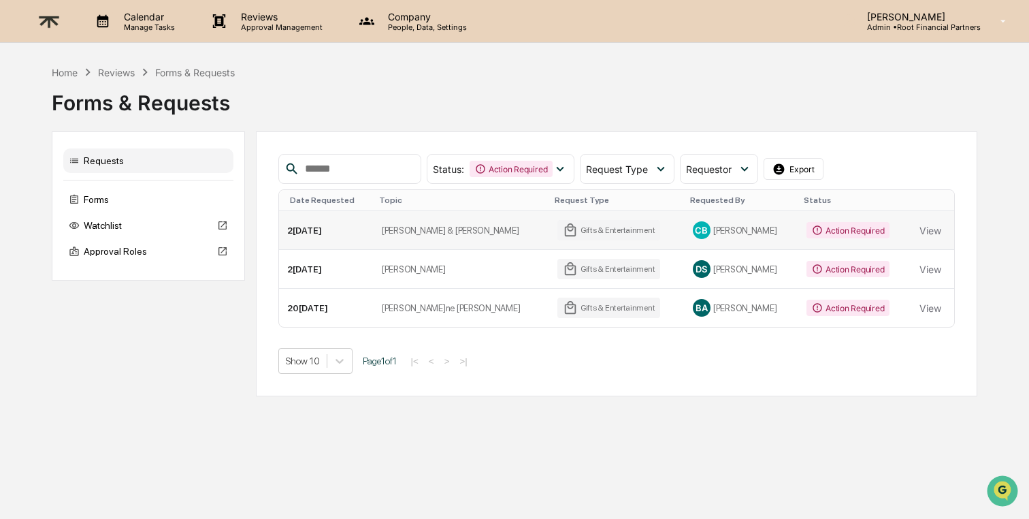
click at [876, 226] on div "Action Required" at bounding box center [847, 230] width 83 height 16
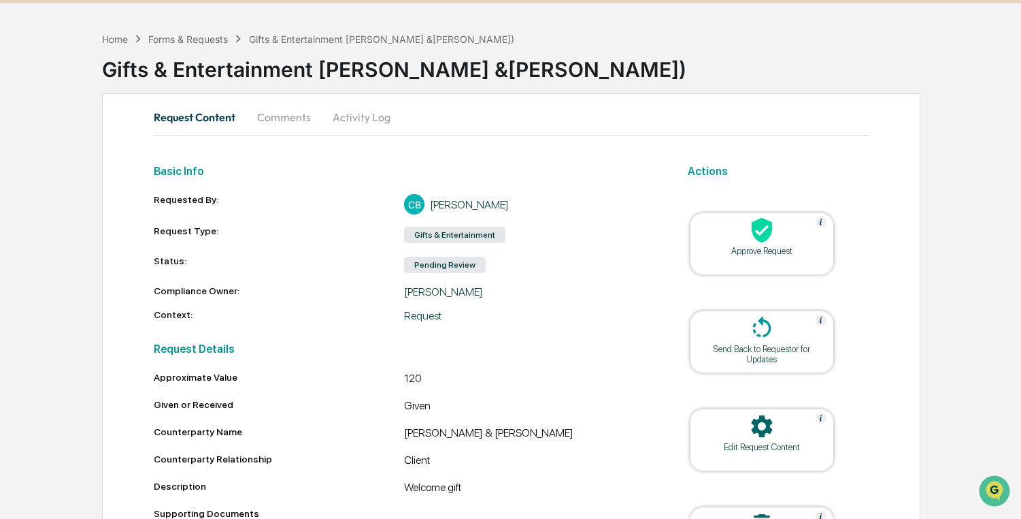
scroll to position [118, 0]
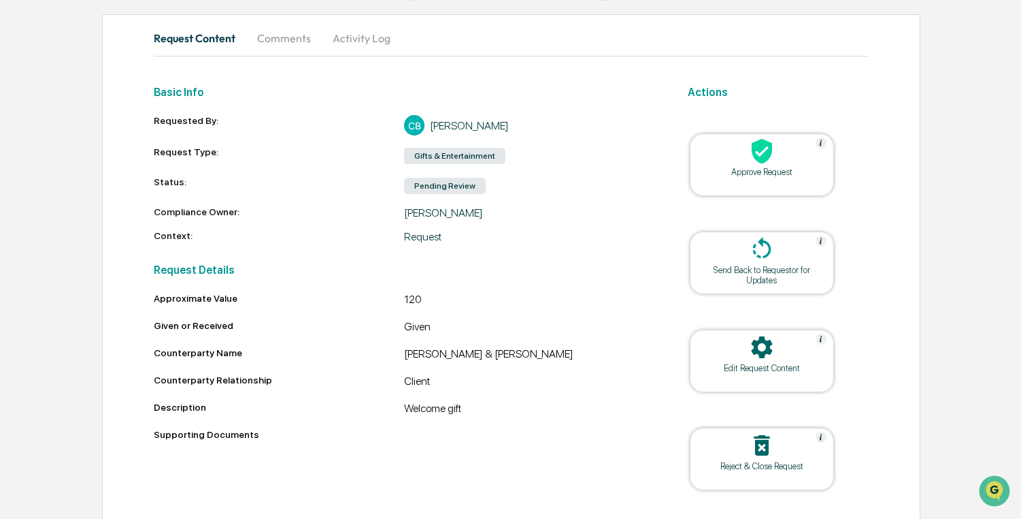
click at [764, 153] on icon at bounding box center [762, 151] width 20 height 25
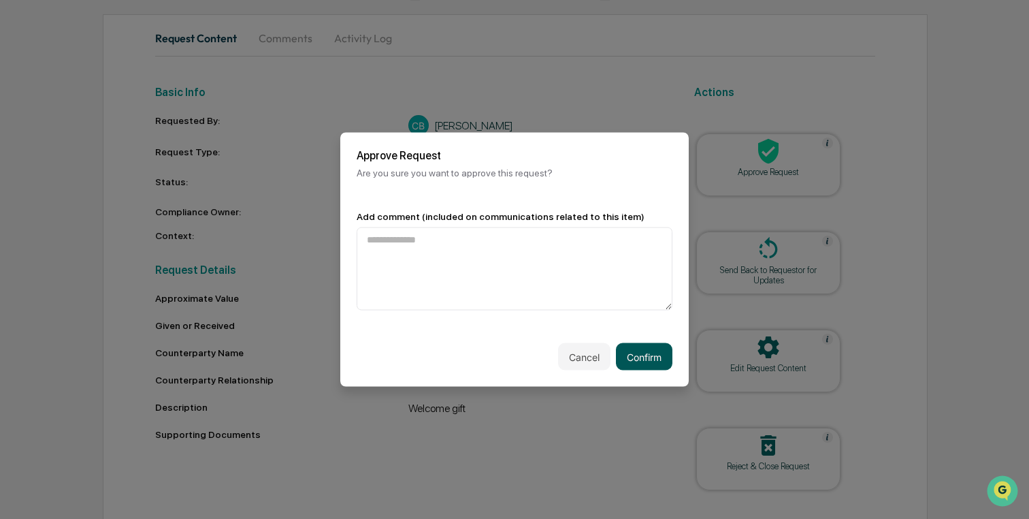
click at [641, 355] on button "Confirm" at bounding box center [644, 356] width 56 height 27
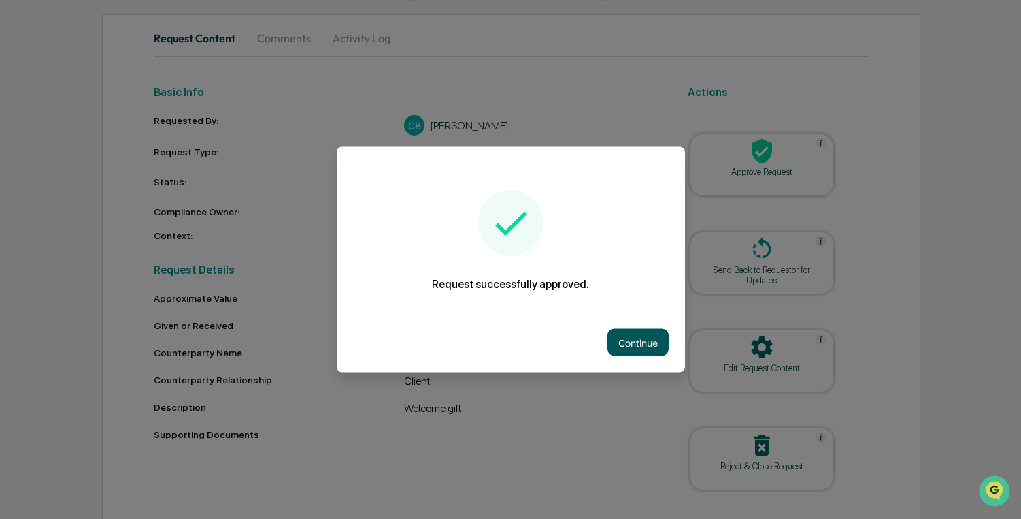
scroll to position [76, 0]
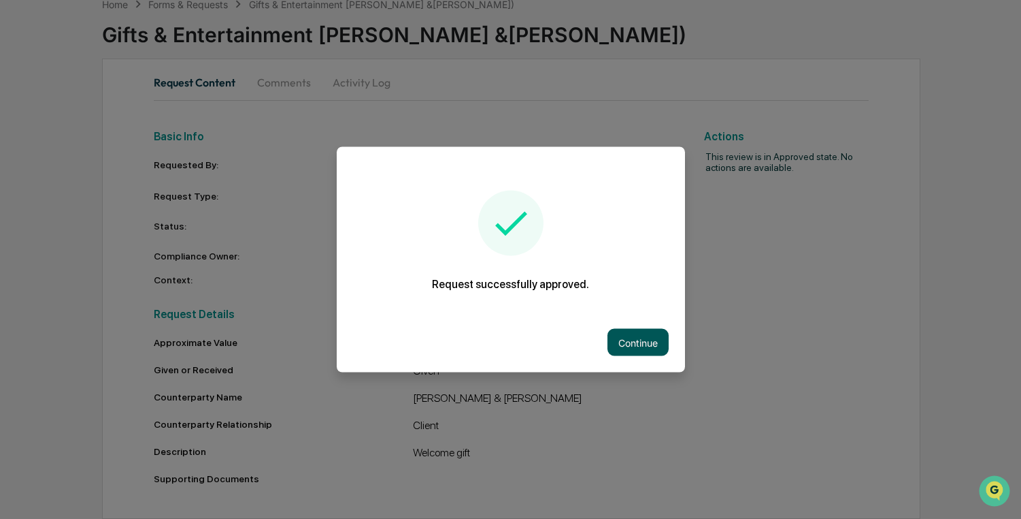
click at [632, 335] on button "Continue" at bounding box center [638, 342] width 61 height 27
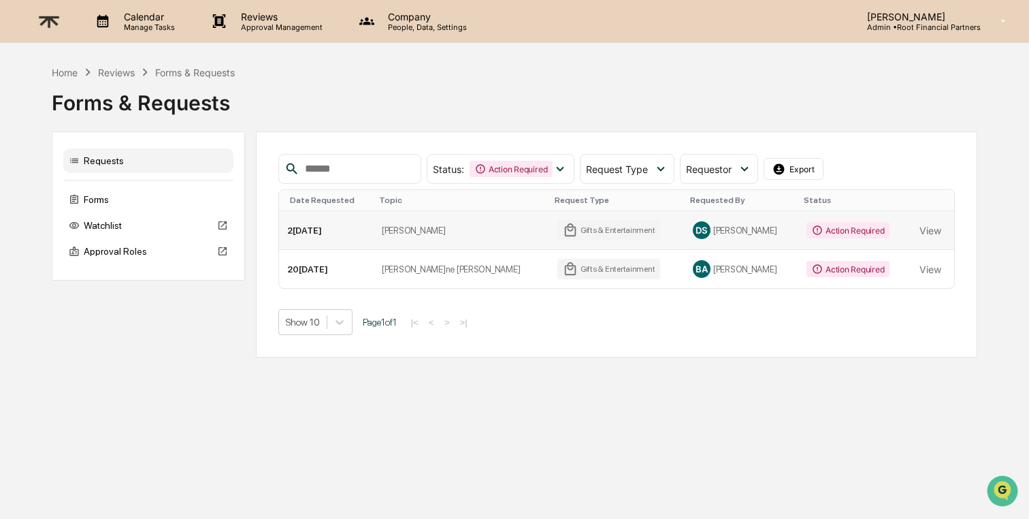
click at [859, 233] on div "Action Required" at bounding box center [847, 230] width 83 height 16
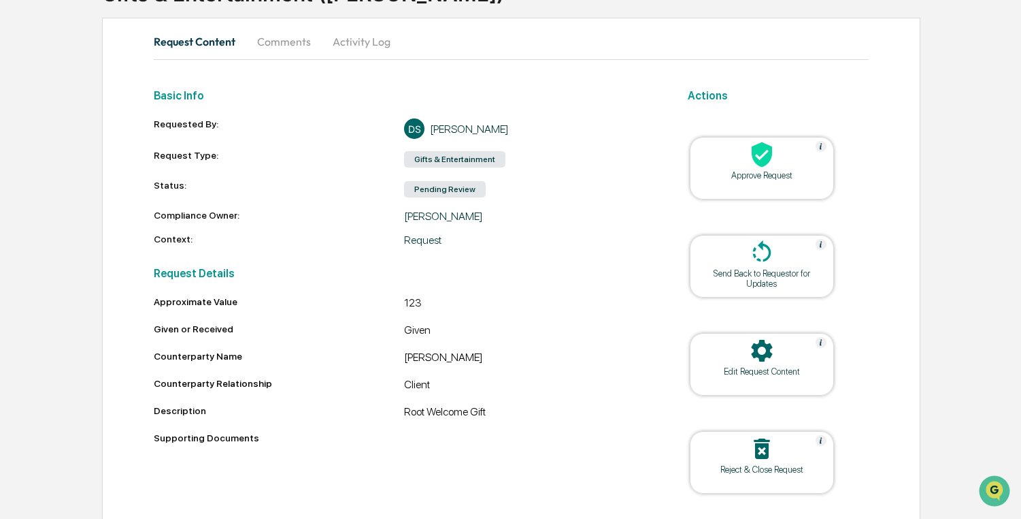
scroll to position [154, 0]
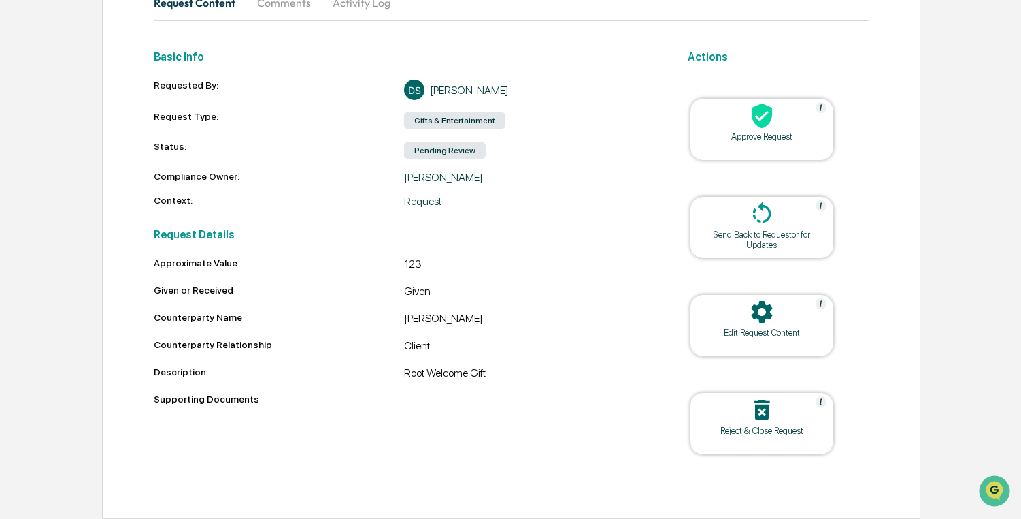
click at [753, 121] on icon at bounding box center [762, 115] width 27 height 27
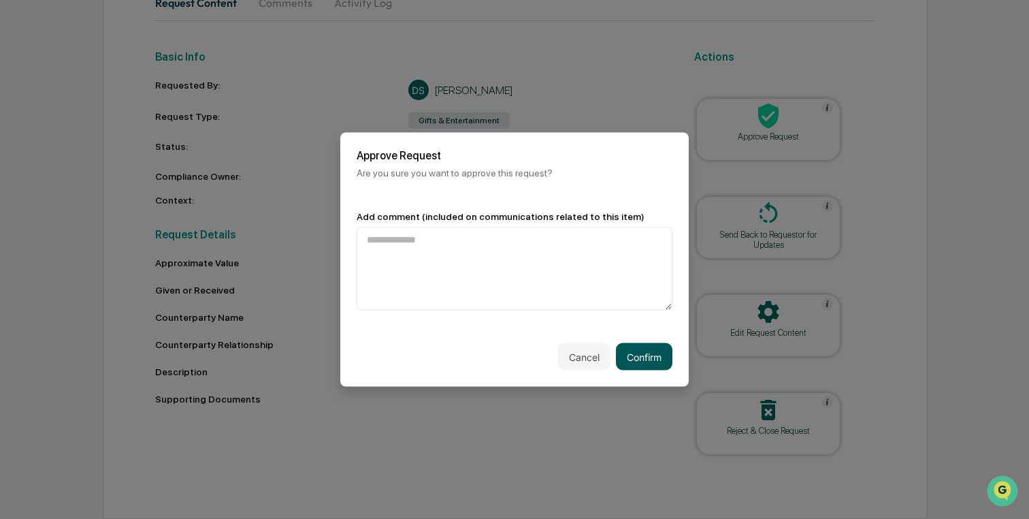
click at [655, 357] on button "Confirm" at bounding box center [644, 356] width 56 height 27
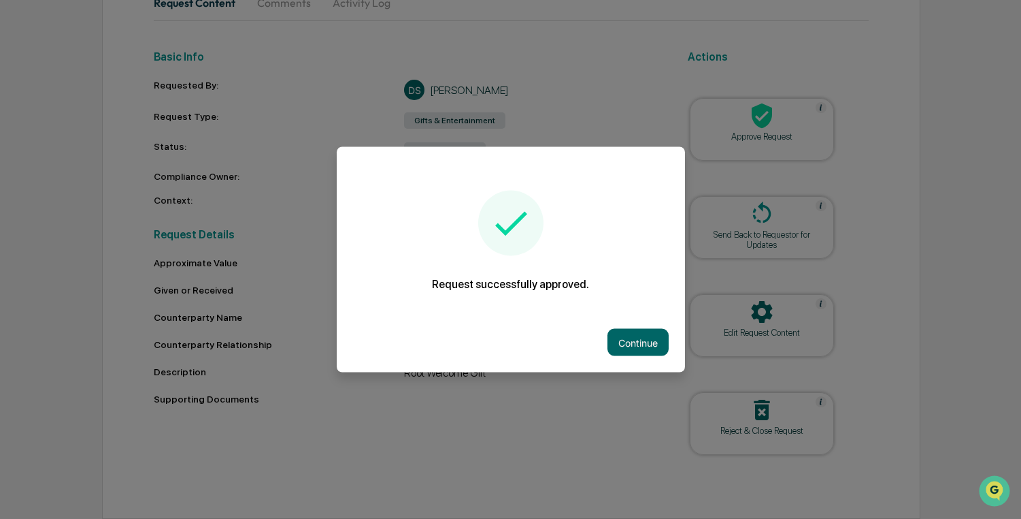
scroll to position [76, 0]
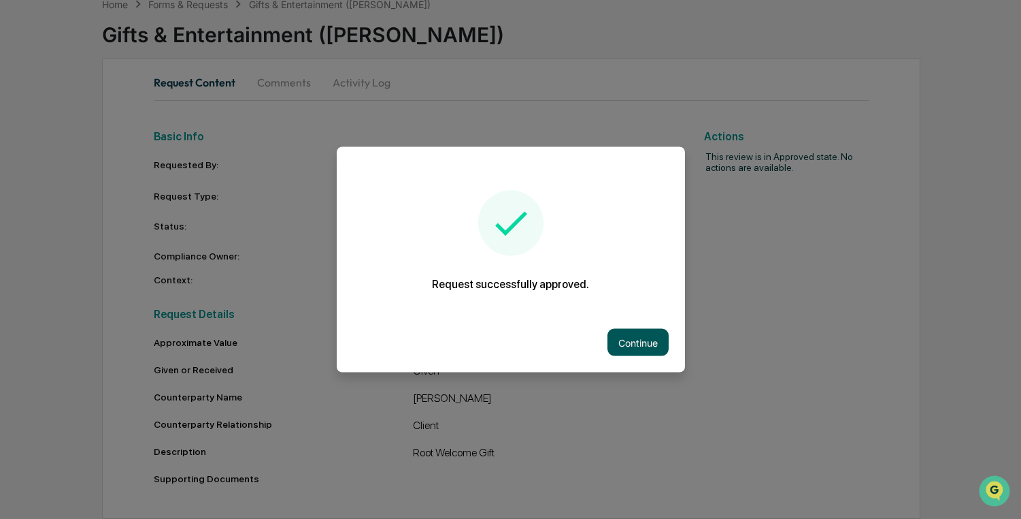
click at [653, 353] on button "Continue" at bounding box center [638, 342] width 61 height 27
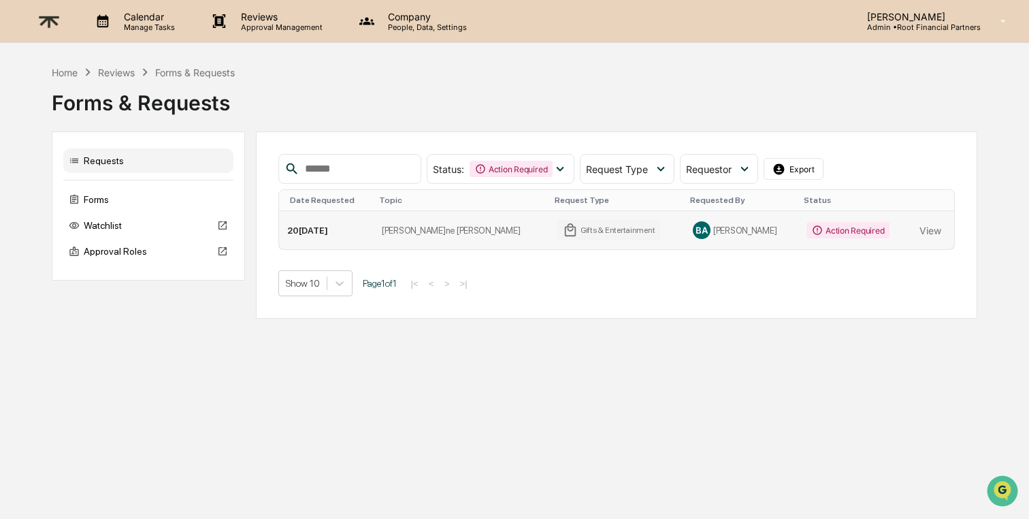
click at [876, 232] on div "Action Required" at bounding box center [847, 230] width 83 height 16
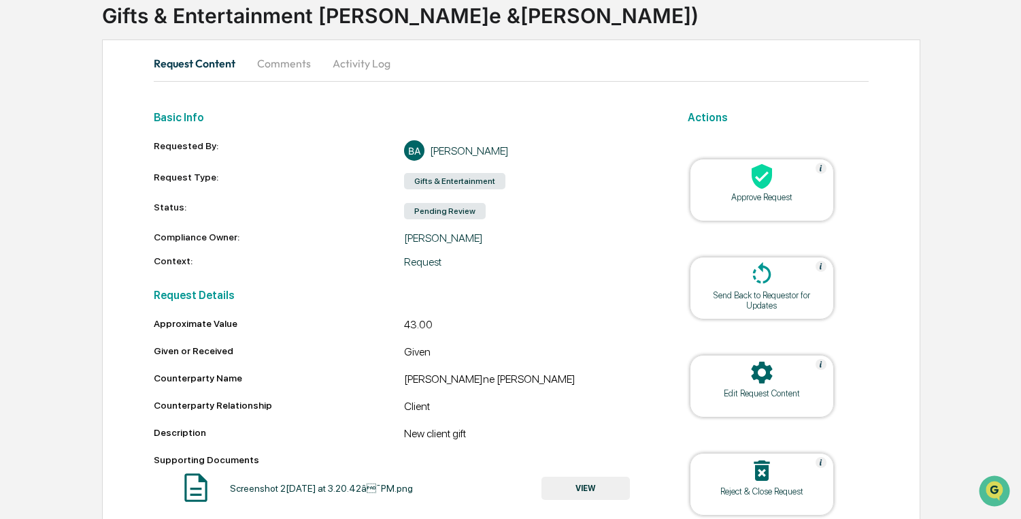
scroll to position [120, 0]
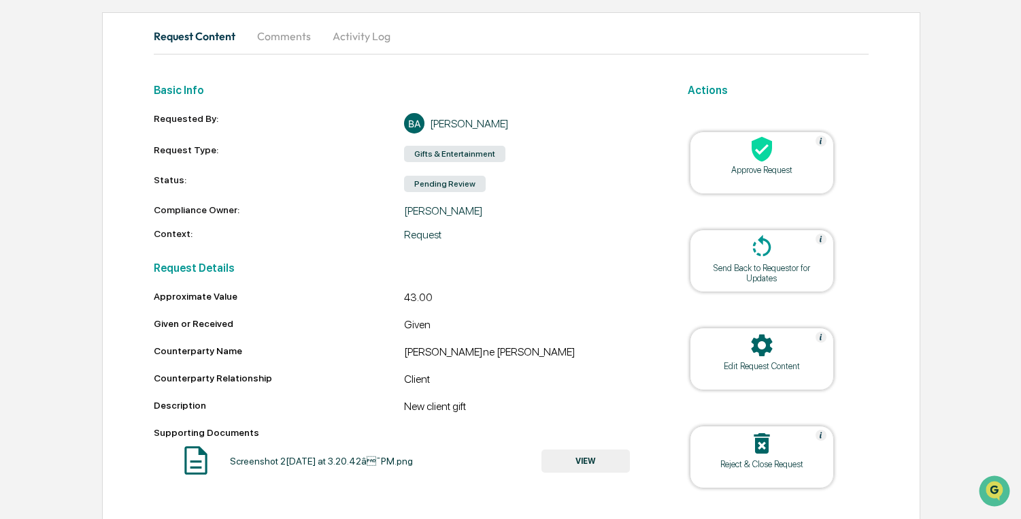
click at [604, 463] on button "VIEW" at bounding box center [586, 460] width 88 height 23
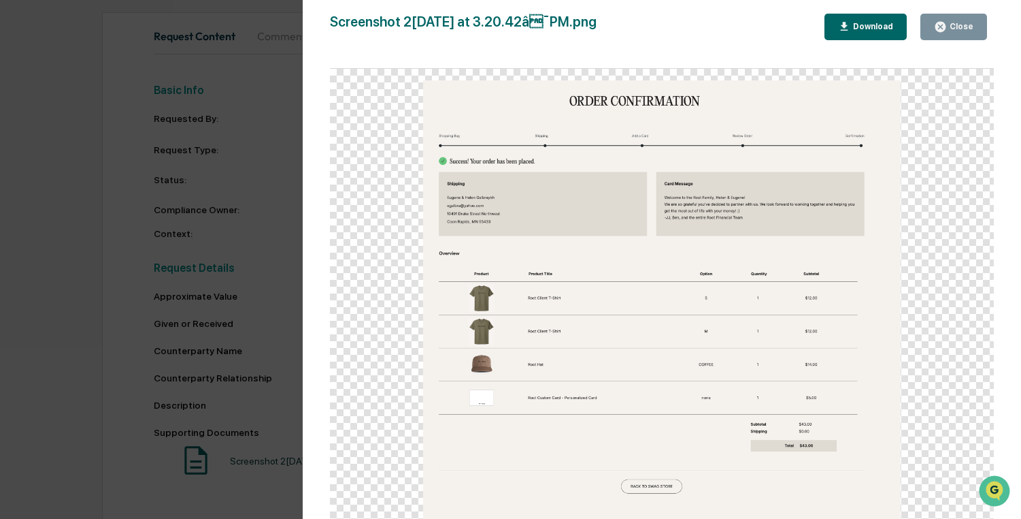
click at [265, 144] on div "Version History 08/20/2025, 07:20 PM Benjamin Ahmetagic Screenshot 2025-08-20 a…" at bounding box center [510, 259] width 1021 height 519
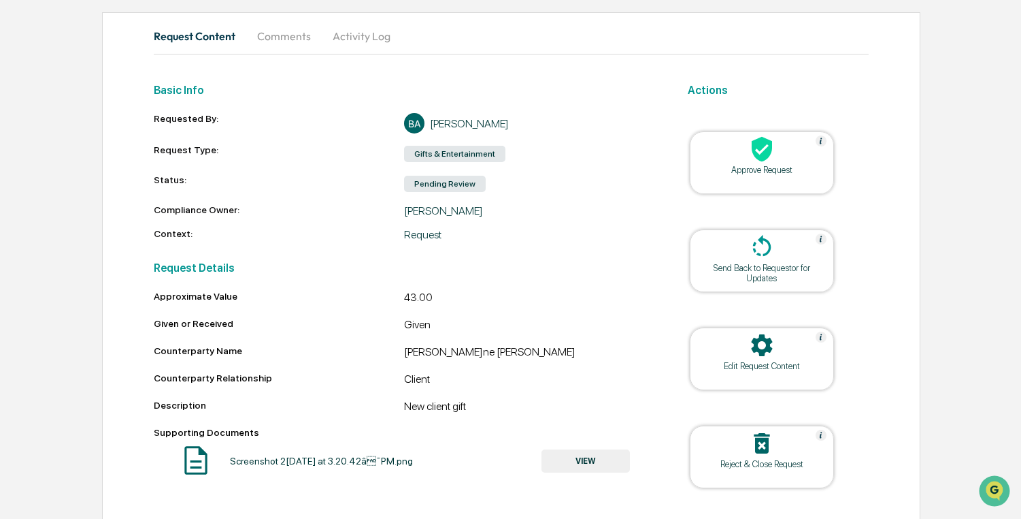
click at [787, 157] on div at bounding box center [762, 149] width 136 height 29
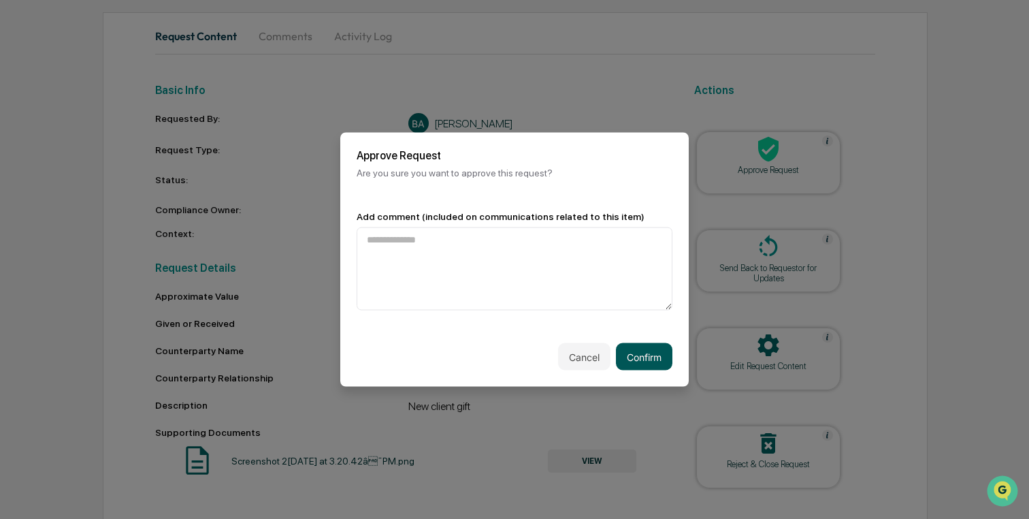
click at [638, 357] on button "Confirm" at bounding box center [644, 356] width 56 height 27
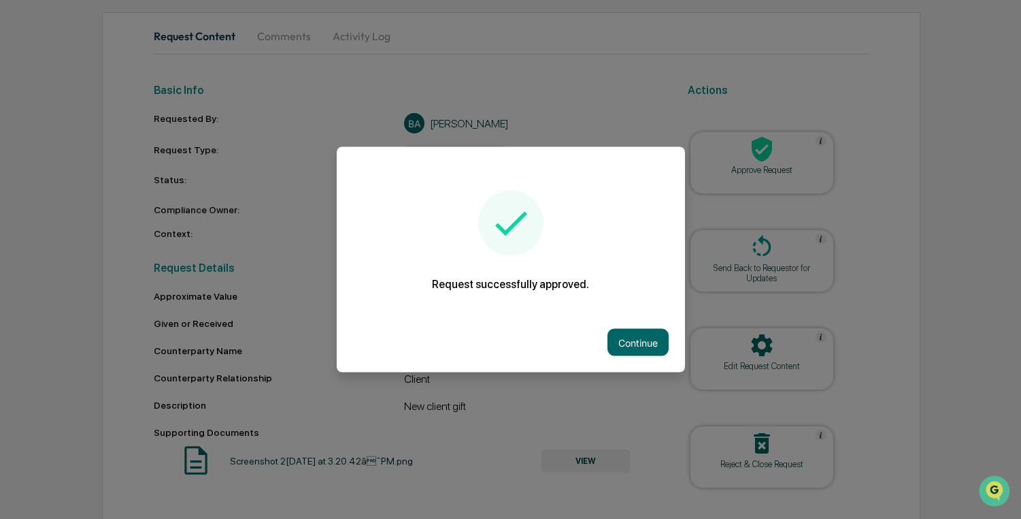
scroll to position [112, 0]
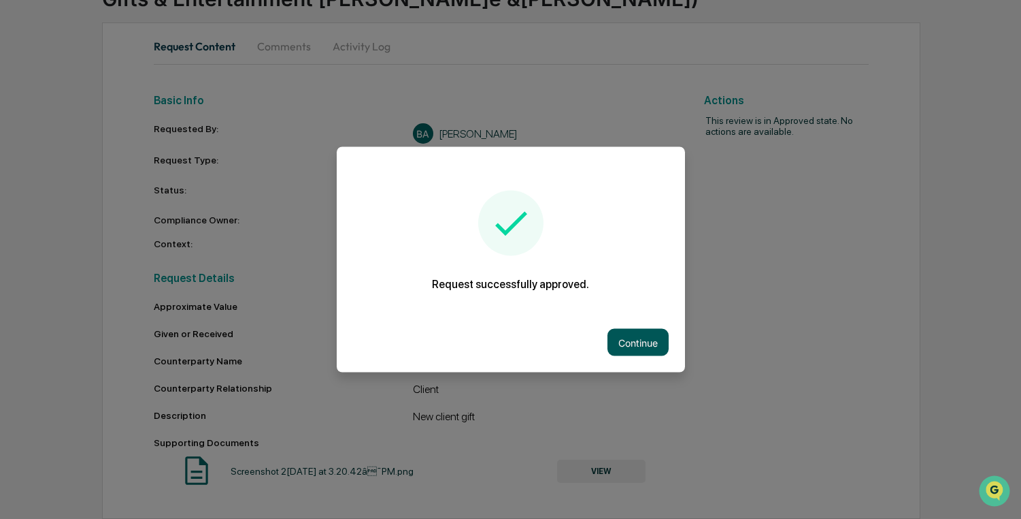
click at [659, 342] on button "Continue" at bounding box center [638, 342] width 61 height 27
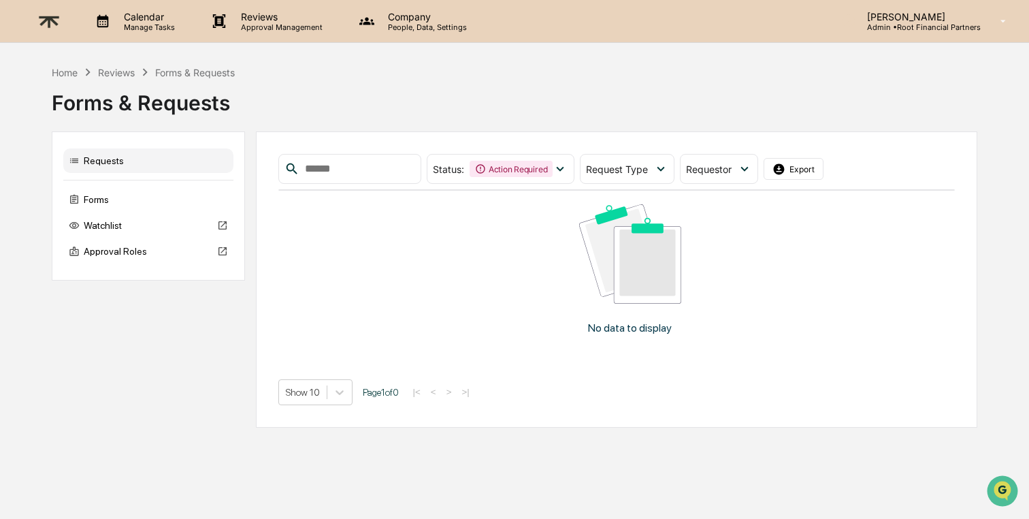
click at [131, 21] on p "Calendar" at bounding box center [147, 17] width 69 height 12
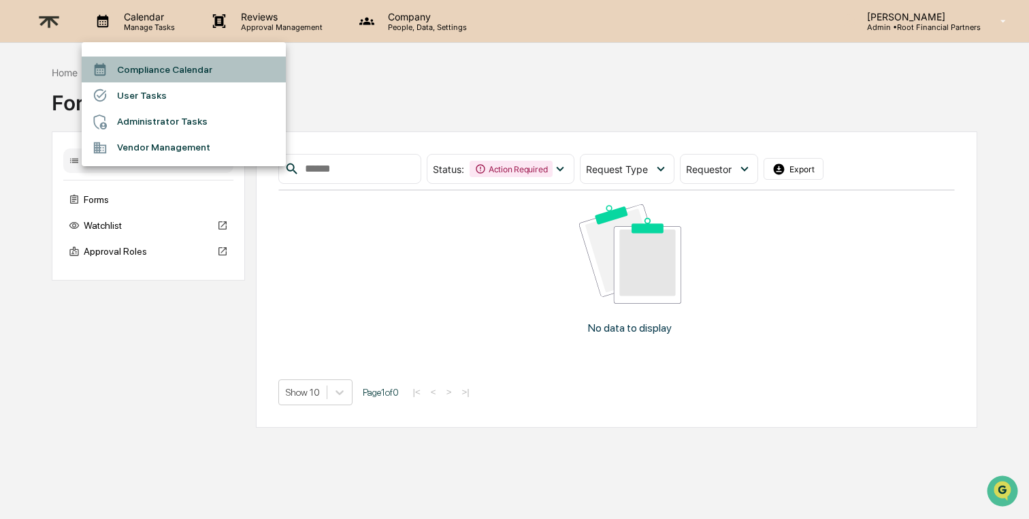
click at [170, 73] on li "Compliance Calendar" at bounding box center [184, 69] width 204 height 26
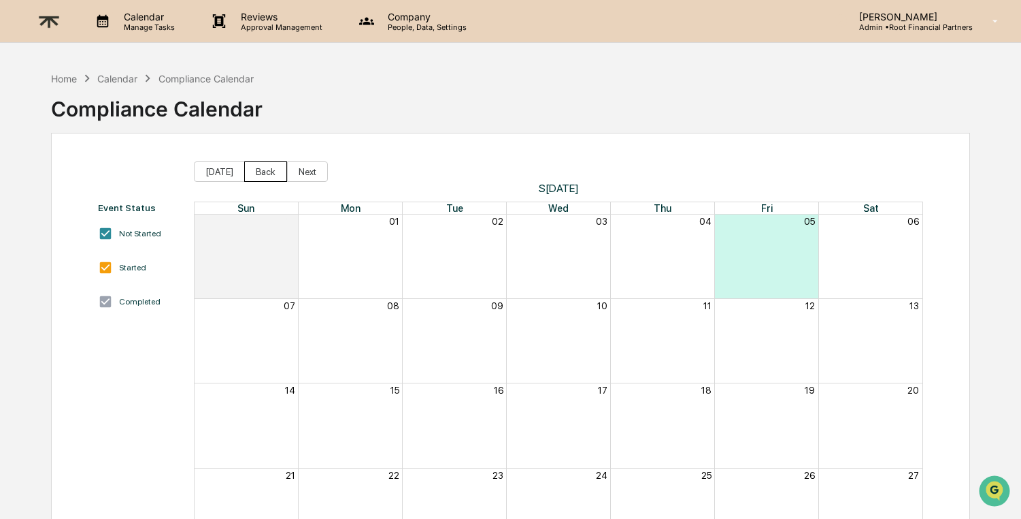
click at [268, 171] on button "Back" at bounding box center [265, 171] width 43 height 20
click at [298, 170] on button "Next" at bounding box center [307, 171] width 41 height 20
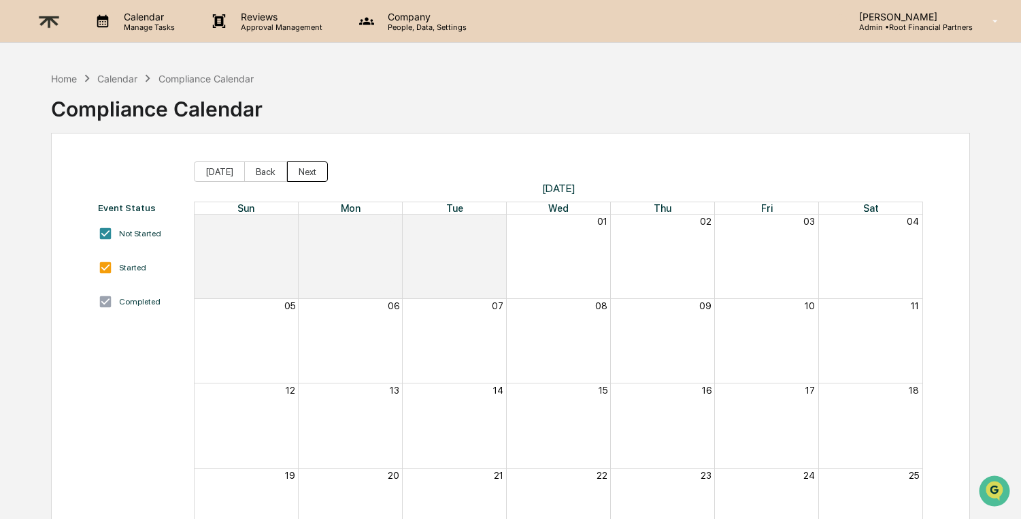
click at [298, 170] on button "Next" at bounding box center [307, 171] width 41 height 20
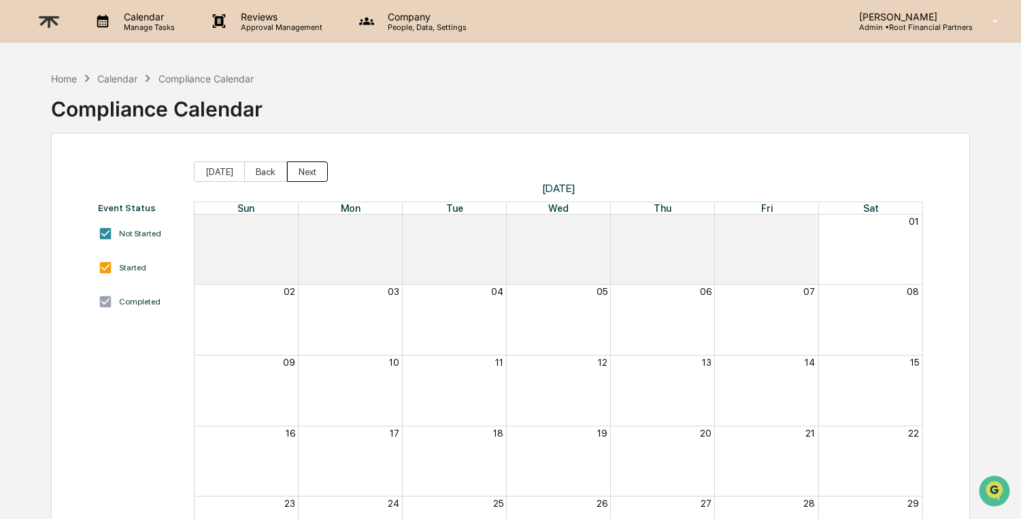
click at [298, 170] on button "Next" at bounding box center [307, 171] width 41 height 20
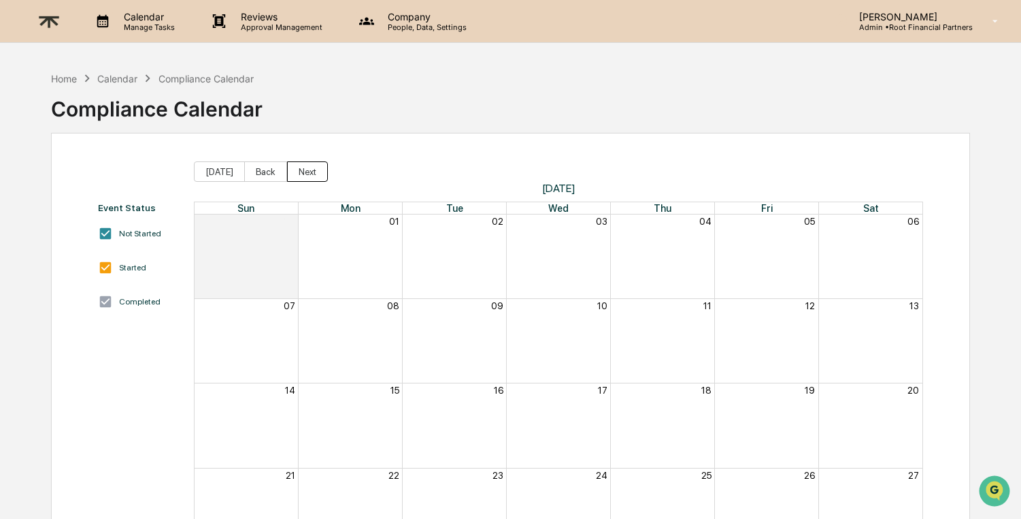
click at [298, 170] on button "Next" at bounding box center [307, 171] width 41 height 20
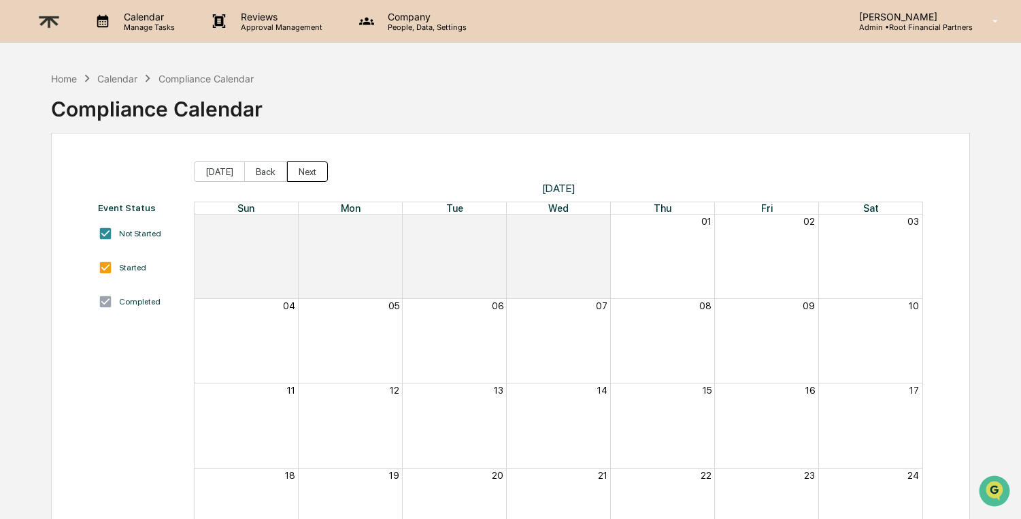
click at [298, 170] on button "Next" at bounding box center [307, 171] width 41 height 20
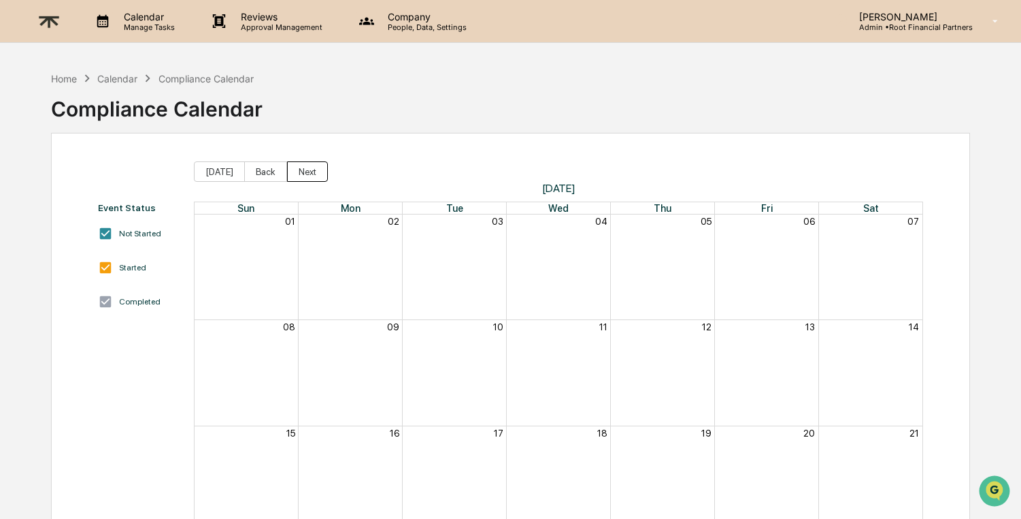
click at [298, 170] on button "Next" at bounding box center [307, 171] width 41 height 20
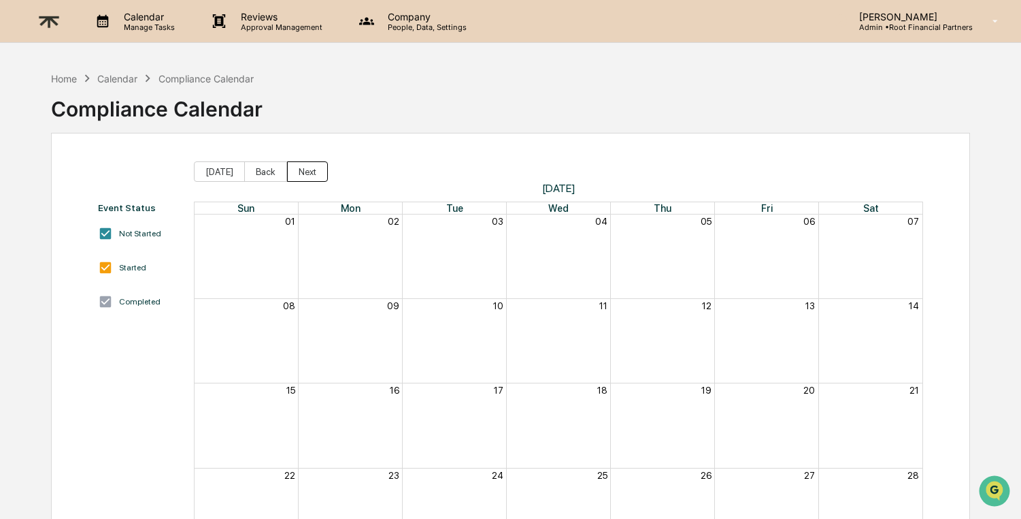
click at [298, 170] on button "Next" at bounding box center [307, 171] width 41 height 20
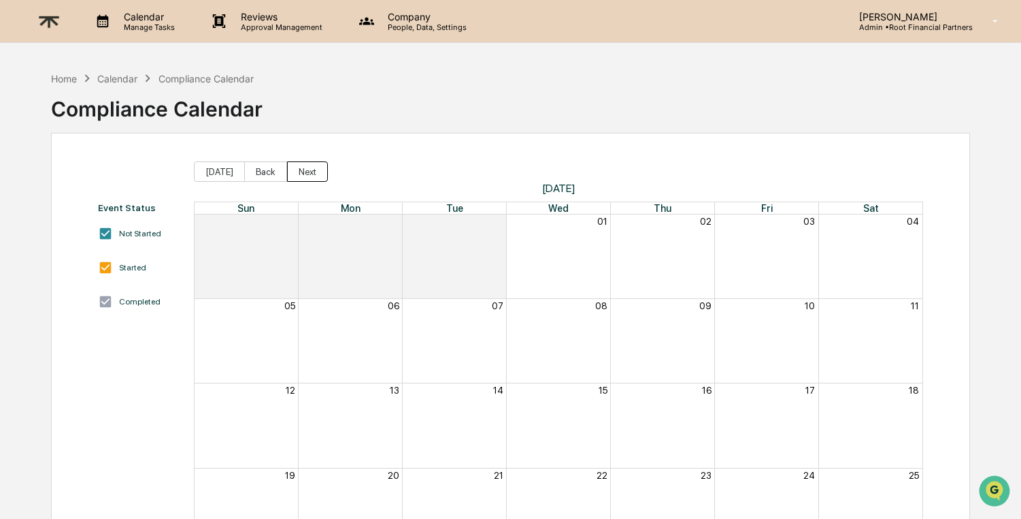
click at [298, 170] on button "Next" at bounding box center [307, 171] width 41 height 20
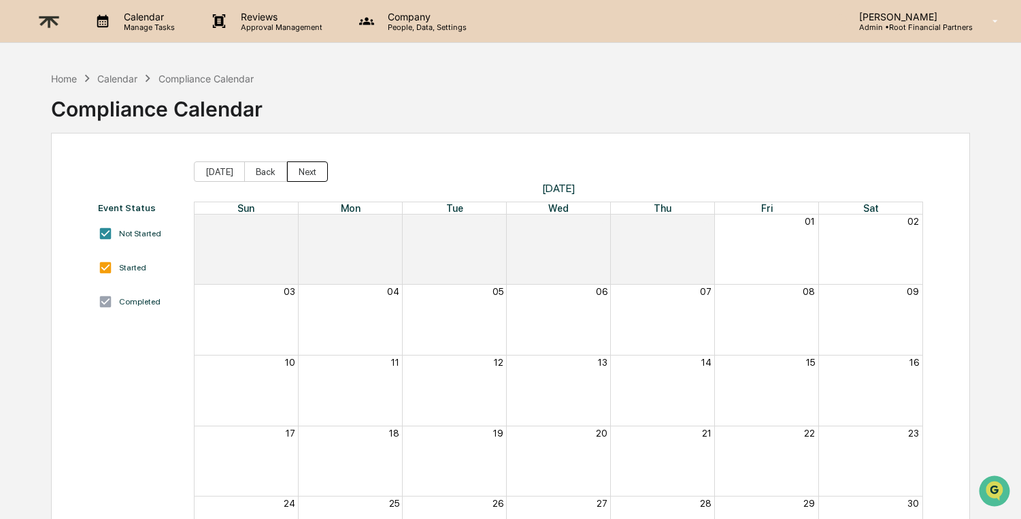
click at [298, 170] on button "Next" at bounding box center [307, 171] width 41 height 20
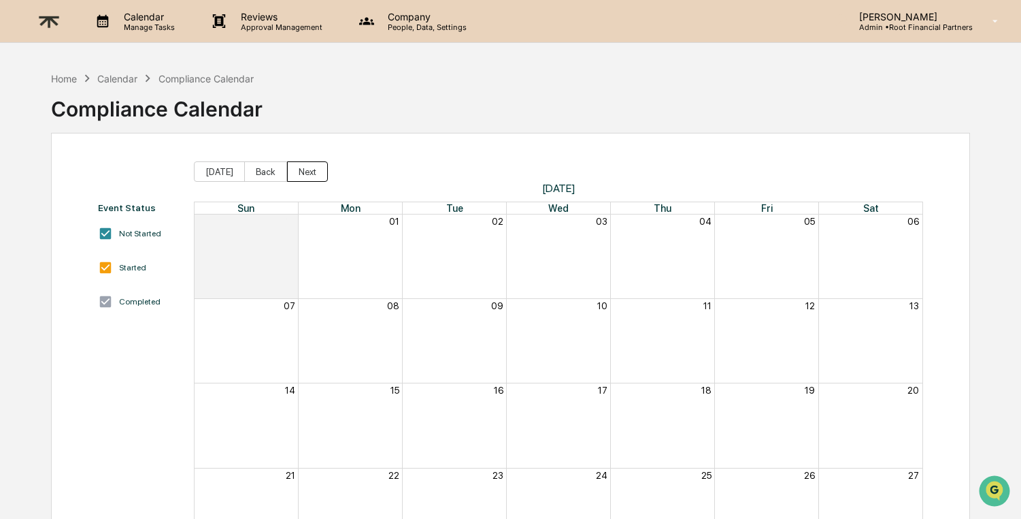
click at [298, 170] on button "Next" at bounding box center [307, 171] width 41 height 20
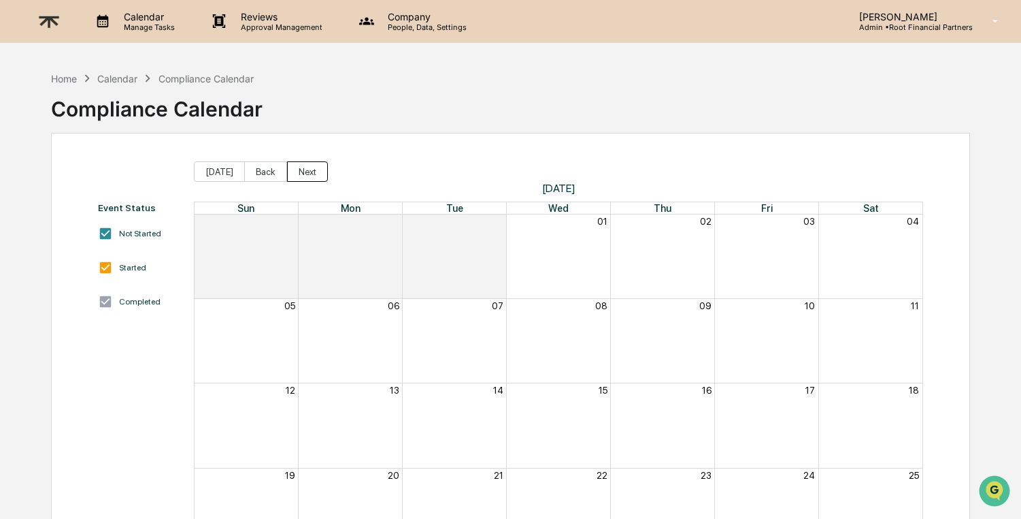
click at [298, 170] on button "Next" at bounding box center [307, 171] width 41 height 20
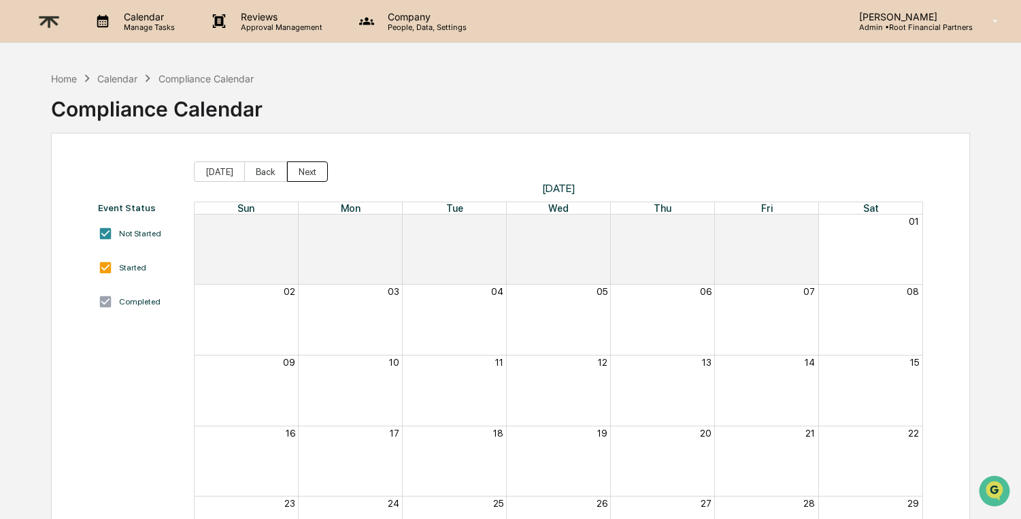
click at [298, 170] on button "Next" at bounding box center [307, 171] width 41 height 20
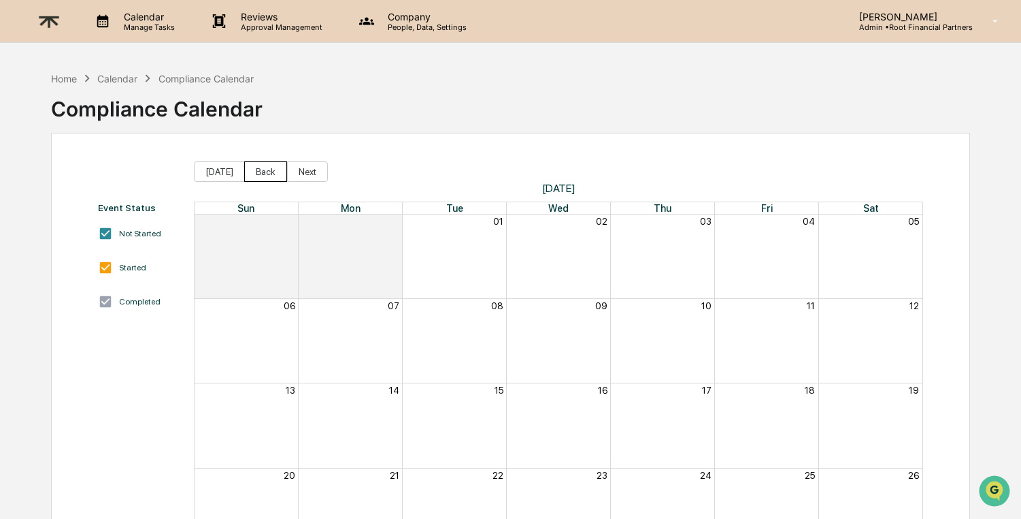
click at [254, 165] on button "Back" at bounding box center [265, 171] width 43 height 20
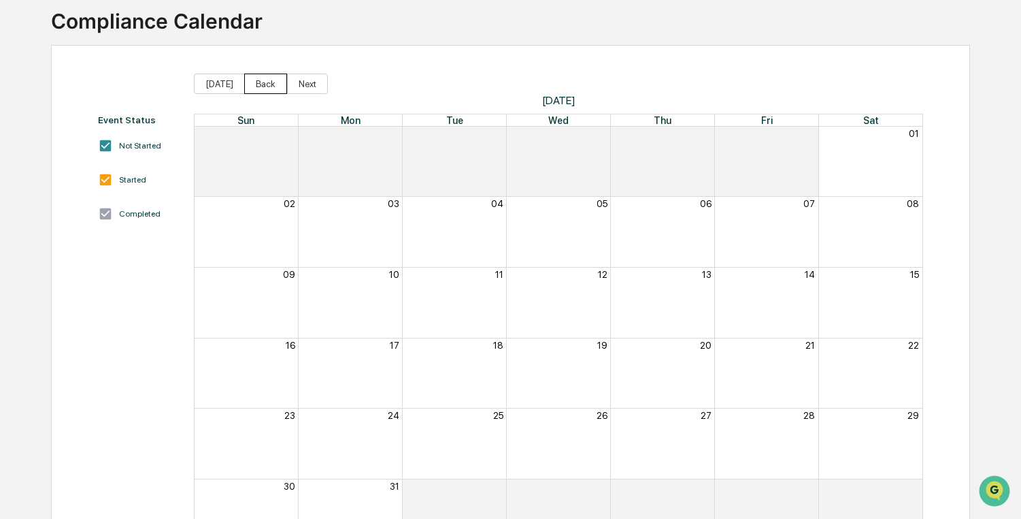
scroll to position [147, 0]
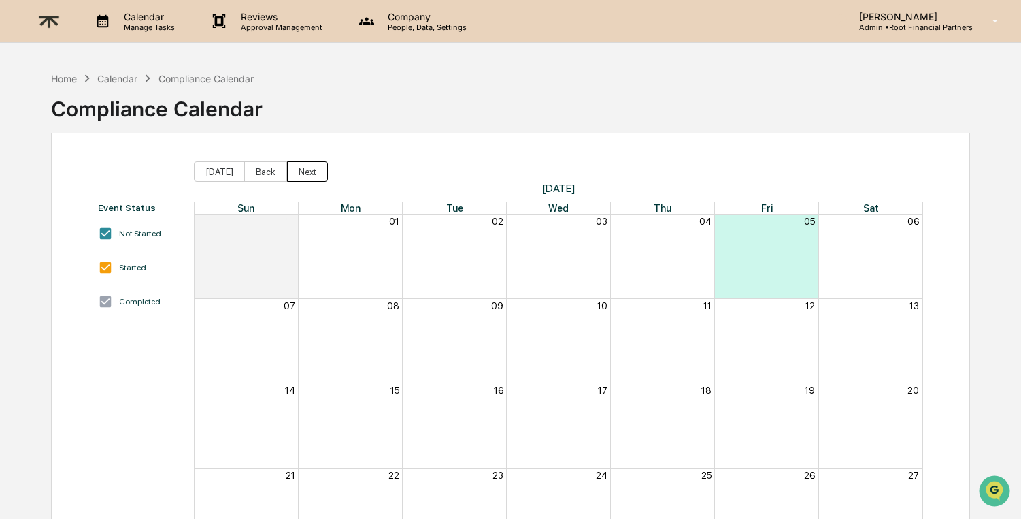
click at [308, 168] on button "Next" at bounding box center [307, 171] width 41 height 20
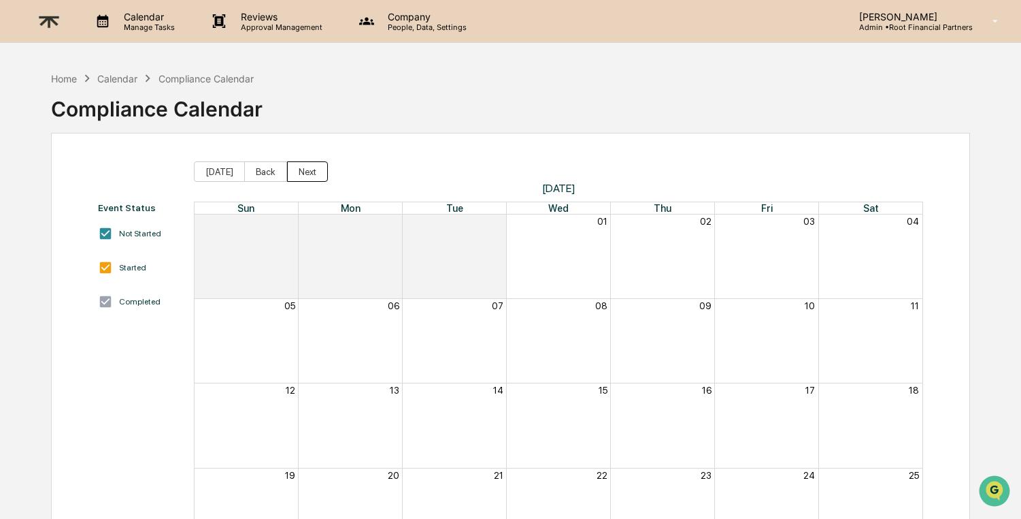
click at [308, 168] on button "Next" at bounding box center [307, 171] width 41 height 20
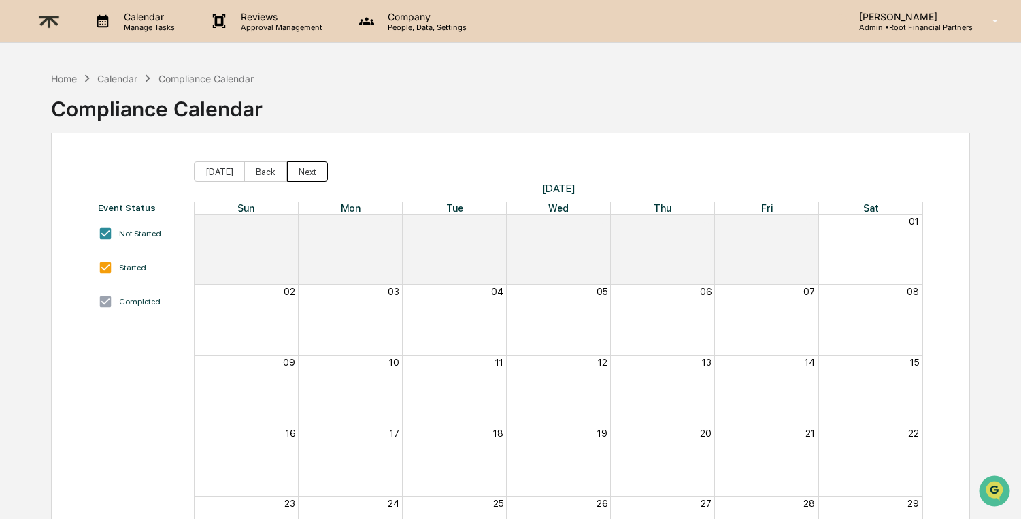
click at [308, 168] on button "Next" at bounding box center [307, 171] width 41 height 20
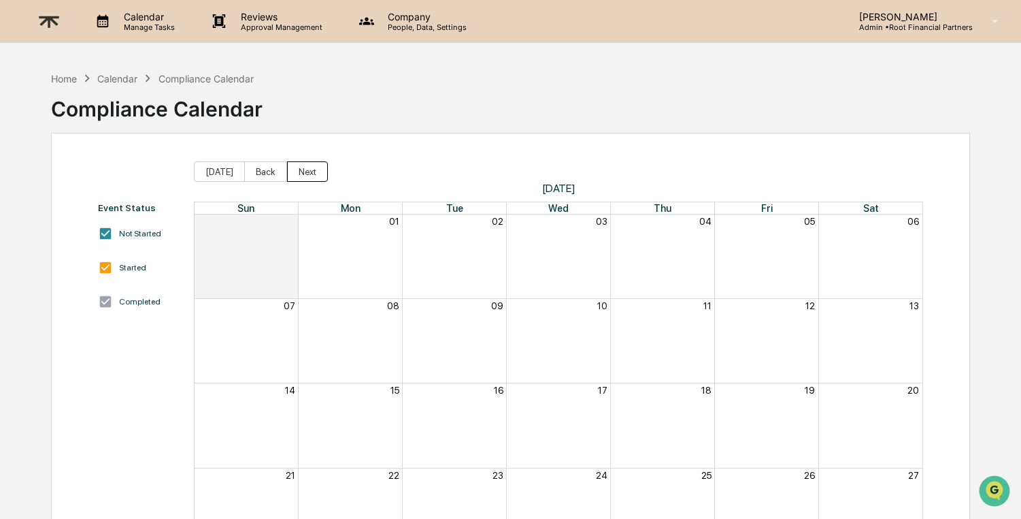
click at [308, 168] on button "Next" at bounding box center [307, 171] width 41 height 20
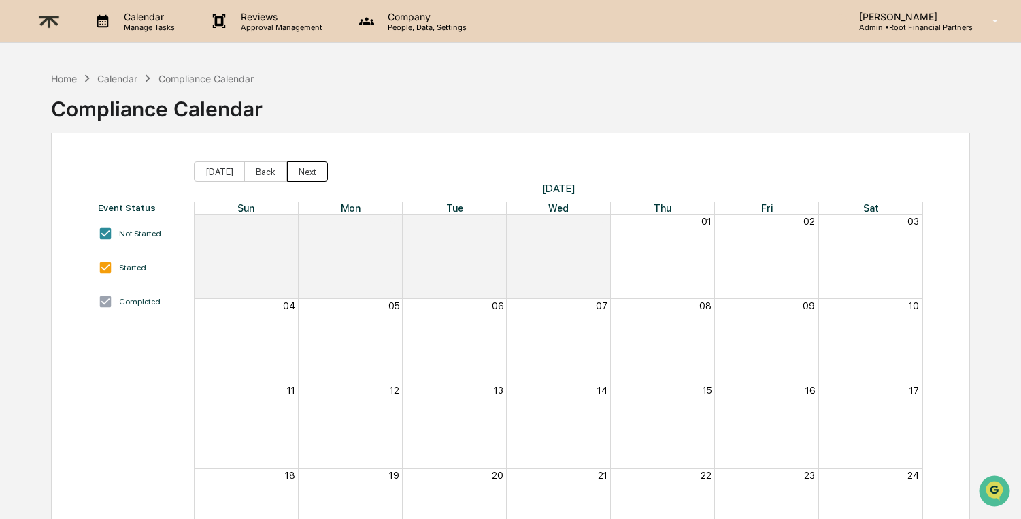
click at [308, 168] on button "Next" at bounding box center [307, 171] width 41 height 20
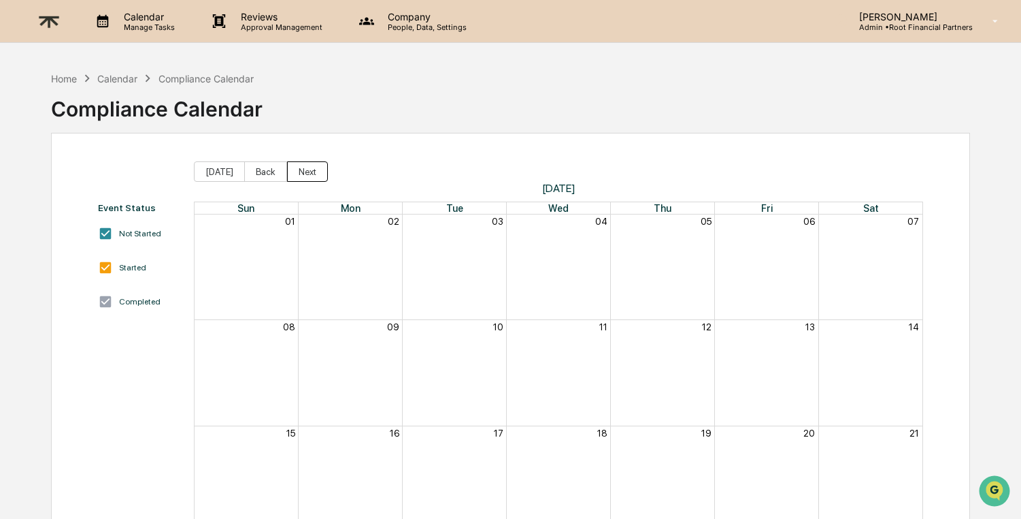
click at [308, 168] on button "Next" at bounding box center [307, 171] width 41 height 20
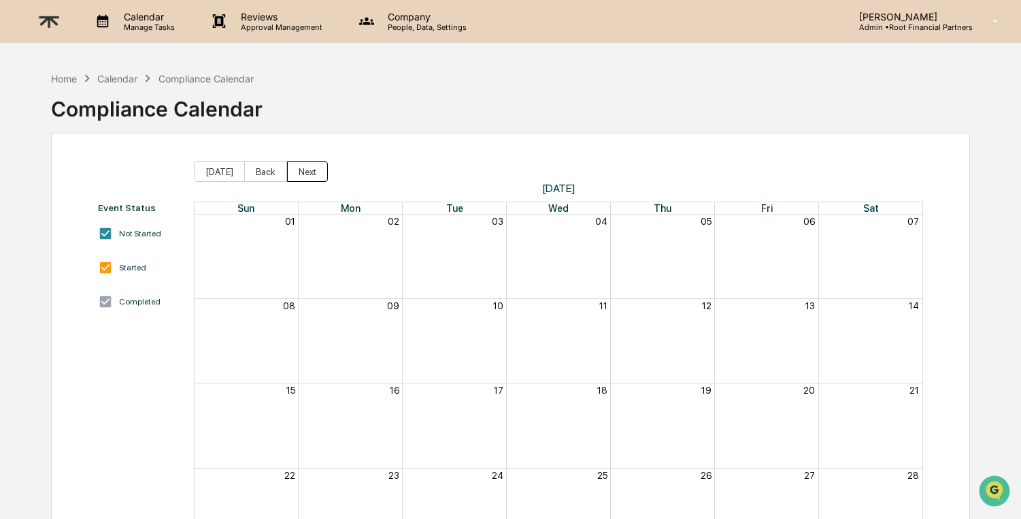
click at [308, 168] on button "Next" at bounding box center [307, 171] width 41 height 20
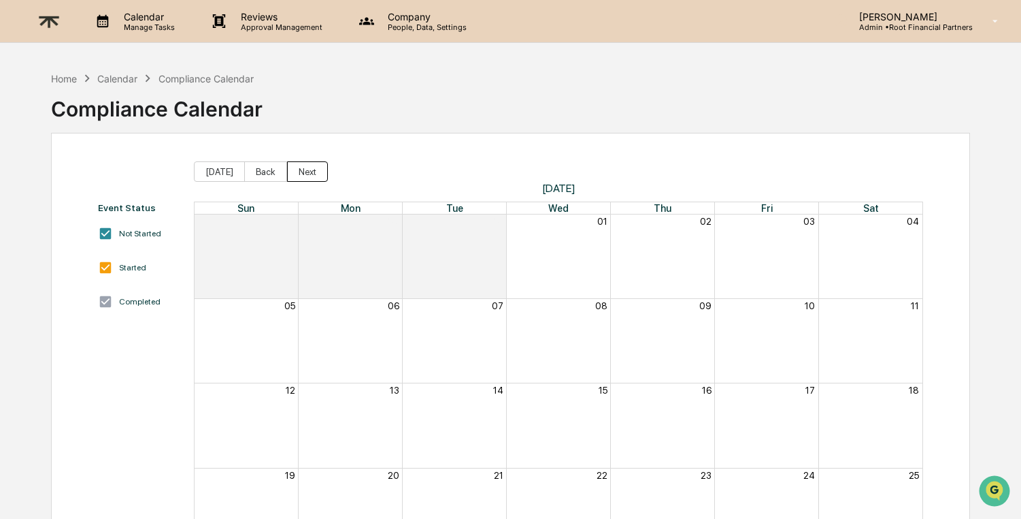
click at [308, 168] on button "Next" at bounding box center [307, 171] width 41 height 20
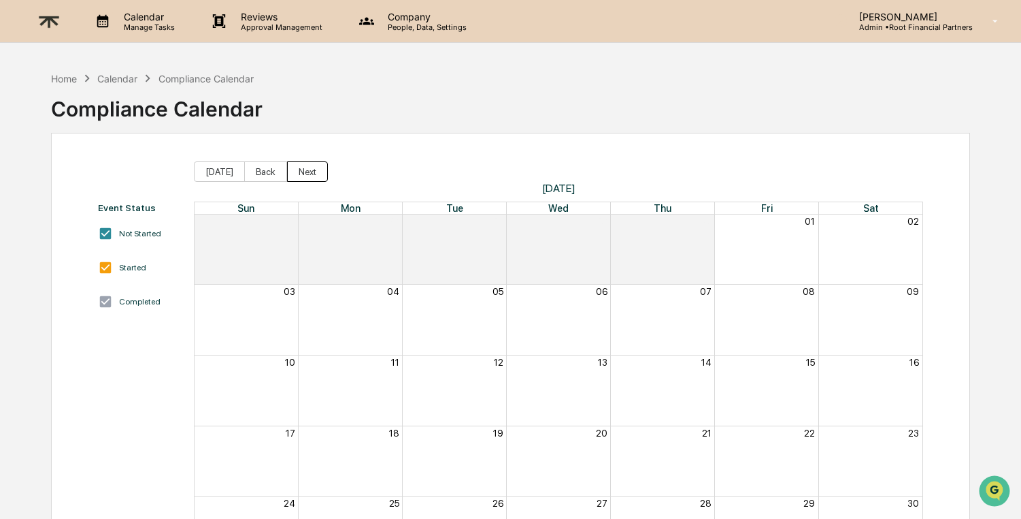
click at [308, 168] on button "Next" at bounding box center [307, 171] width 41 height 20
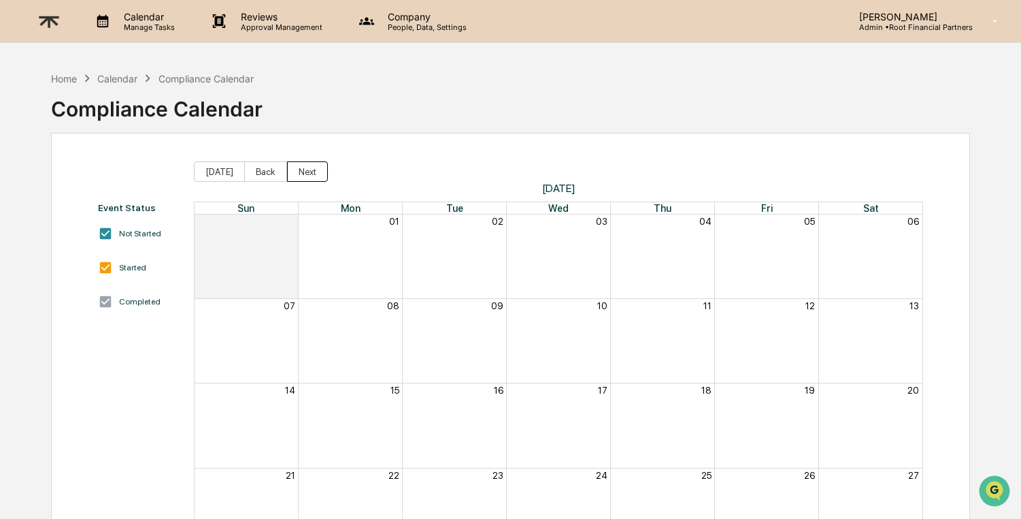
click at [308, 168] on button "Next" at bounding box center [307, 171] width 41 height 20
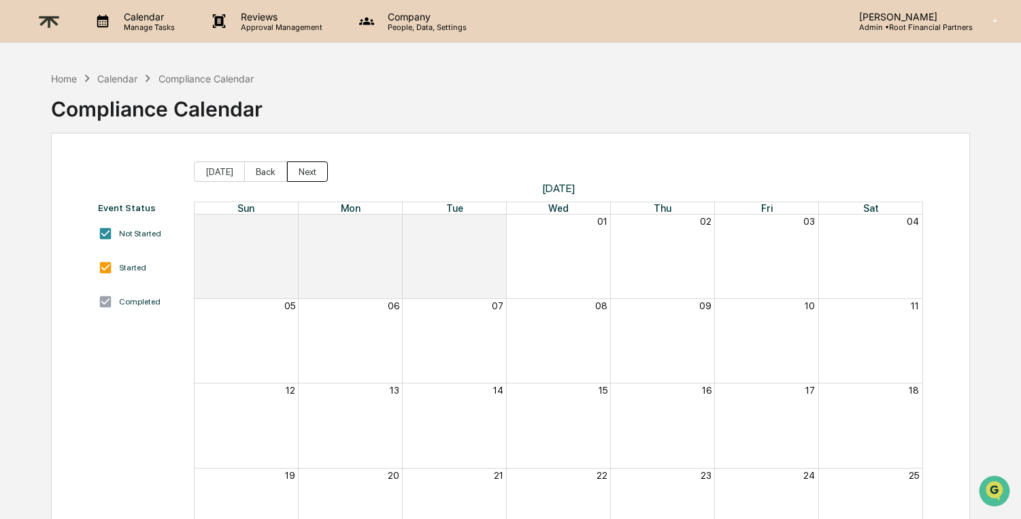
click at [308, 168] on button "Next" at bounding box center [307, 171] width 41 height 20
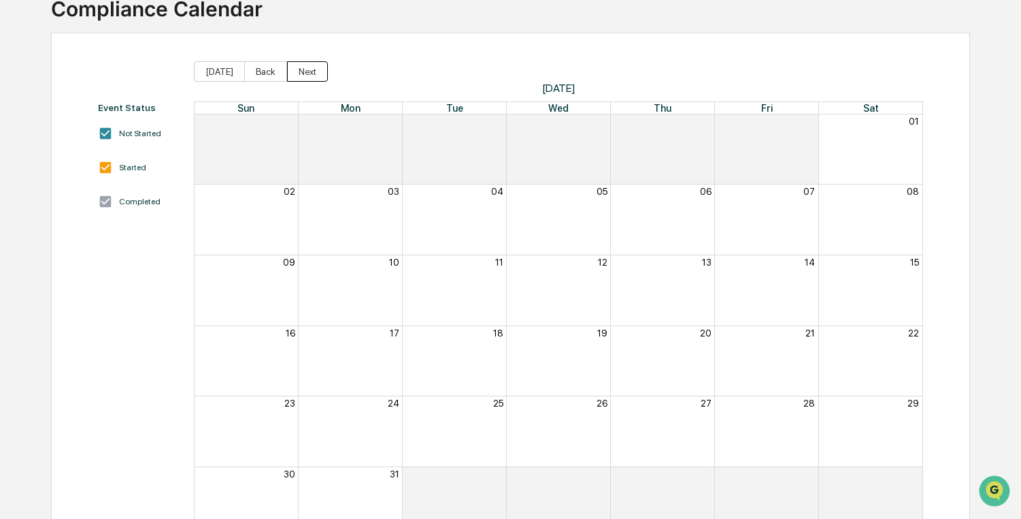
scroll to position [101, 0]
click at [226, 77] on button "[DATE]" at bounding box center [219, 71] width 51 height 20
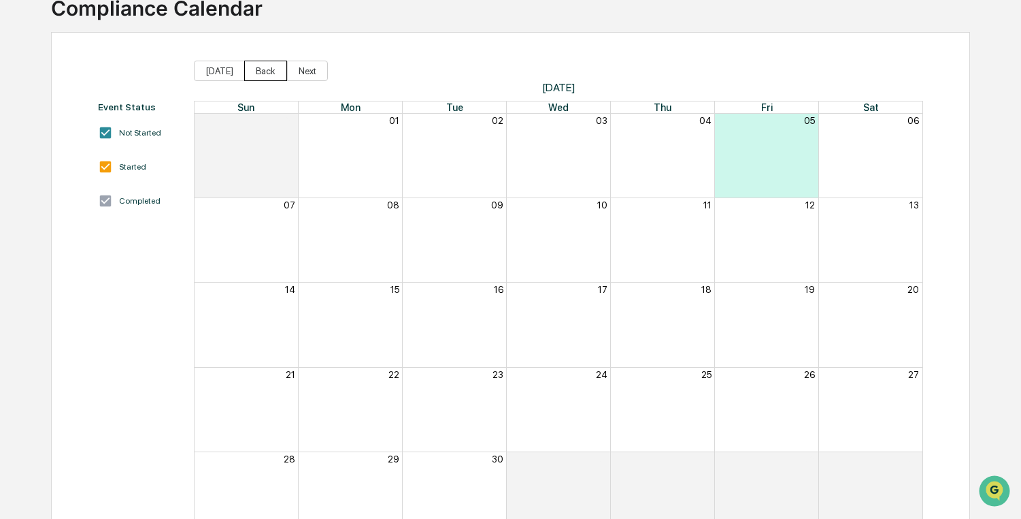
click at [255, 70] on button "Back" at bounding box center [265, 71] width 43 height 20
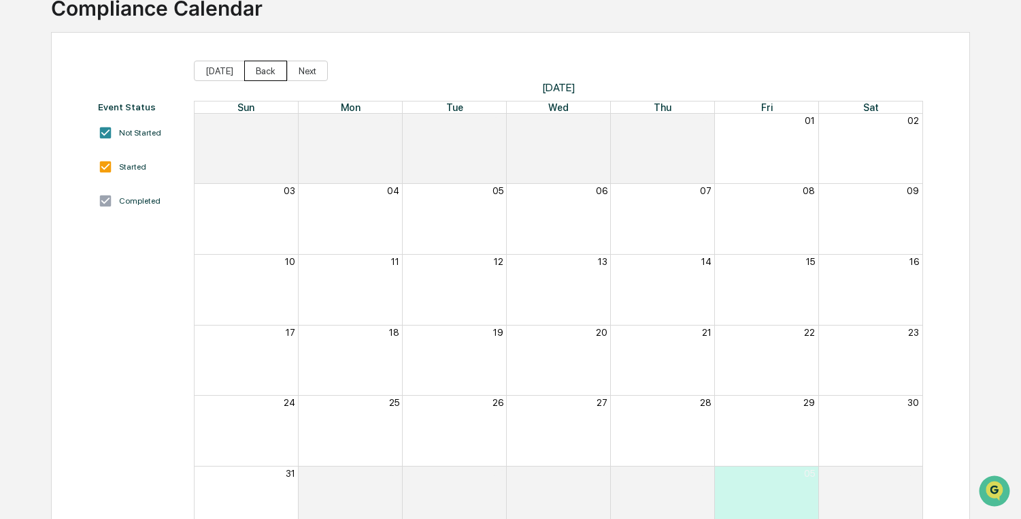
click at [255, 70] on button "Back" at bounding box center [265, 71] width 43 height 20
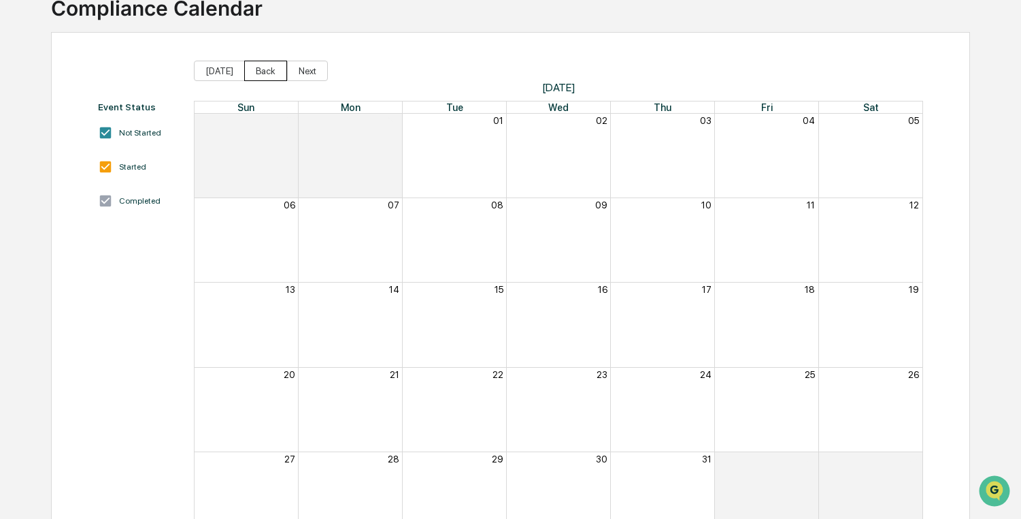
click at [255, 70] on button "Back" at bounding box center [265, 71] width 43 height 20
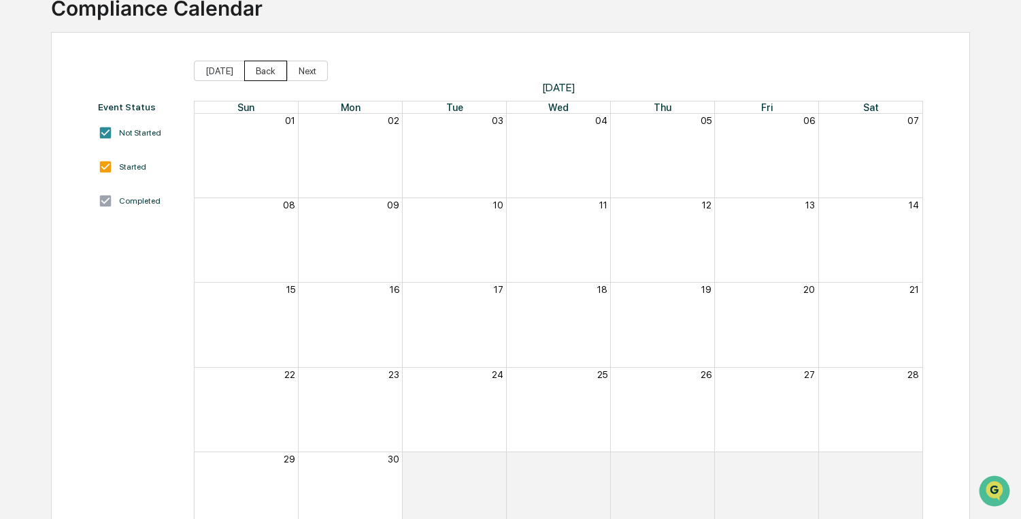
click at [255, 70] on button "Back" at bounding box center [265, 71] width 43 height 20
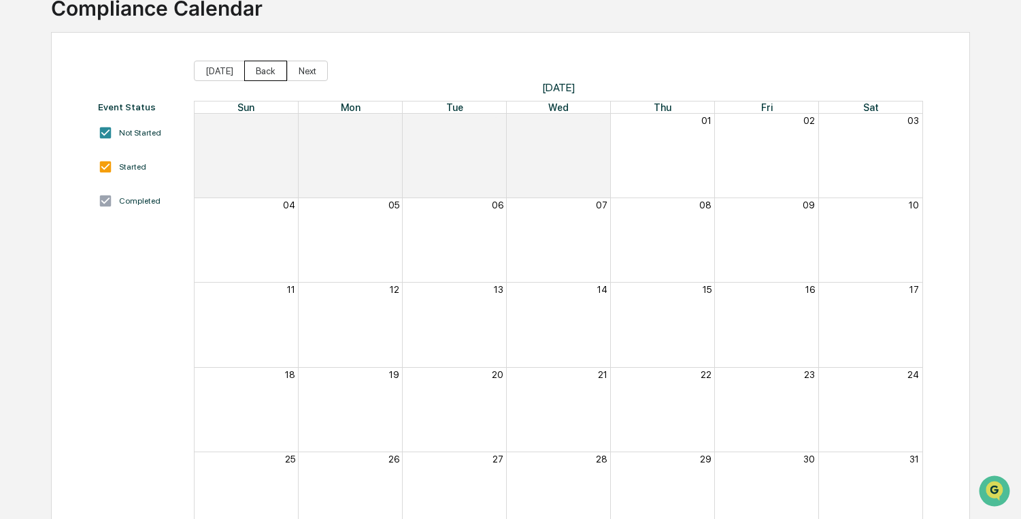
click at [255, 70] on button "Back" at bounding box center [265, 71] width 43 height 20
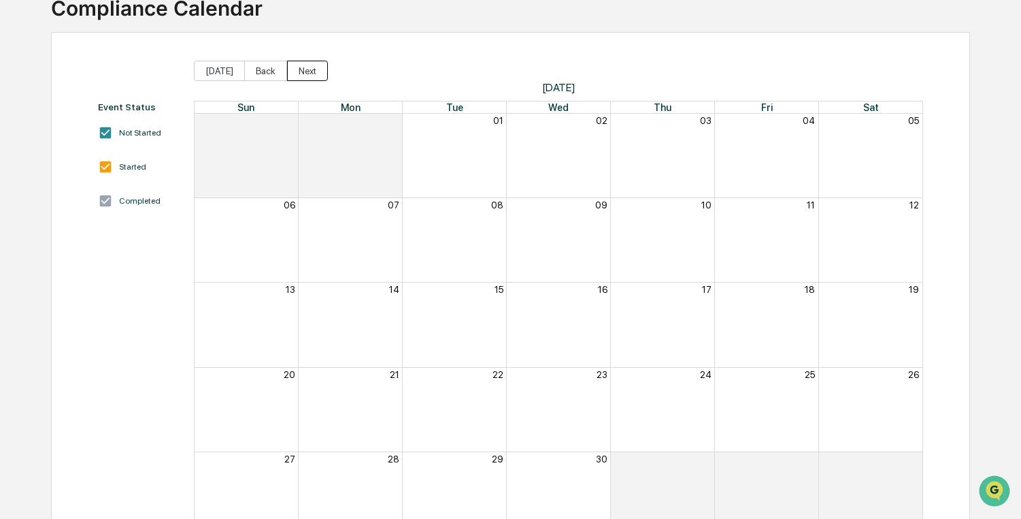
click at [314, 75] on button "Next" at bounding box center [307, 71] width 41 height 20
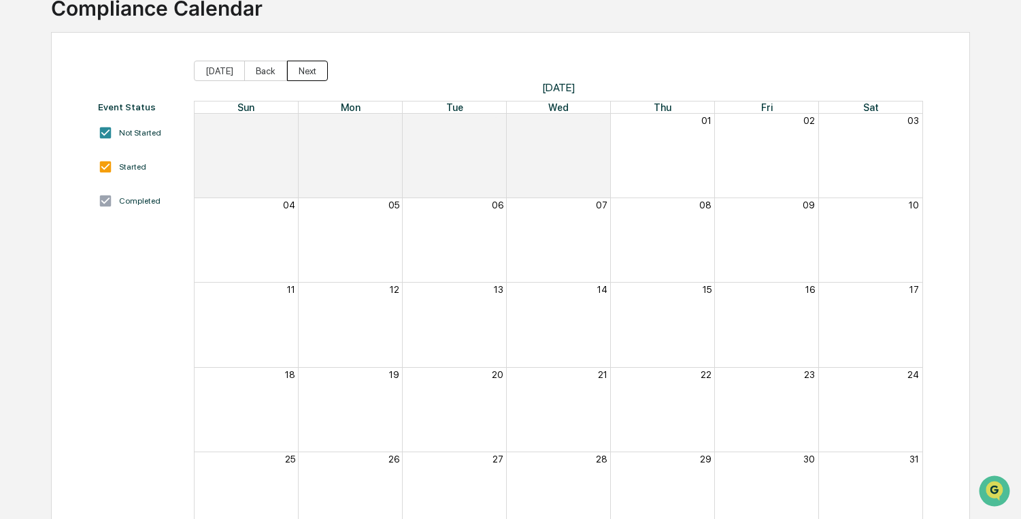
click at [314, 75] on button "Next" at bounding box center [307, 71] width 41 height 20
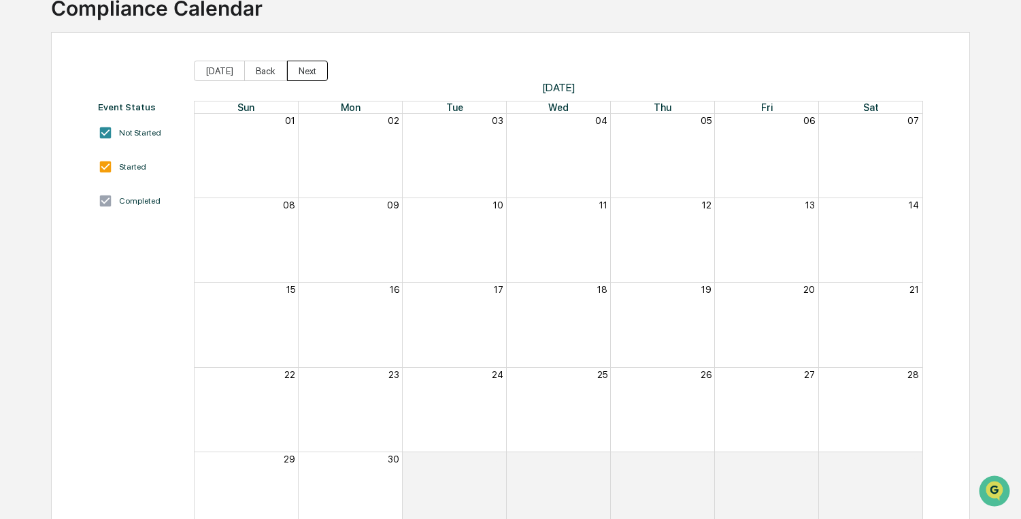
click at [314, 75] on button "Next" at bounding box center [307, 71] width 41 height 20
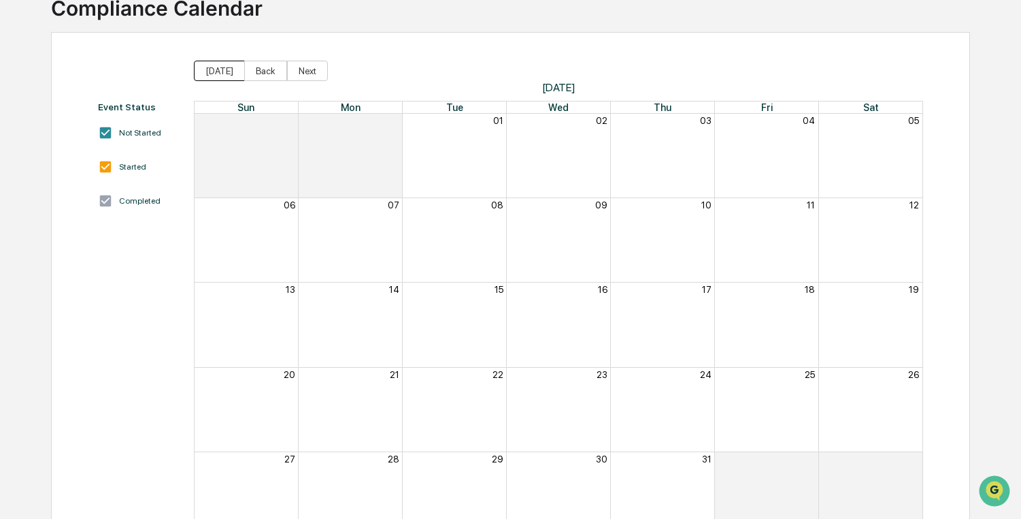
click at [216, 69] on button "[DATE]" at bounding box center [219, 71] width 51 height 20
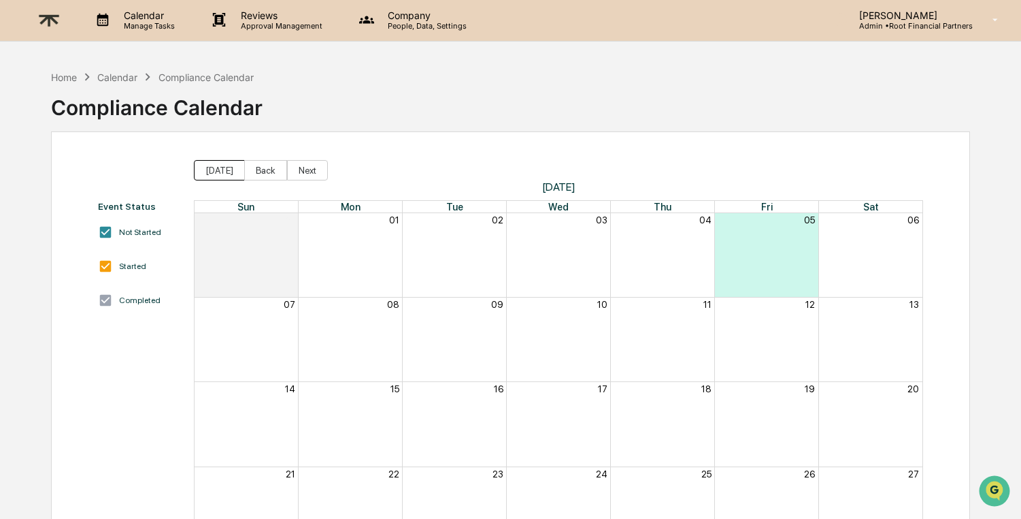
scroll to position [0, 0]
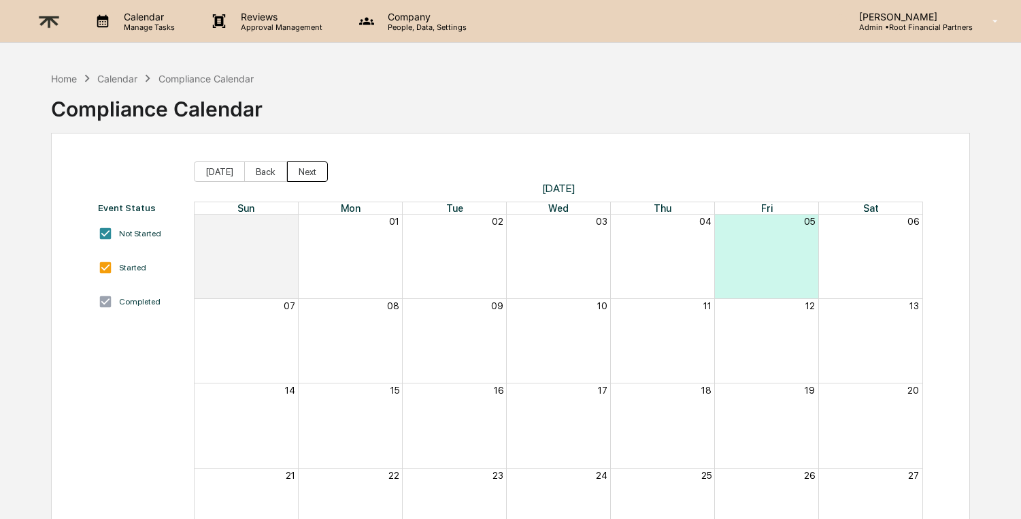
click at [312, 169] on button "Next" at bounding box center [307, 171] width 41 height 20
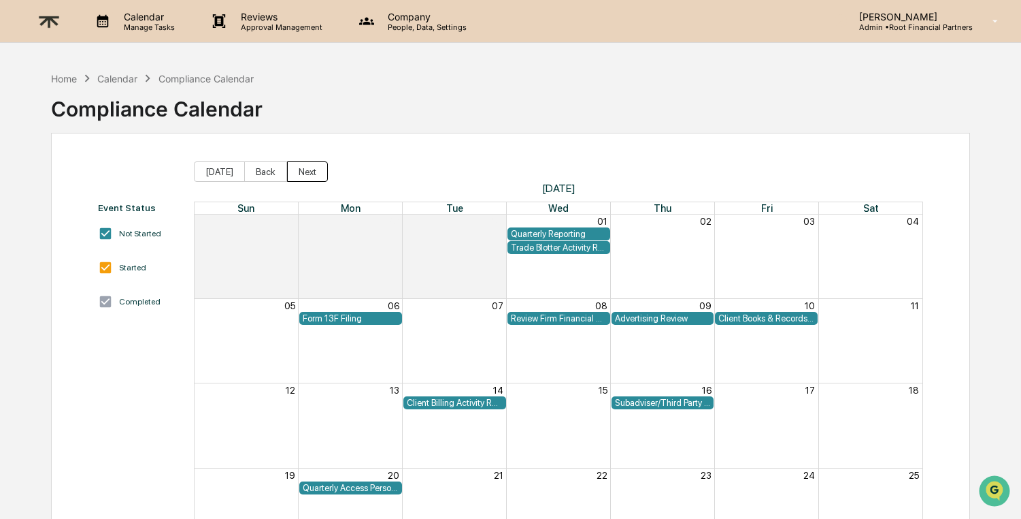
click at [314, 170] on button "Next" at bounding box center [307, 171] width 41 height 20
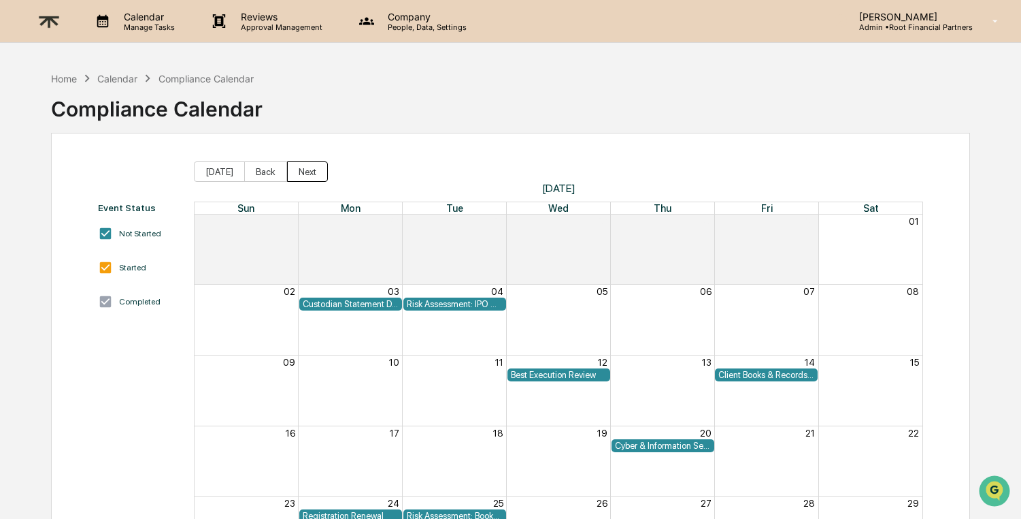
click at [314, 170] on button "Next" at bounding box center [307, 171] width 41 height 20
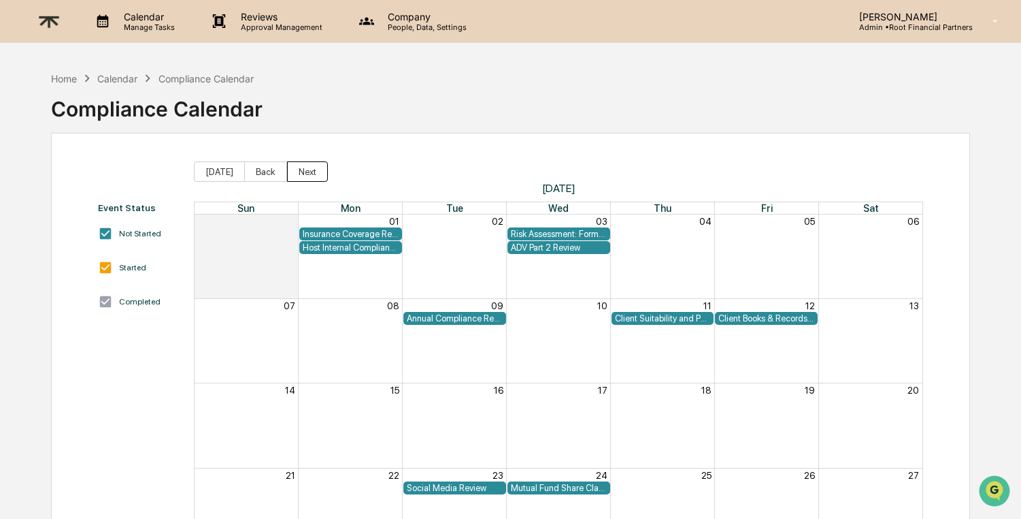
click at [314, 170] on button "Next" at bounding box center [307, 171] width 41 height 20
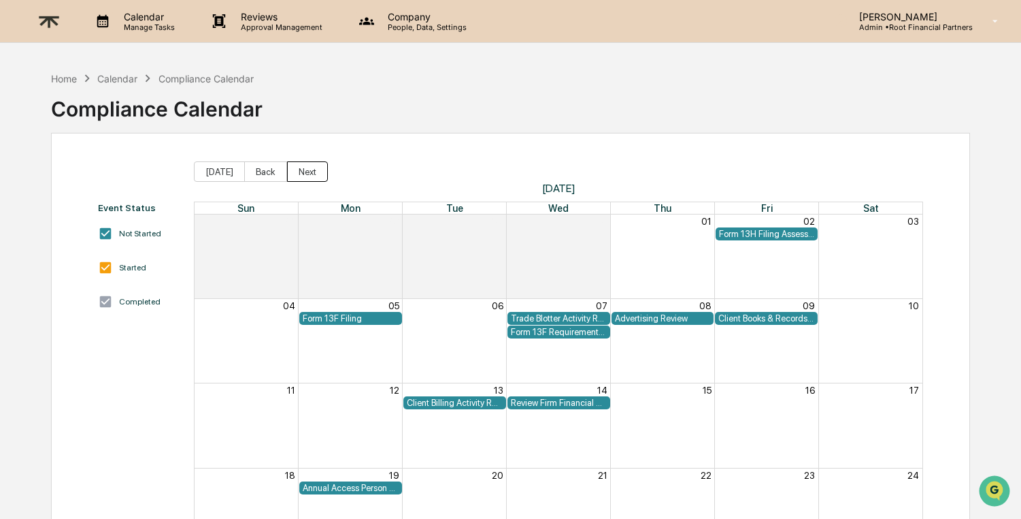
click at [314, 170] on button "Next" at bounding box center [307, 171] width 41 height 20
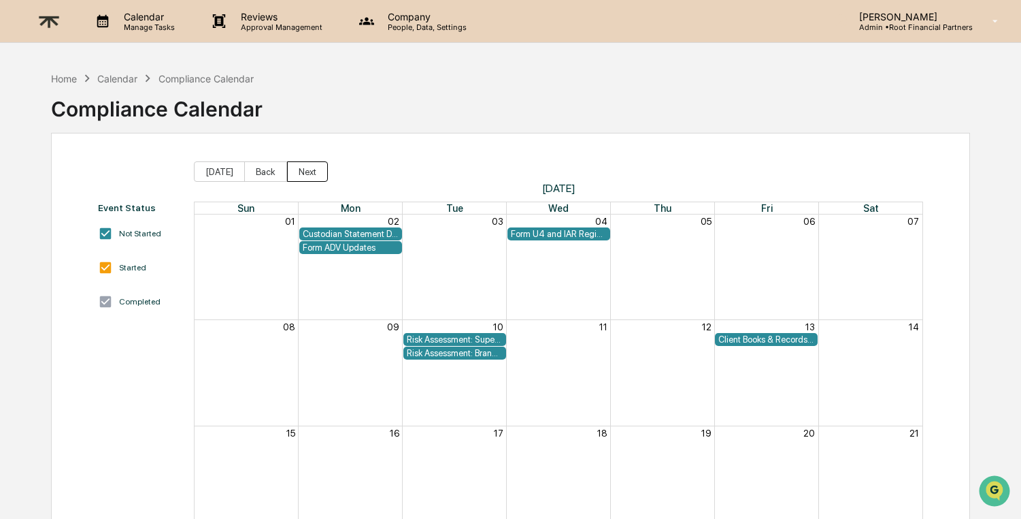
click at [314, 170] on button "Next" at bounding box center [307, 171] width 41 height 20
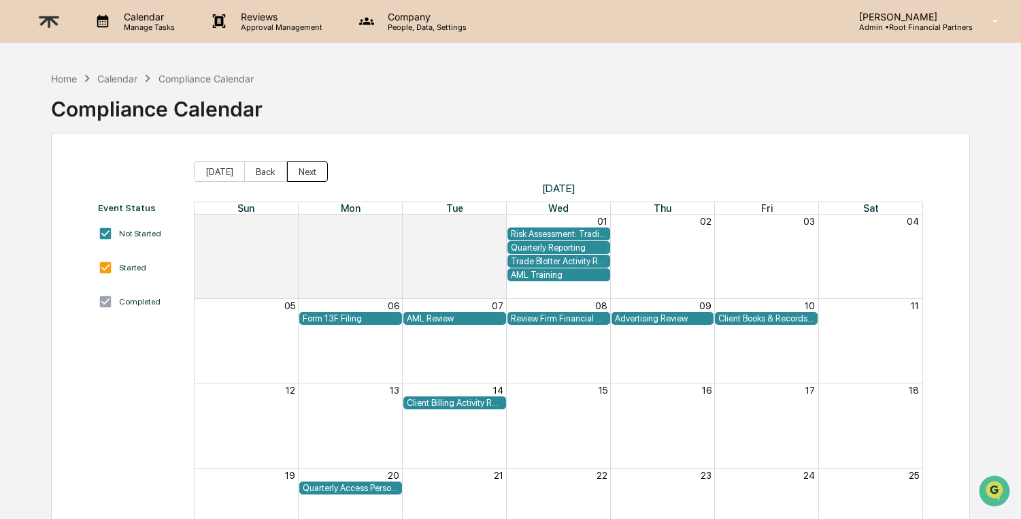
click at [314, 170] on button "Next" at bounding box center [307, 171] width 41 height 20
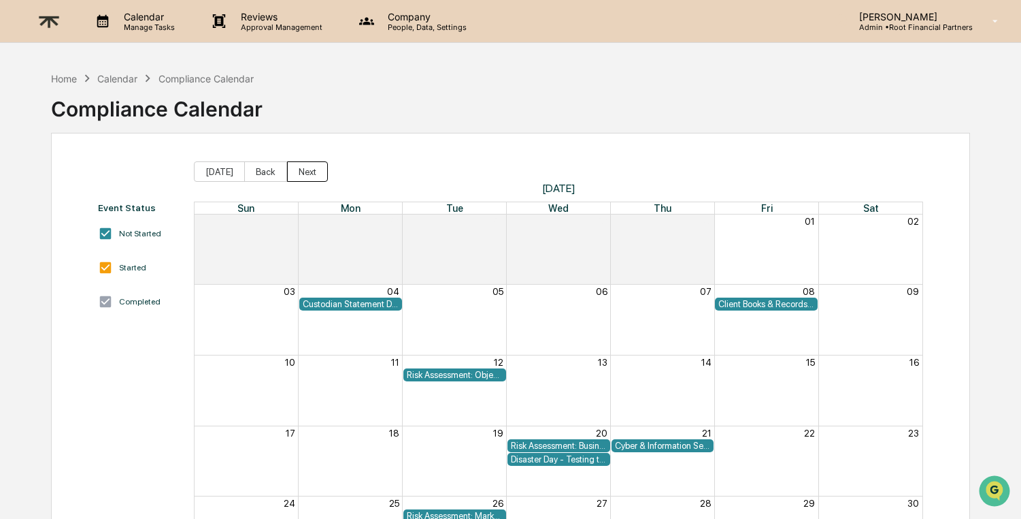
click at [314, 170] on button "Next" at bounding box center [307, 171] width 41 height 20
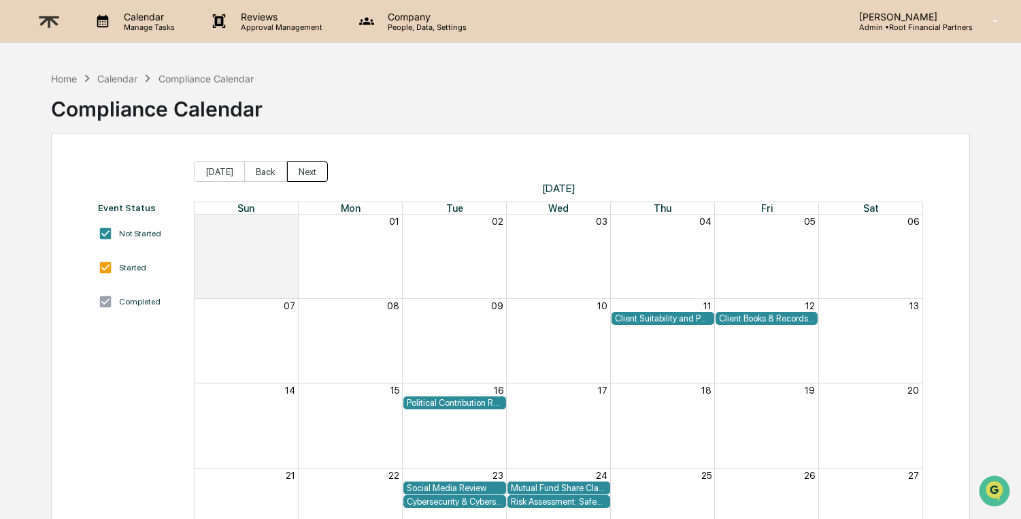
click at [314, 170] on button "Next" at bounding box center [307, 171] width 41 height 20
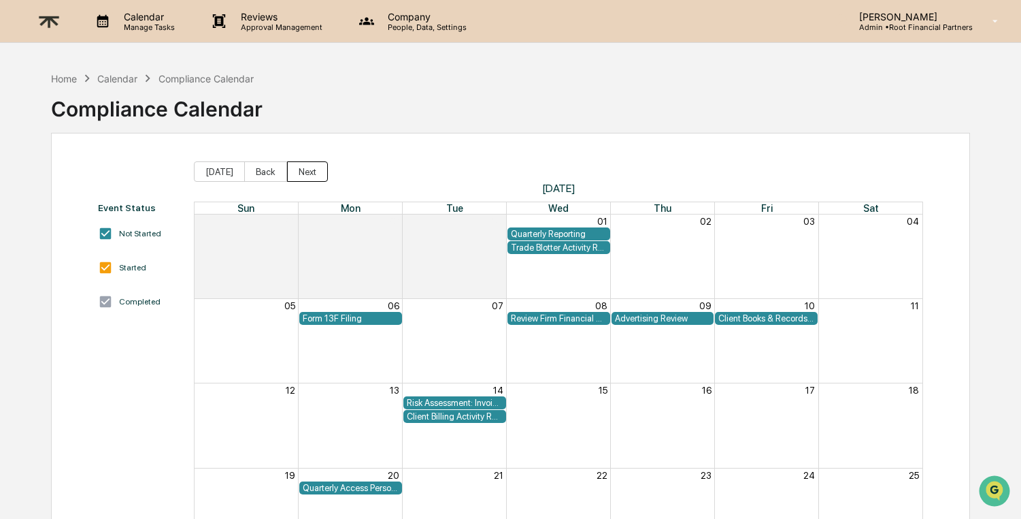
click at [314, 170] on button "Next" at bounding box center [307, 171] width 41 height 20
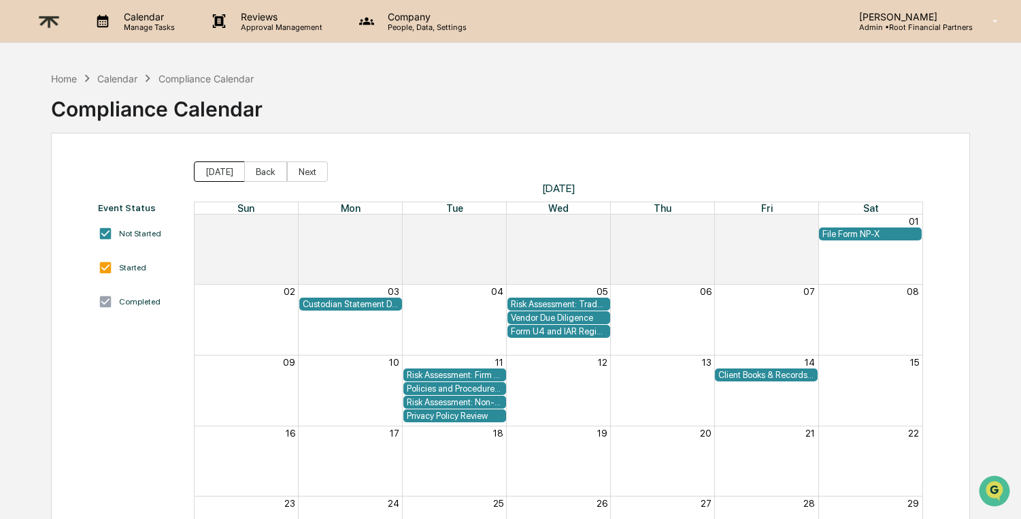
click at [218, 172] on button "[DATE]" at bounding box center [219, 171] width 51 height 20
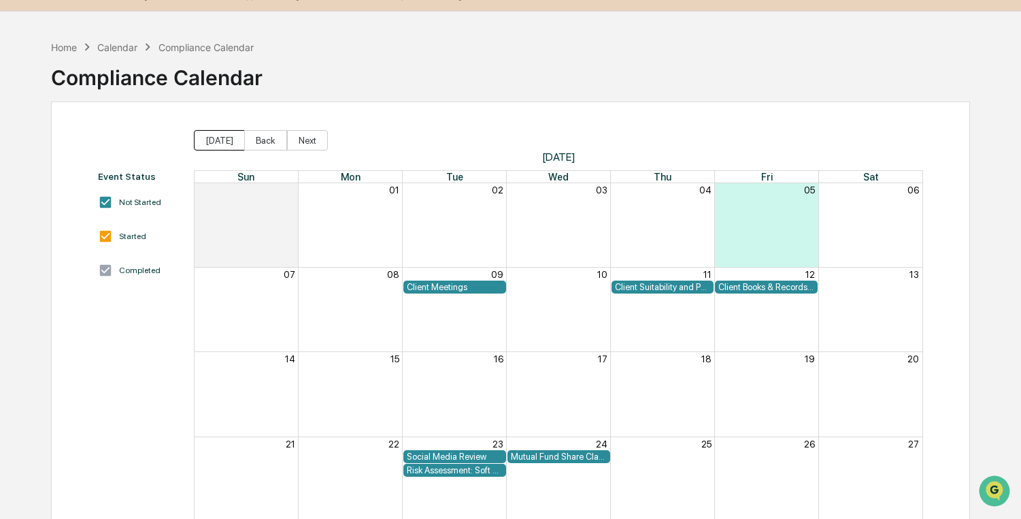
scroll to position [35, 0]
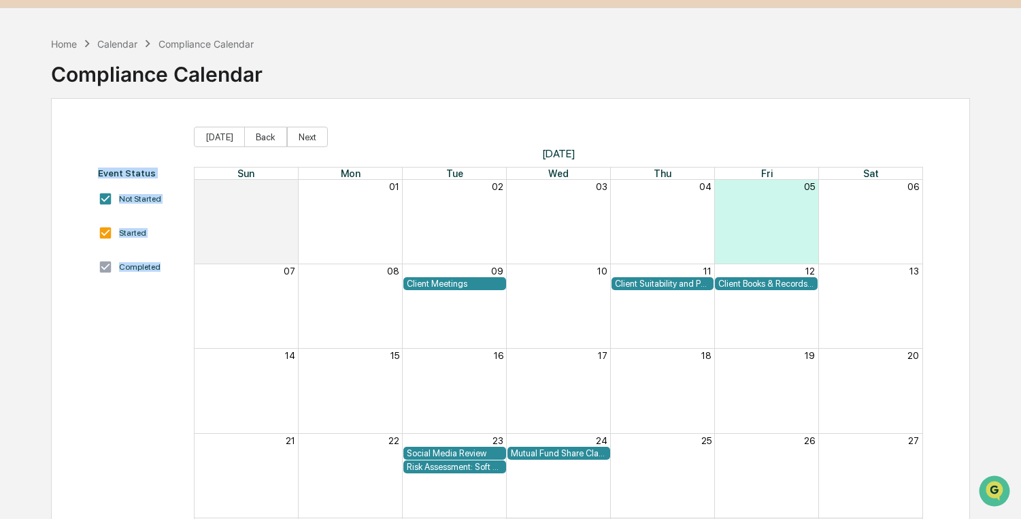
drag, startPoint x: 280, startPoint y: 80, endPoint x: 276, endPoint y: 108, distance: 28.2
click at [276, 108] on div "Home Calendar Compliance Calendar Compliance Calendar Event Status Not Started …" at bounding box center [511, 330] width 960 height 601
